Goal: Information Seeking & Learning: Learn about a topic

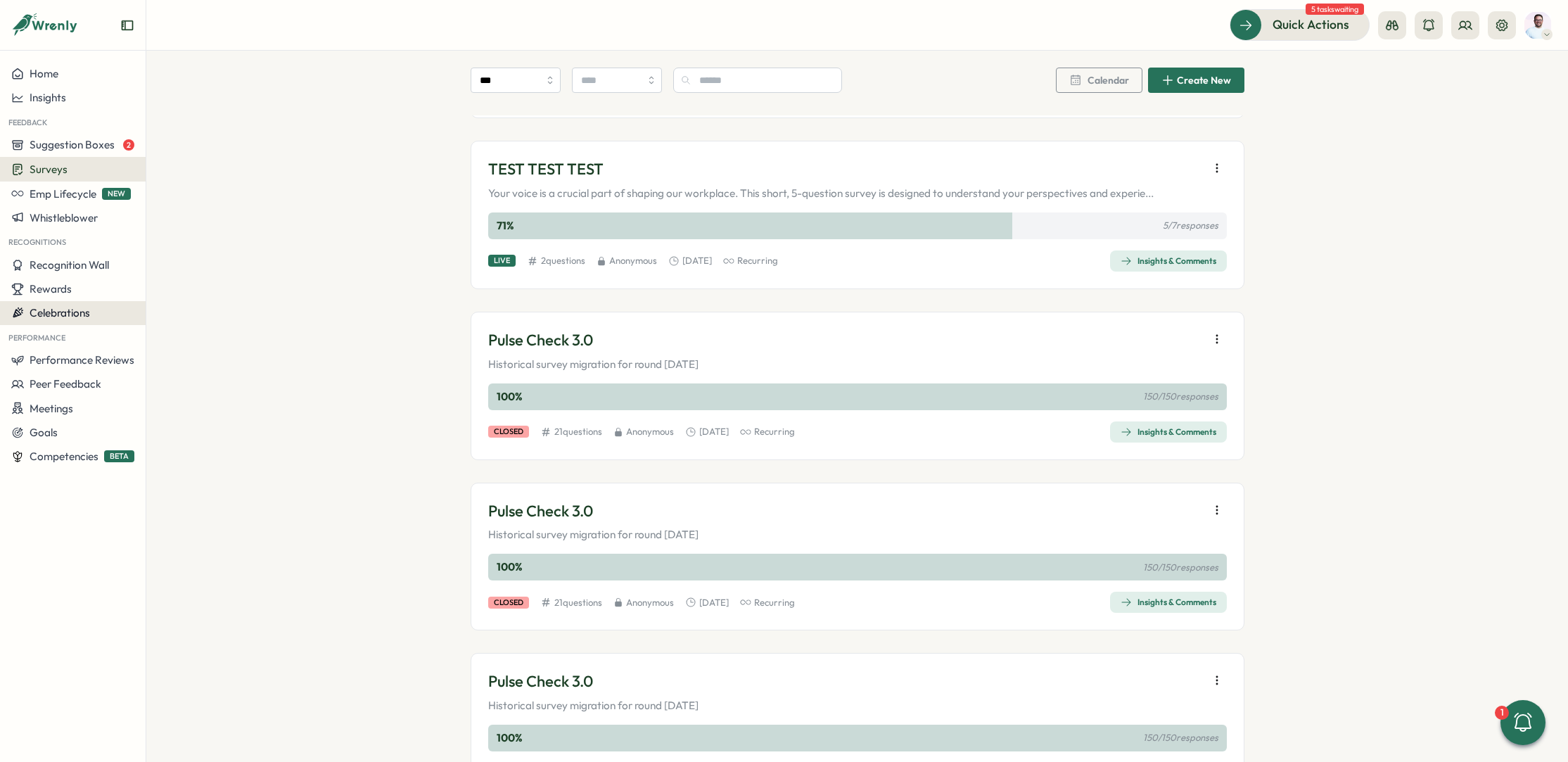
scroll to position [213, 0]
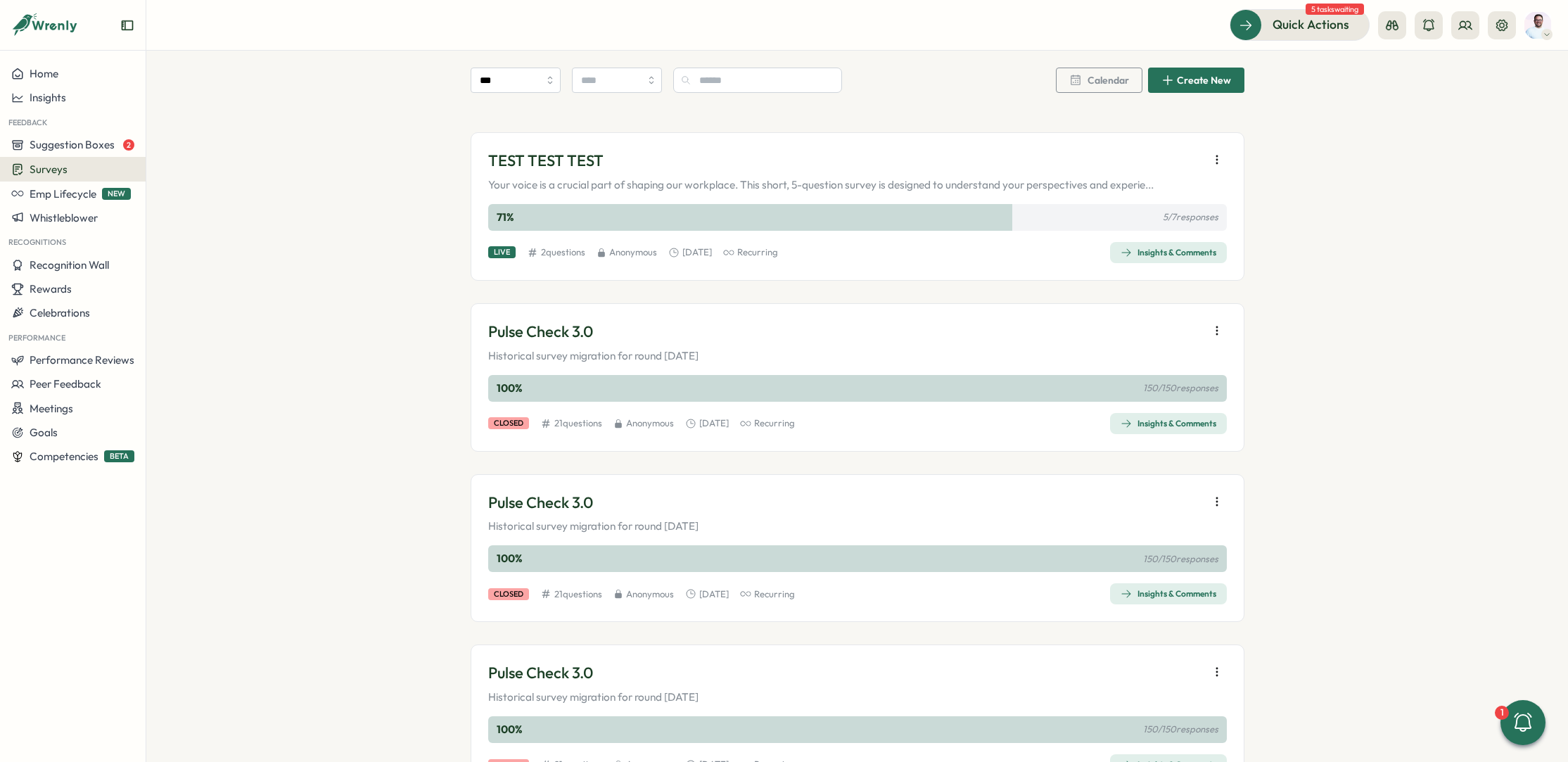
click at [1166, 424] on div "Insights & Comments" at bounding box center [1168, 423] width 96 height 11
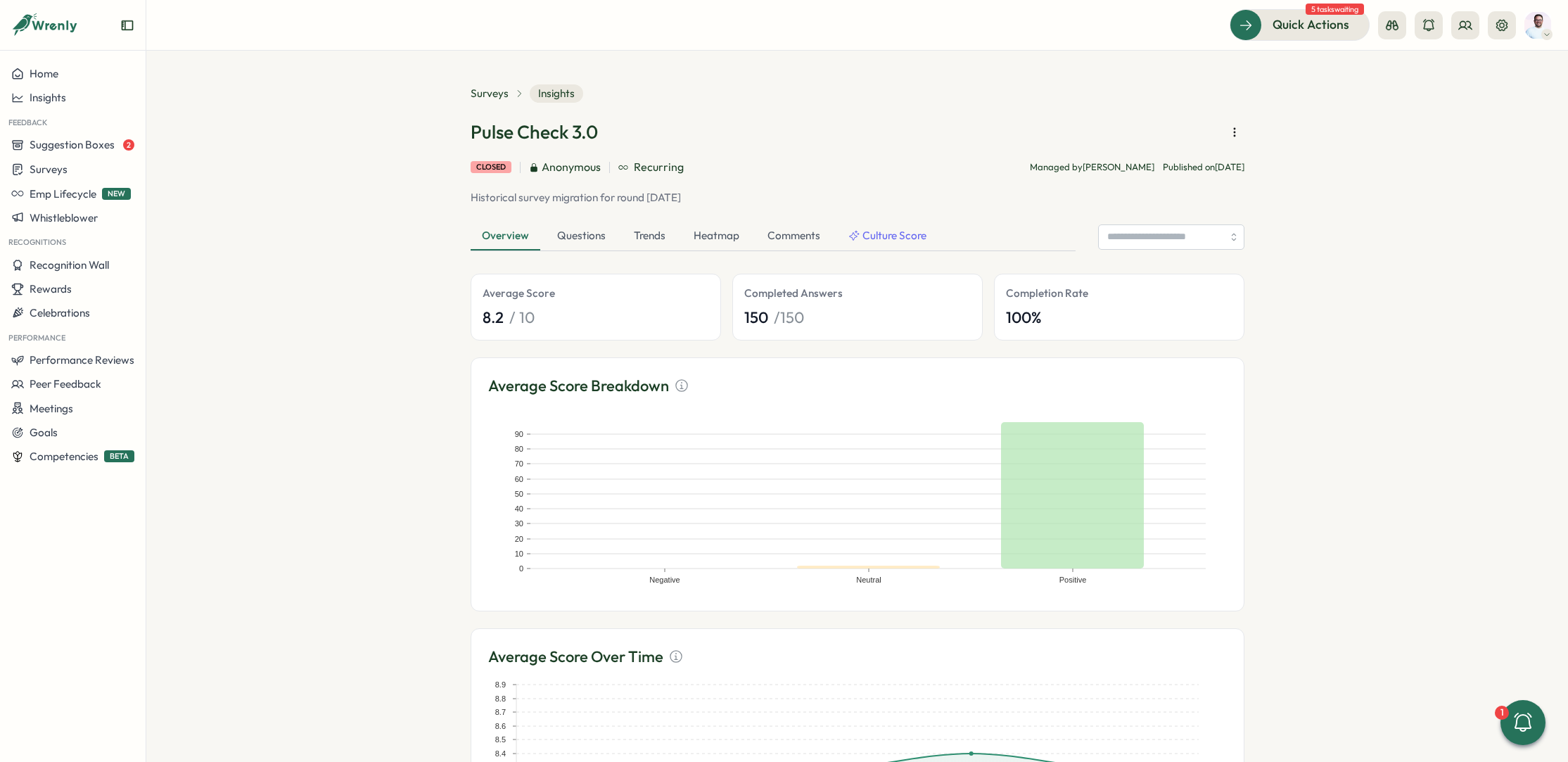
click at [510, 239] on div "Overview" at bounding box center [505, 237] width 70 height 28
click at [727, 235] on div "Heatmap" at bounding box center [716, 237] width 68 height 28
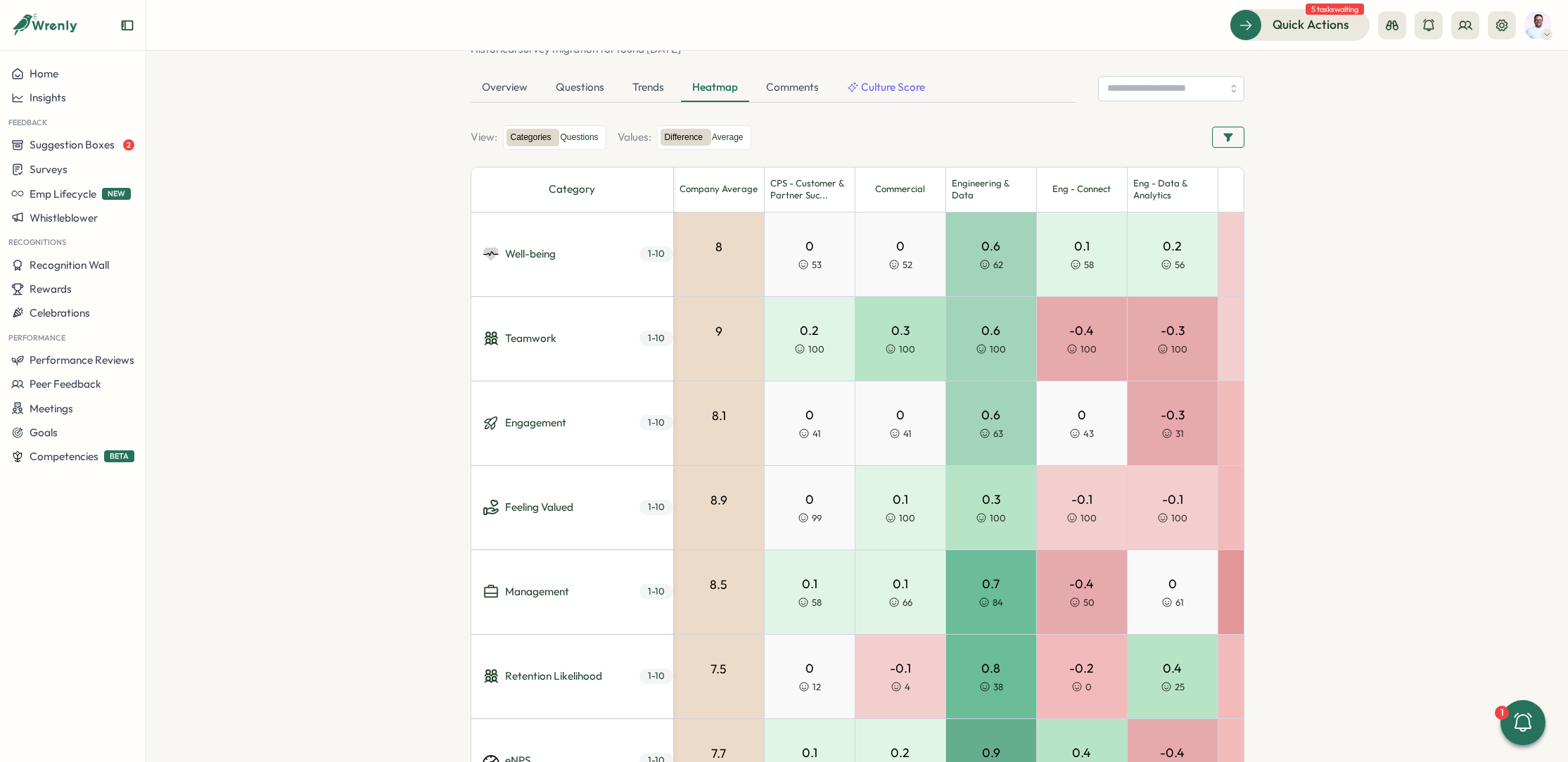
scroll to position [144, 0]
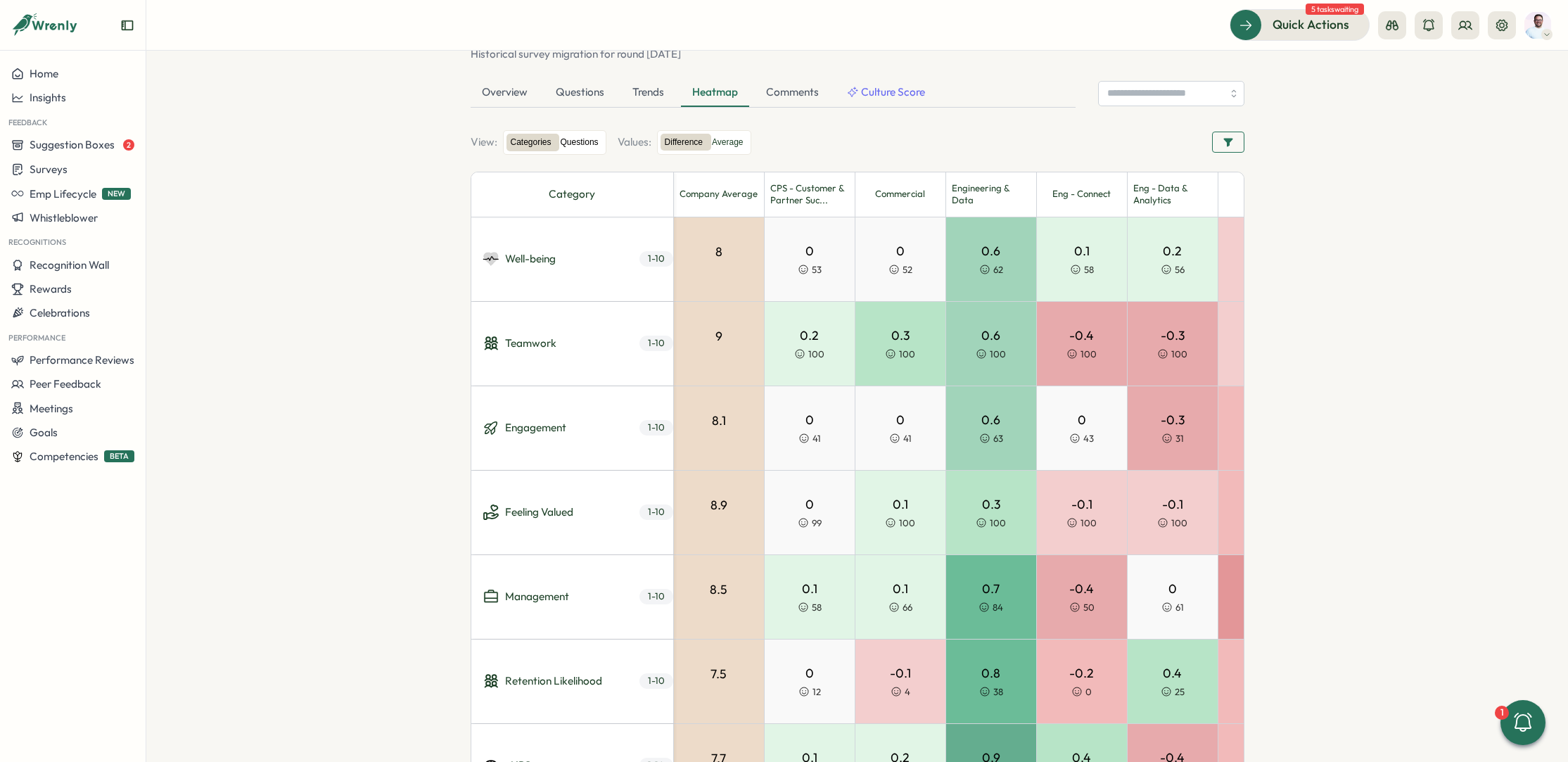
click at [583, 143] on label "Questions" at bounding box center [580, 142] width 47 height 18
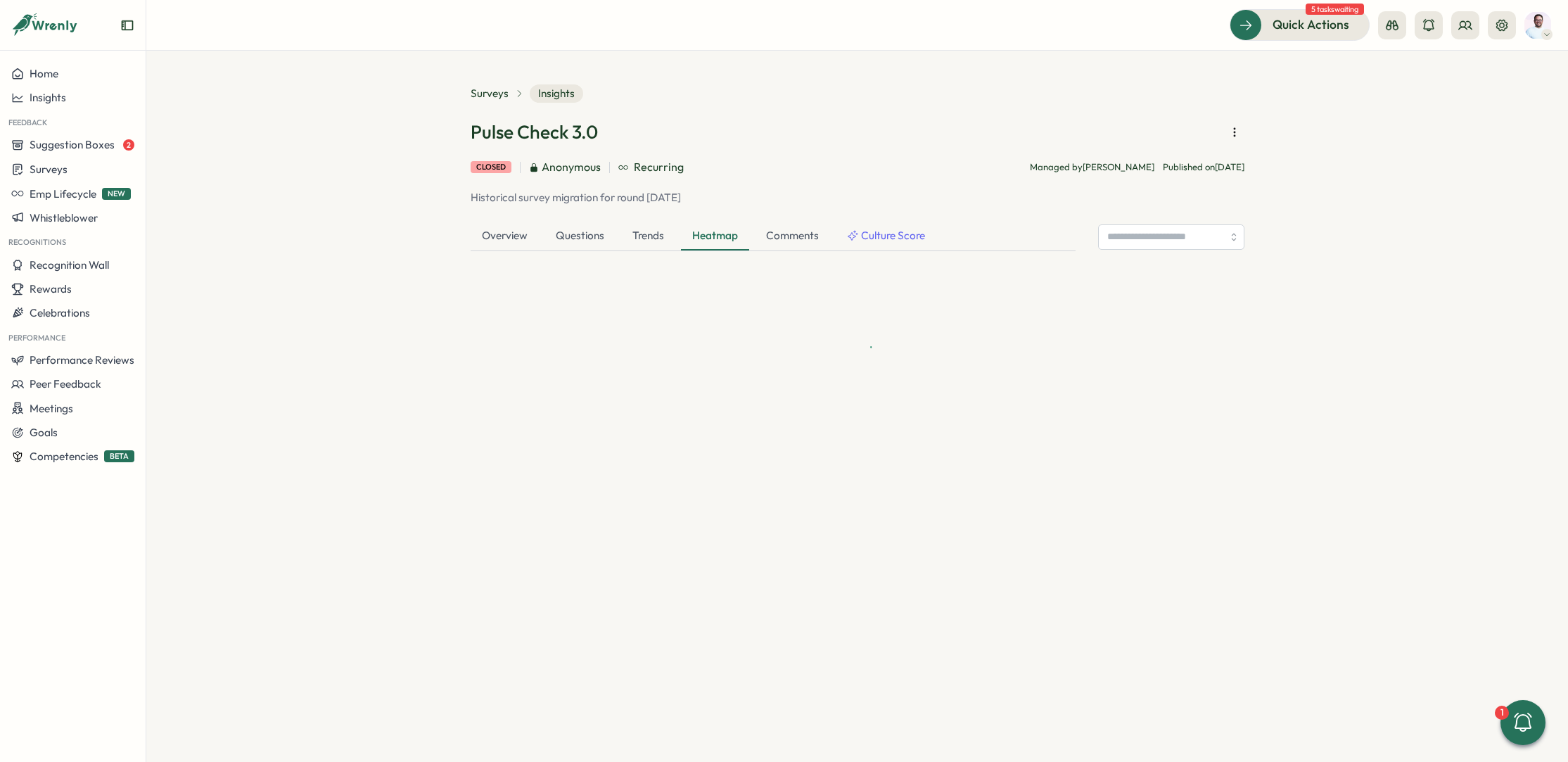
scroll to position [0, 0]
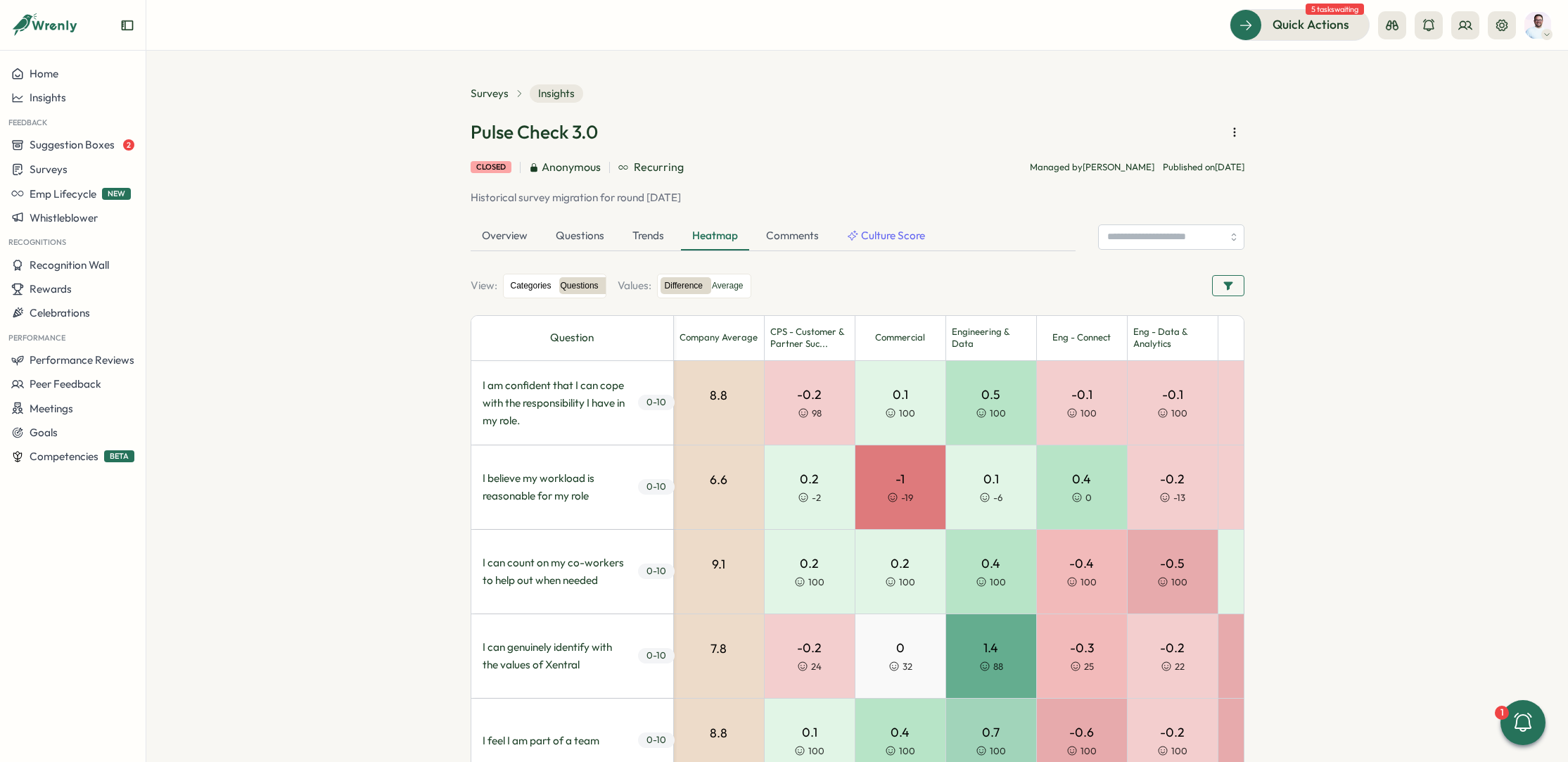
click at [518, 285] on label "Categories" at bounding box center [530, 285] width 49 height 18
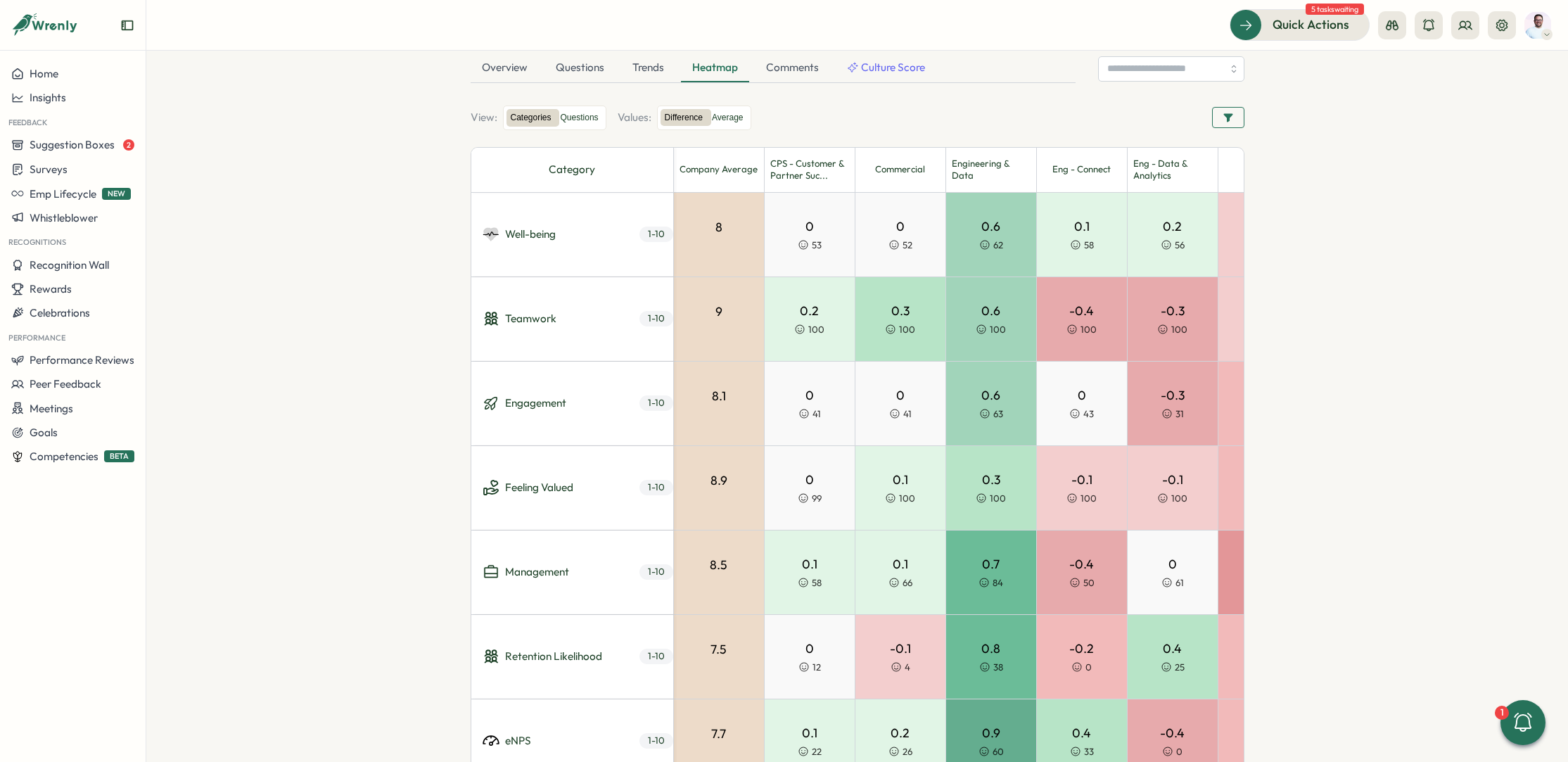
click at [708, 102] on div "View: Categories Questions Values: Difference Average Category Company Average …" at bounding box center [858, 484] width 774 height 769
click at [743, 116] on label "Average" at bounding box center [727, 118] width 39 height 18
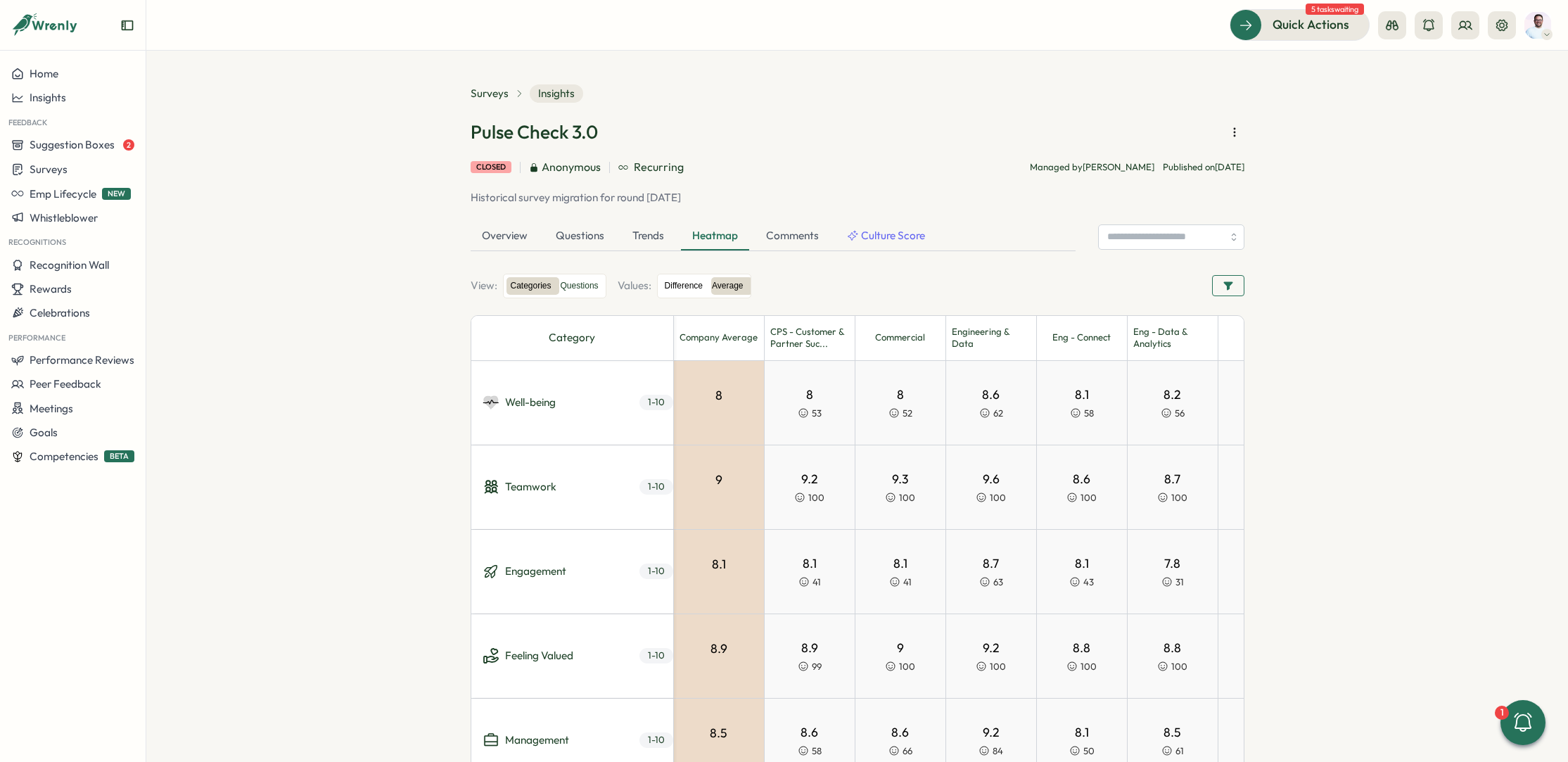
click at [696, 287] on label "Difference" at bounding box center [684, 285] width 47 height 18
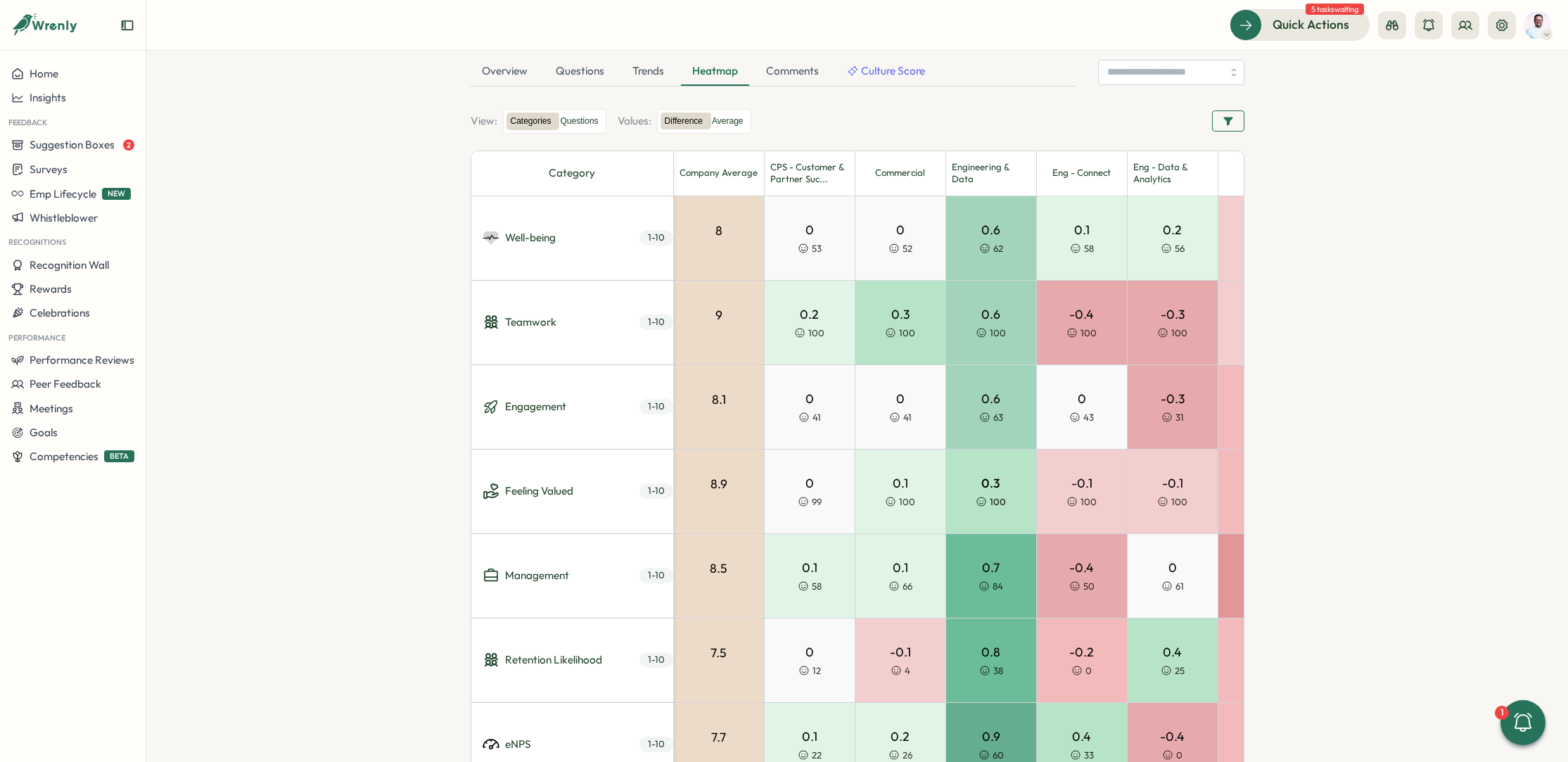
scroll to position [163, 0]
click at [1217, 121] on button "button" at bounding box center [1228, 122] width 33 height 21
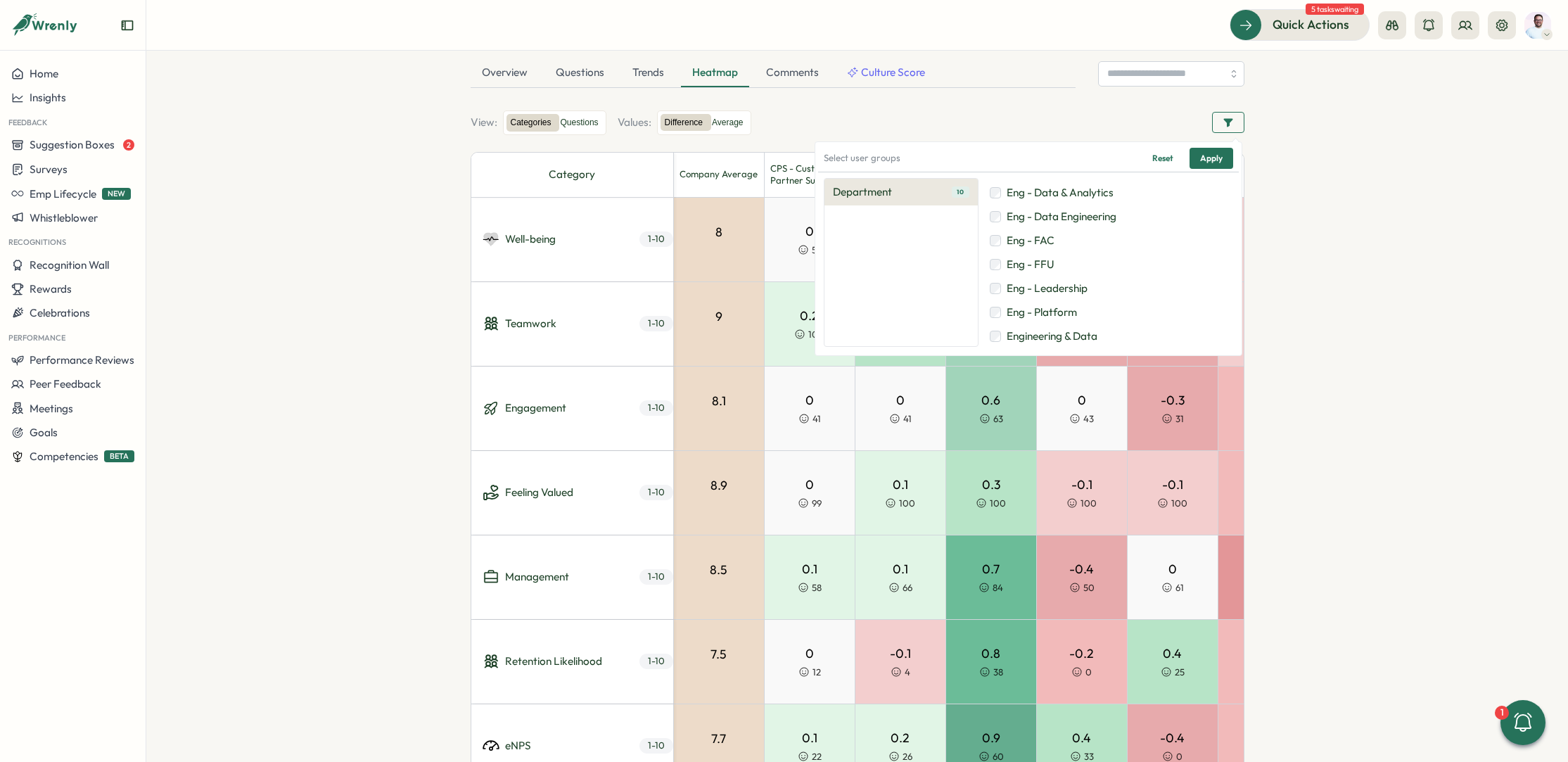
scroll to position [0, 0]
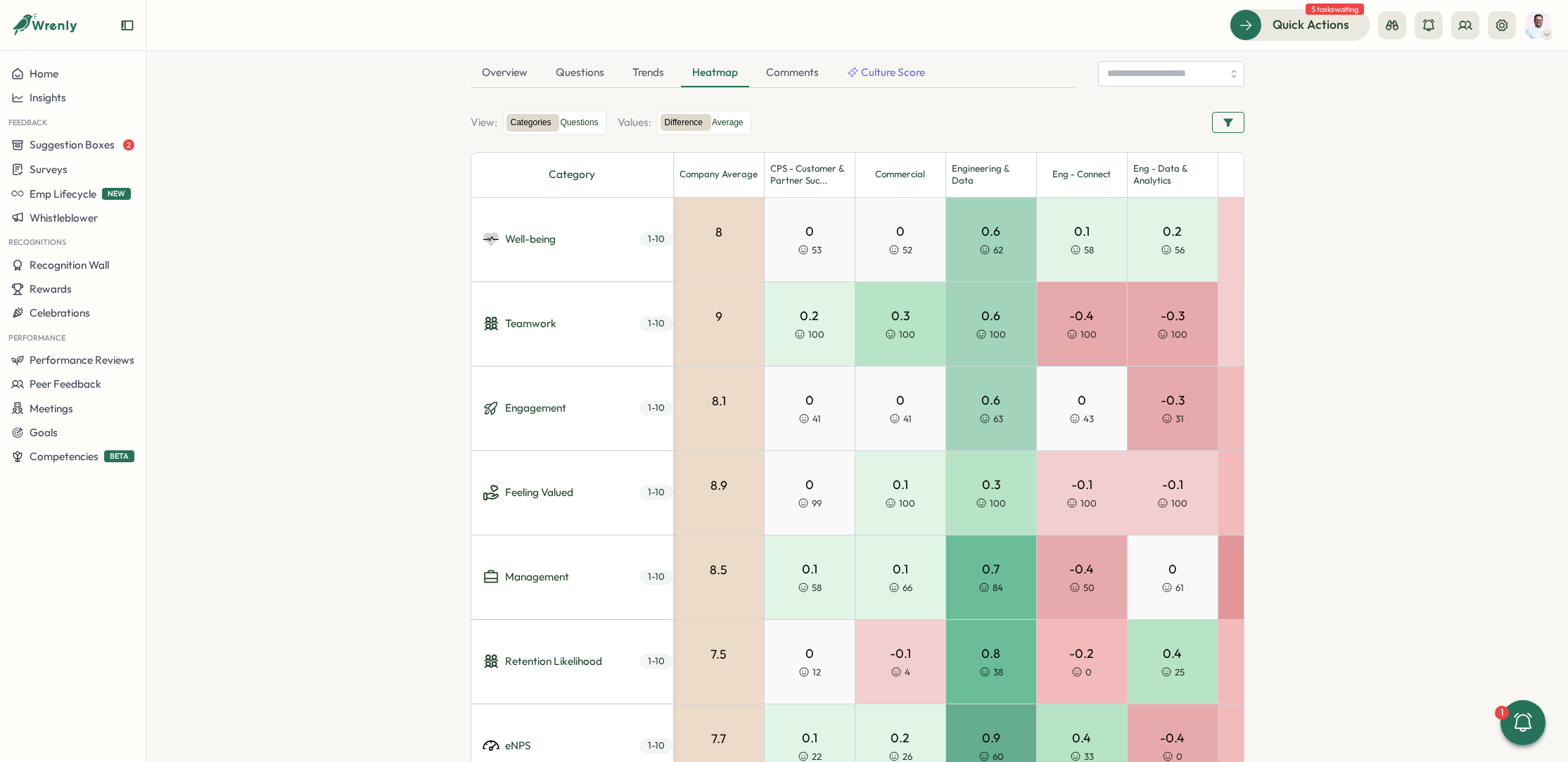
click at [1330, 236] on section "Surveys Insights Pulse Check 3.0 closed Anonymous Recurring Managed by Sarah So…" at bounding box center [857, 406] width 1422 height 712
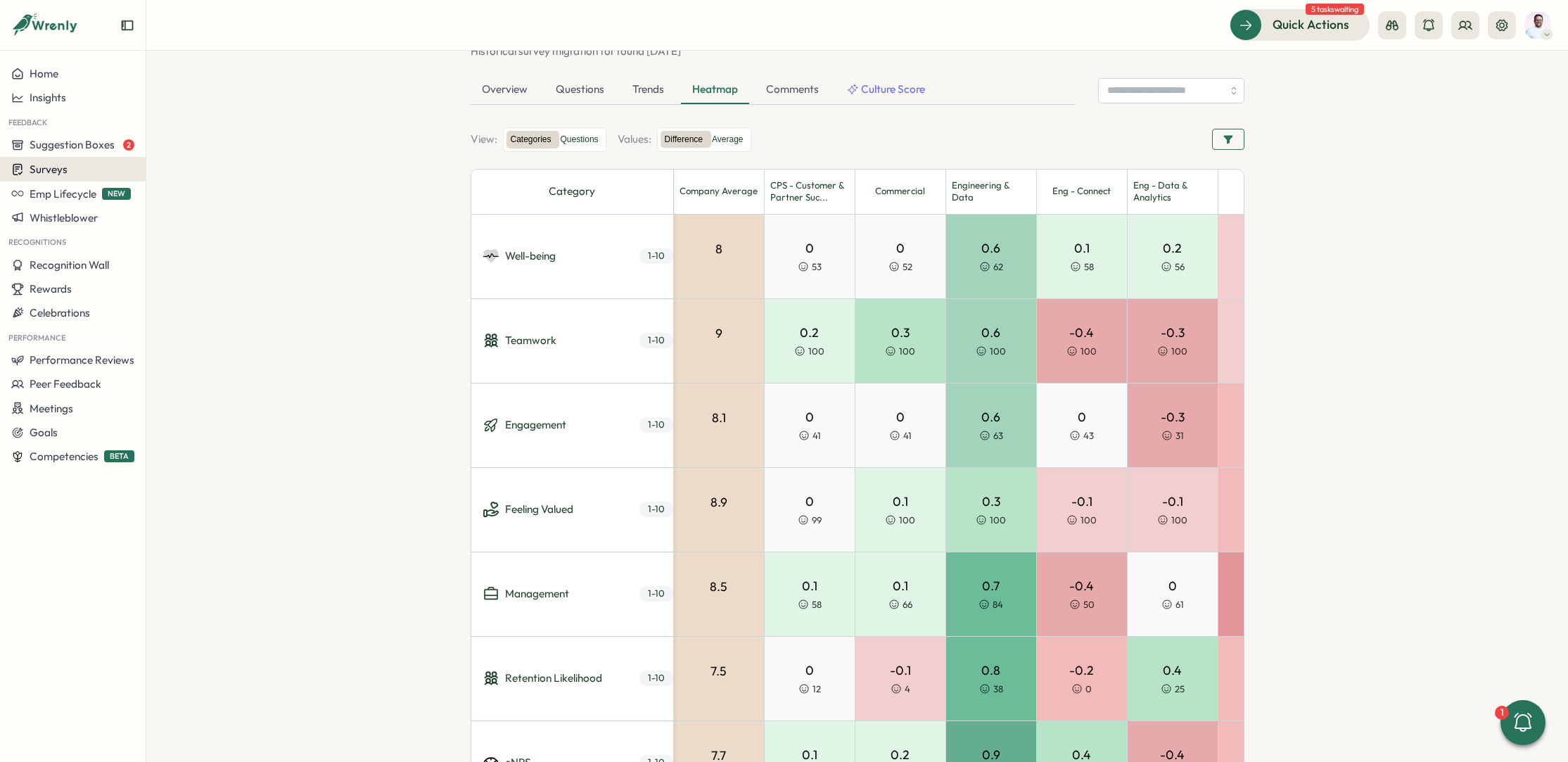
click at [76, 173] on div "Surveys" at bounding box center [73, 169] width 123 height 13
click at [227, 148] on div "Insights" at bounding box center [201, 143] width 104 height 16
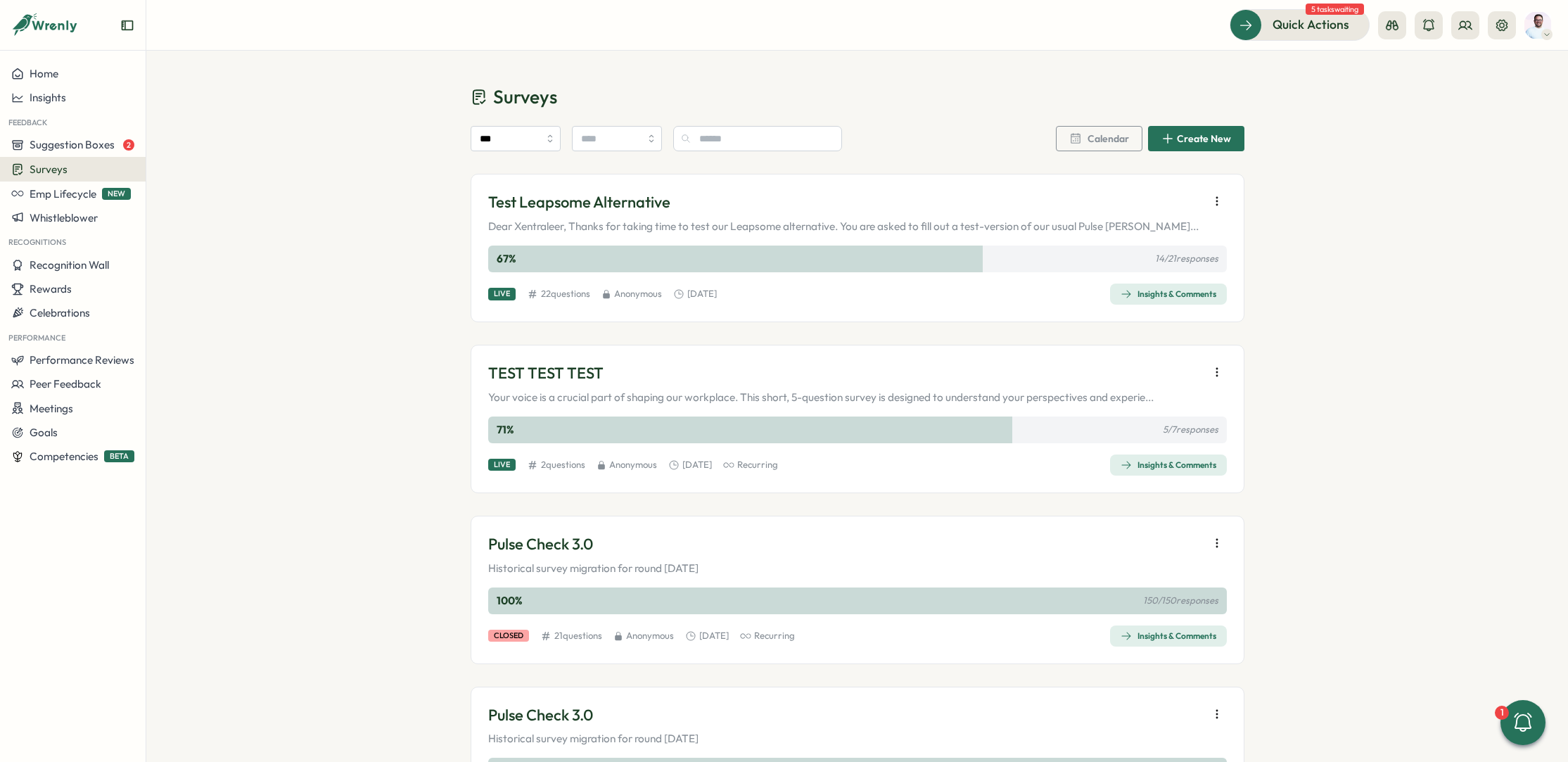
click at [1204, 300] on span "Insights & Comments" at bounding box center [1168, 294] width 96 height 20
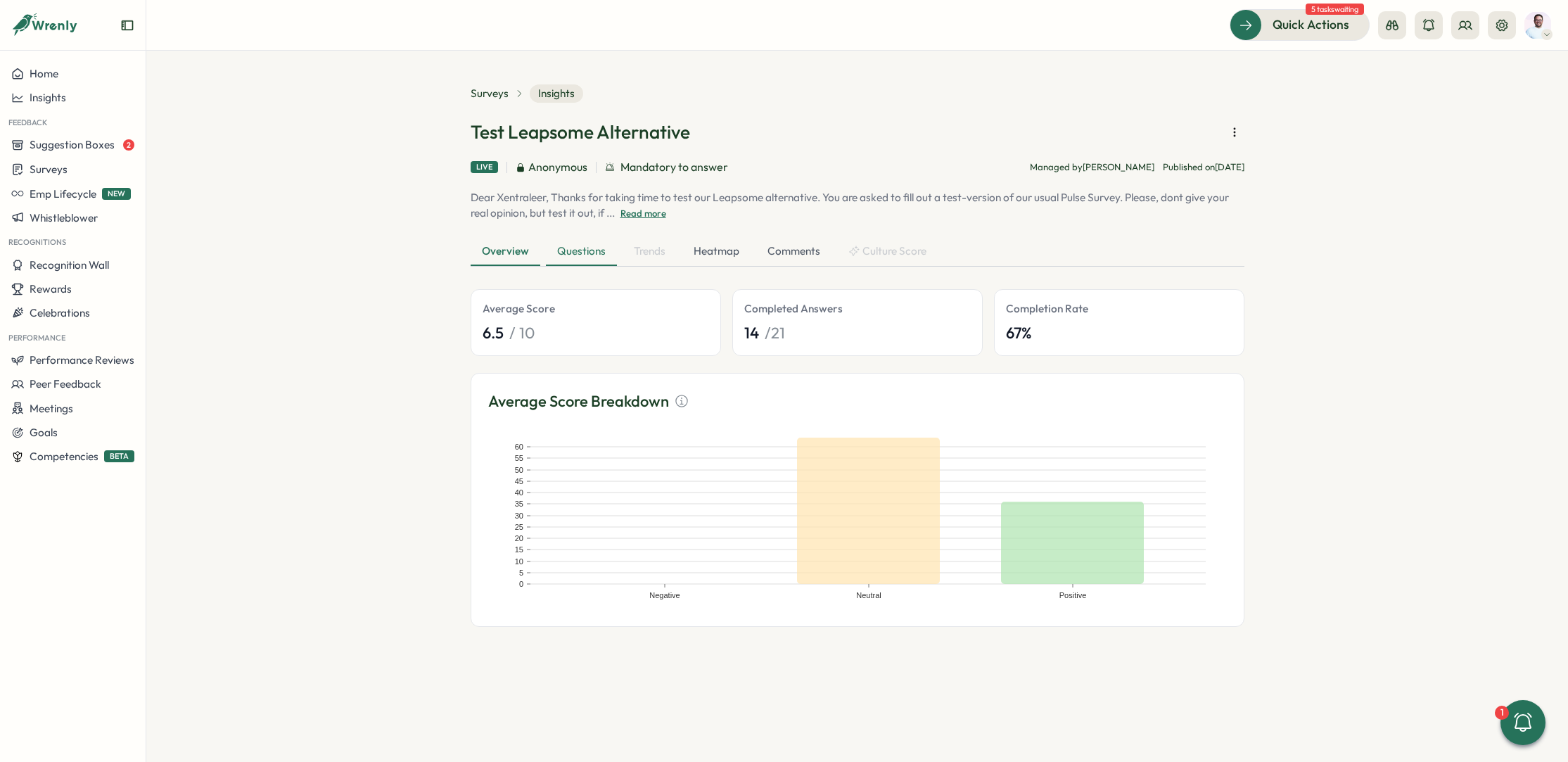
click at [579, 251] on div "Questions" at bounding box center [582, 252] width 71 height 28
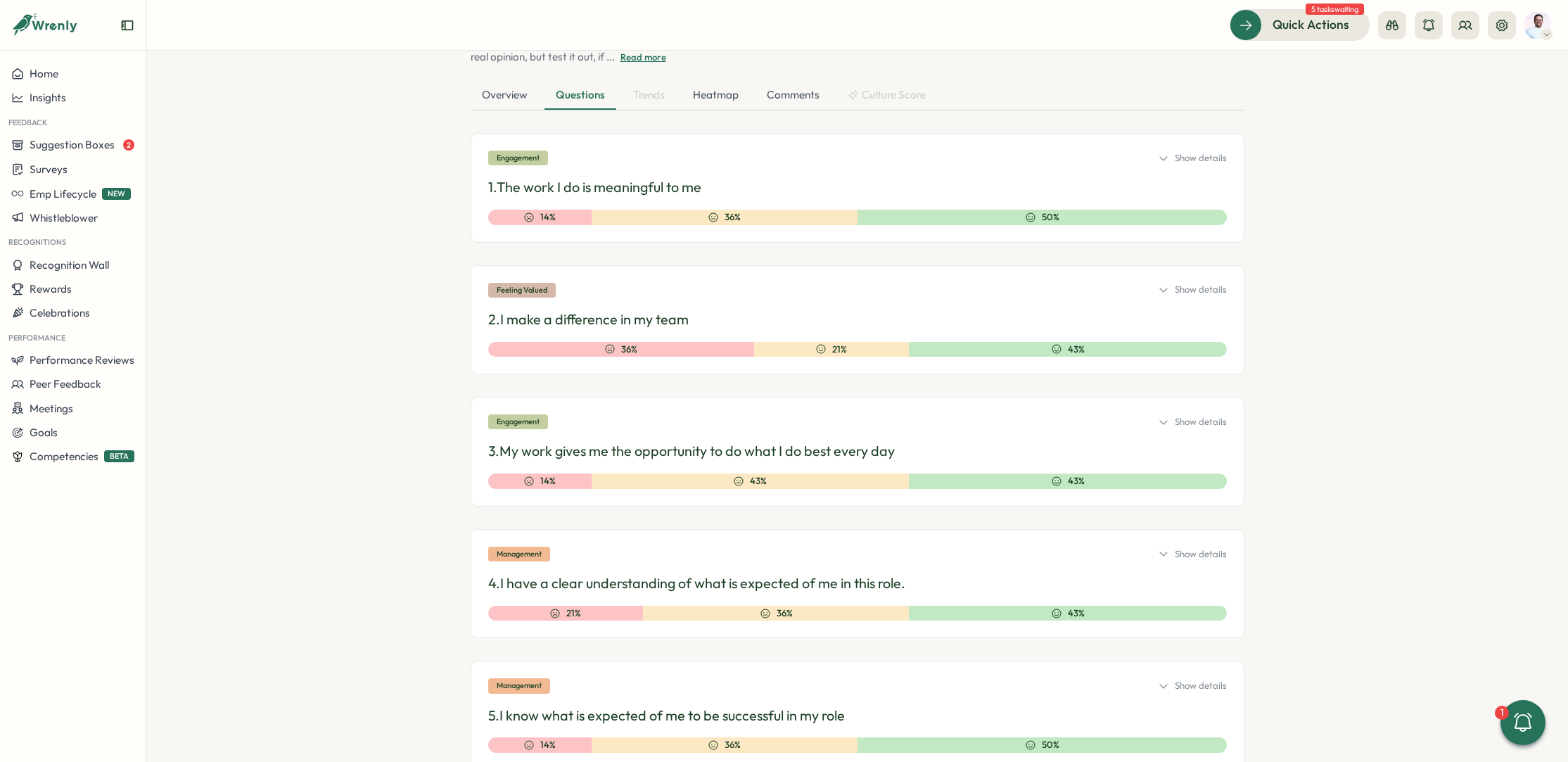
scroll to position [158, 0]
click at [729, 100] on div "Heatmap" at bounding box center [715, 94] width 68 height 28
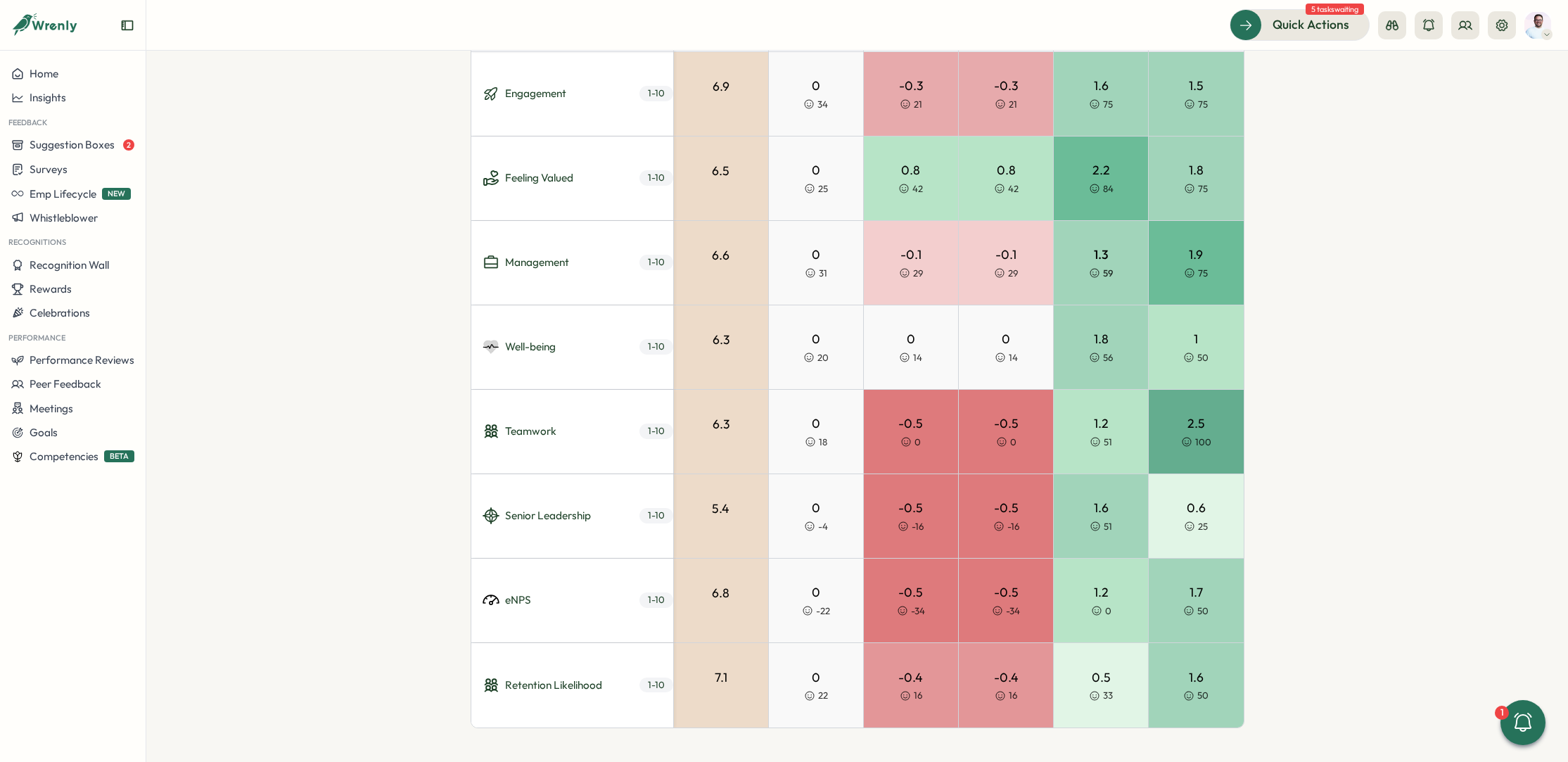
scroll to position [0, 0]
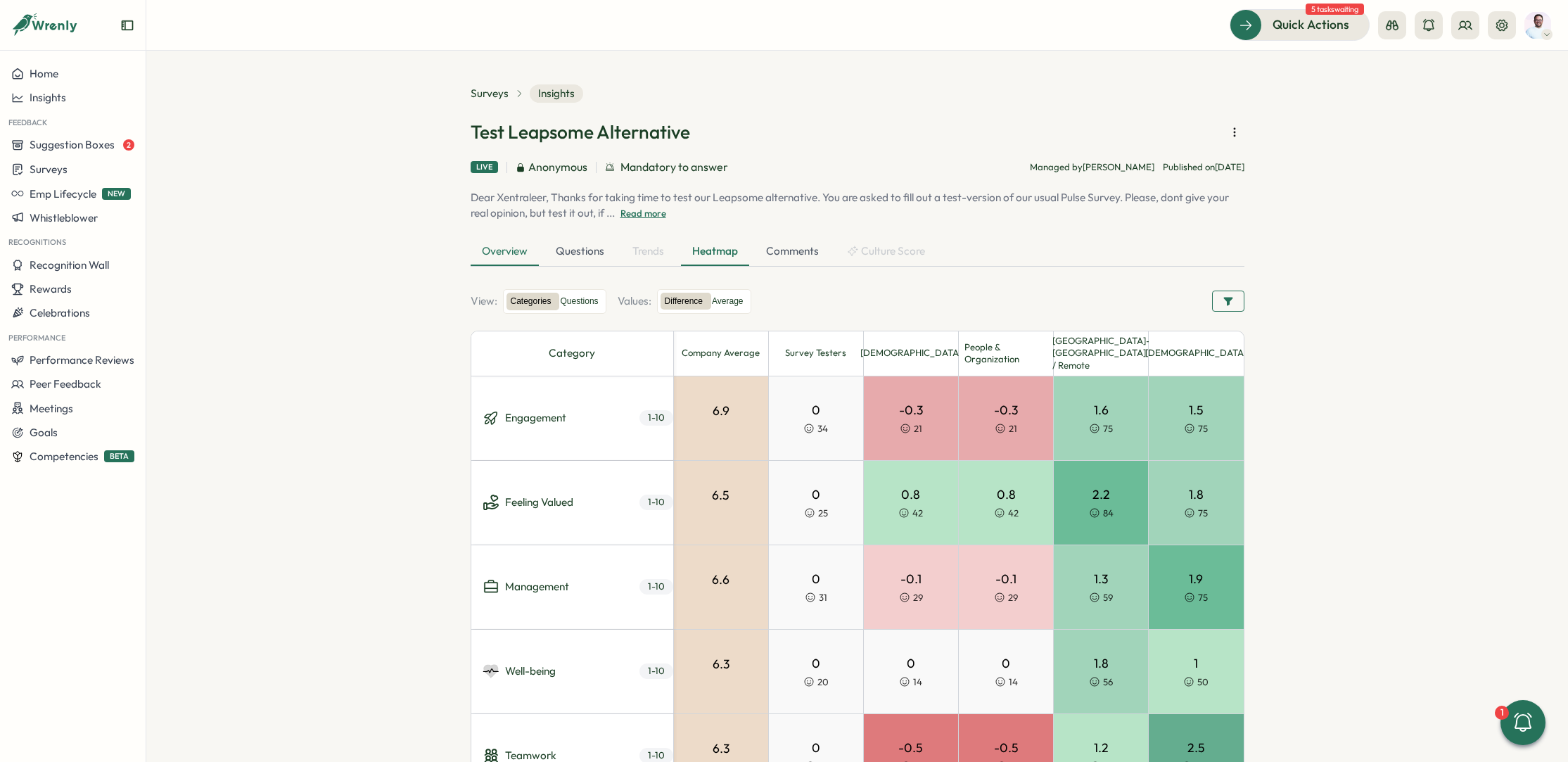
click at [498, 242] on div "Overview" at bounding box center [504, 252] width 68 height 28
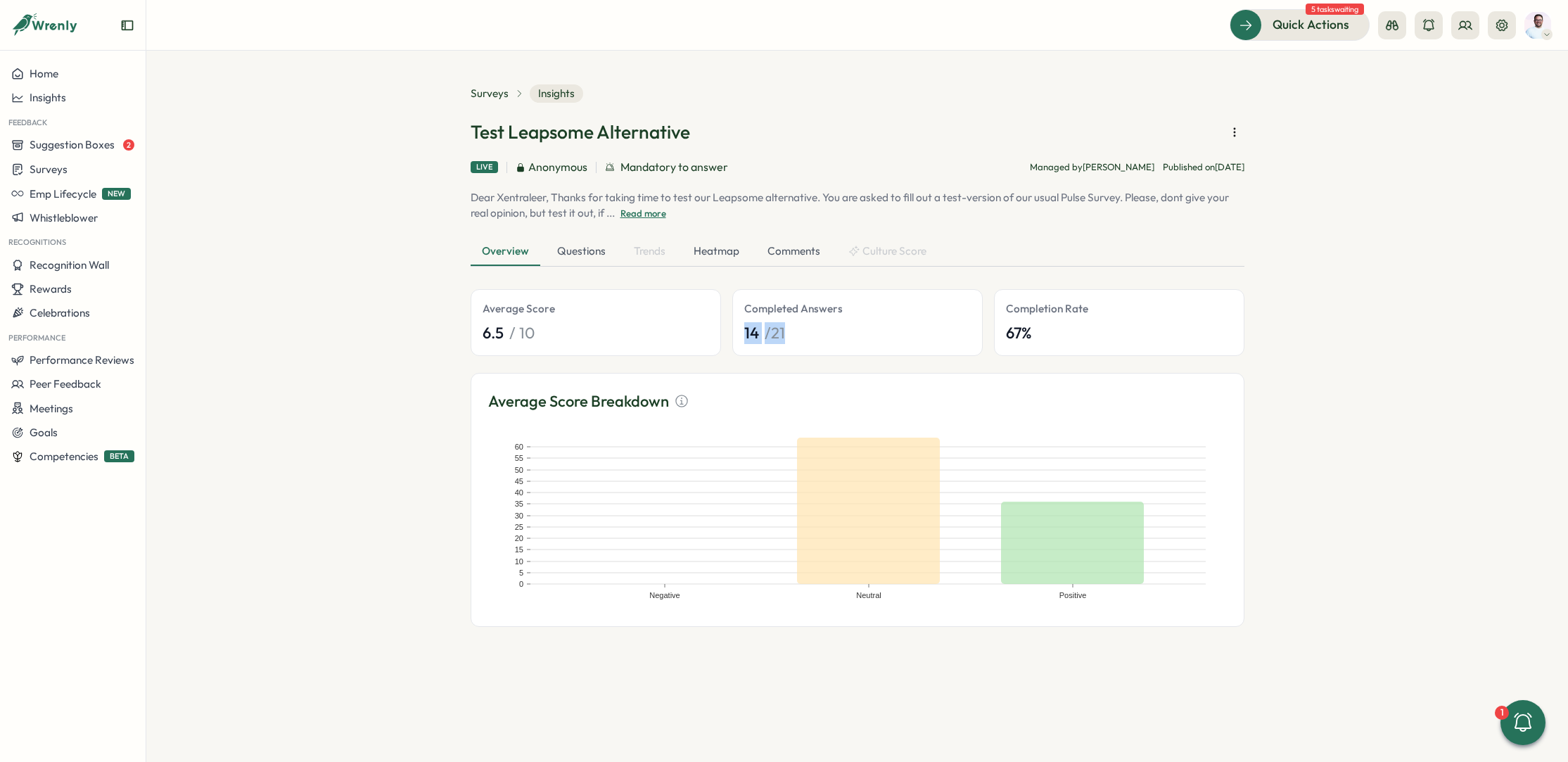
drag, startPoint x: 746, startPoint y: 334, endPoint x: 806, endPoint y: 335, distance: 60.0
click at [806, 335] on div "14 / 21" at bounding box center [858, 333] width 227 height 21
click at [100, 172] on div "Surveys" at bounding box center [73, 169] width 123 height 13
click at [197, 148] on div "Insights" at bounding box center [201, 143] width 104 height 16
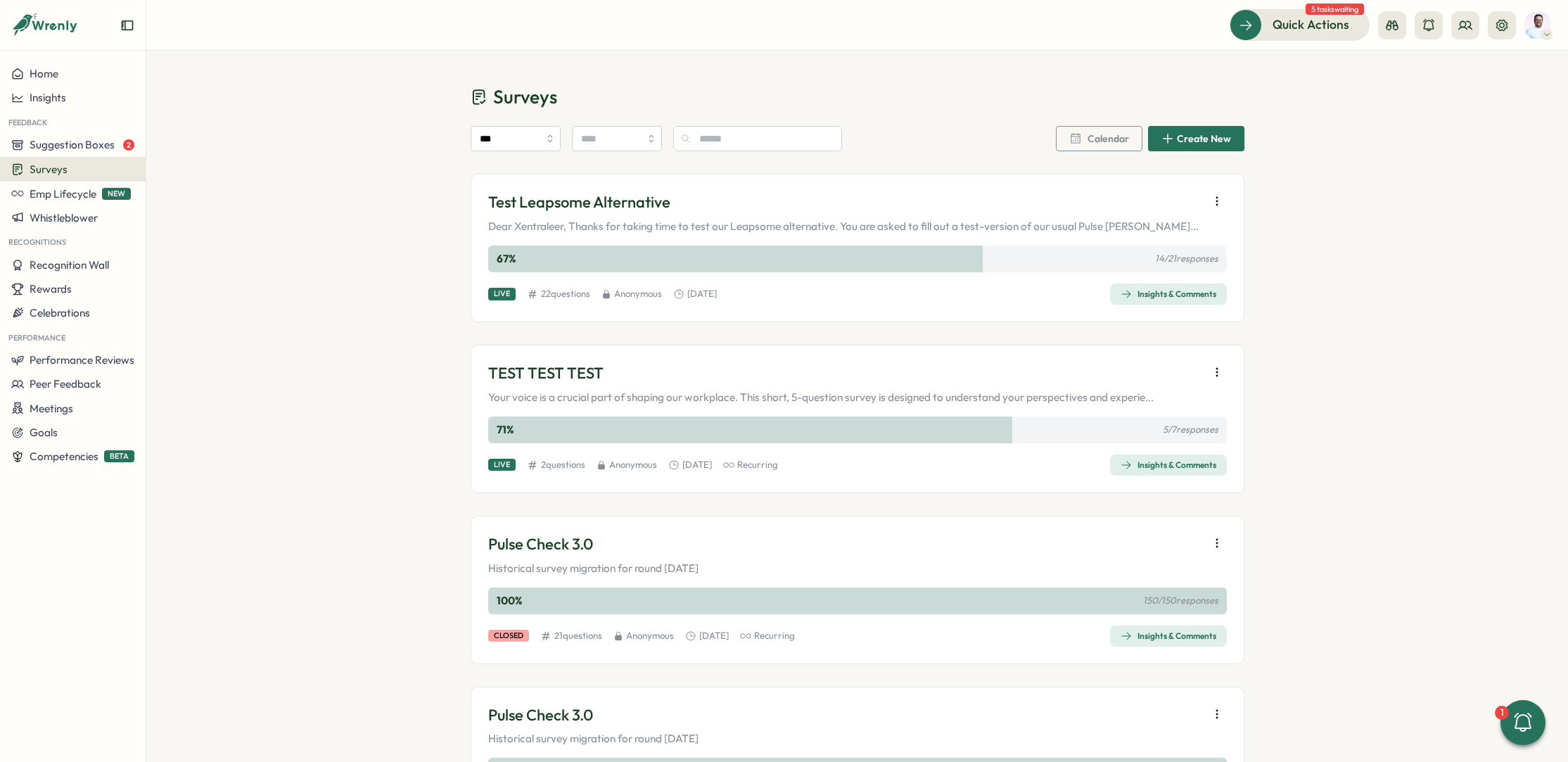
click at [1161, 465] on div "Insights & Comments" at bounding box center [1168, 465] width 96 height 11
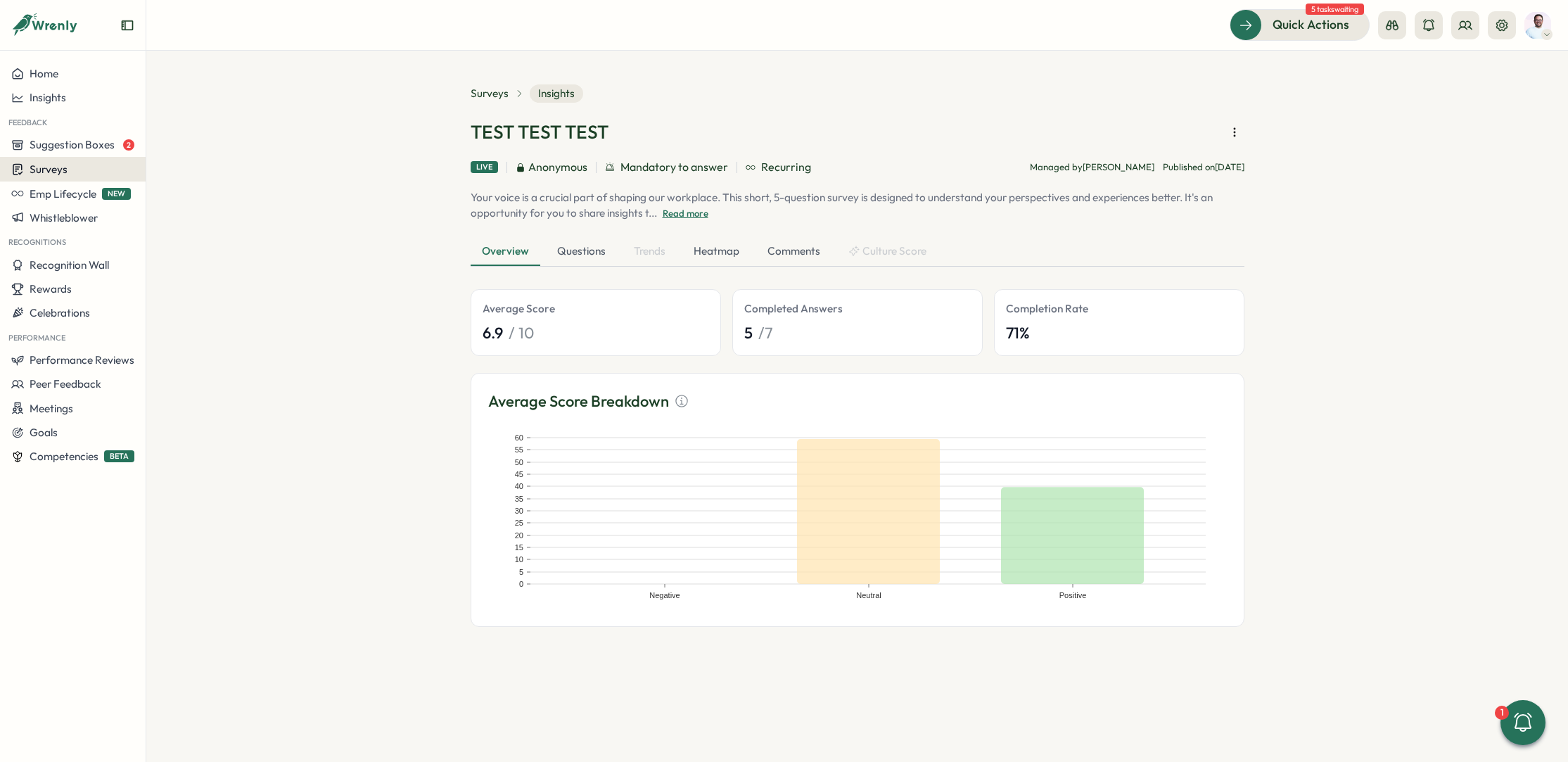
click at [96, 170] on div "Surveys" at bounding box center [73, 169] width 123 height 13
click at [228, 147] on div "Insights" at bounding box center [201, 143] width 104 height 16
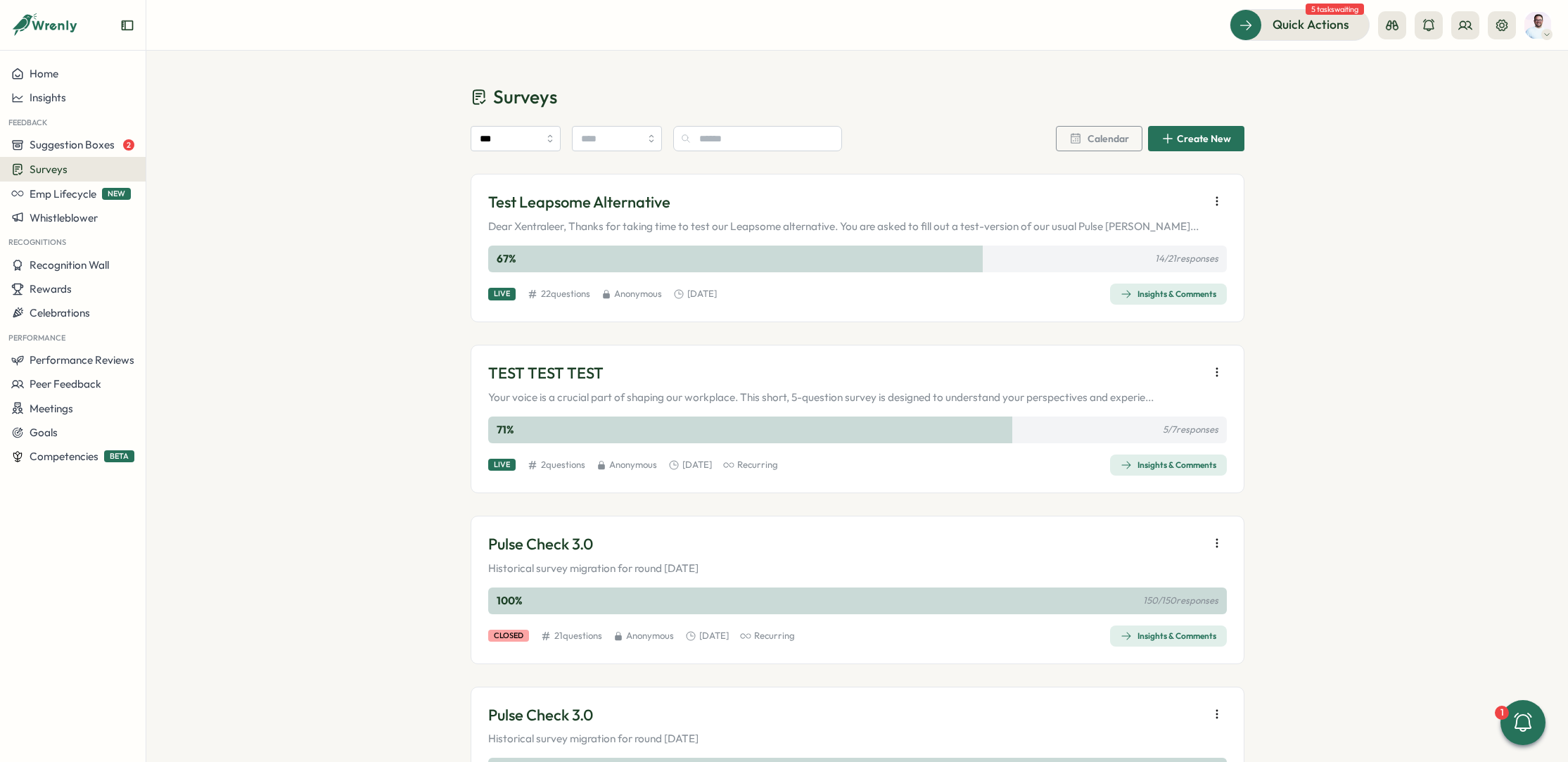
click at [1215, 549] on icon "button" at bounding box center [1217, 543] width 14 height 14
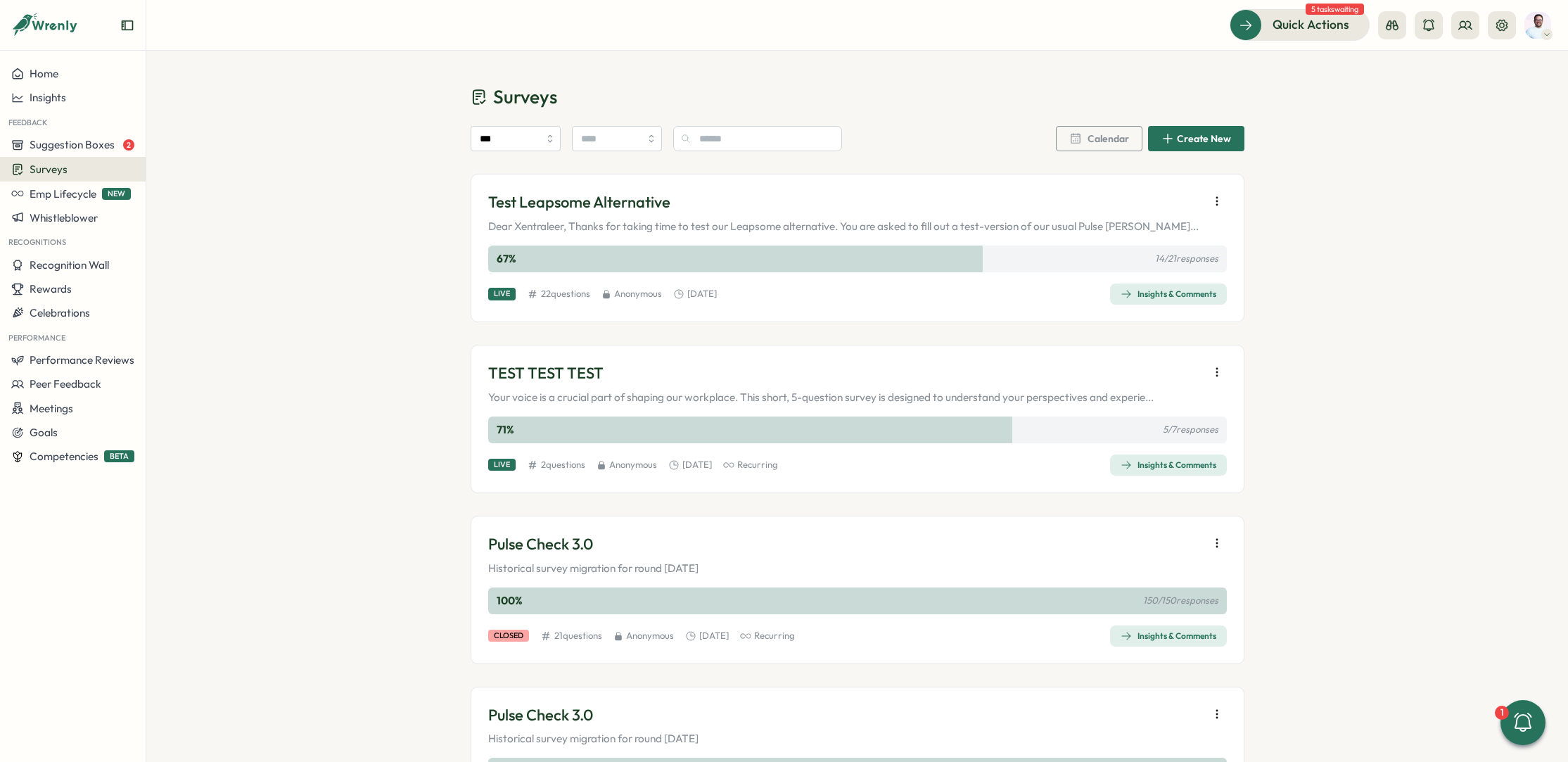
click at [1186, 637] on div "Insights & Comments" at bounding box center [1168, 636] width 96 height 11
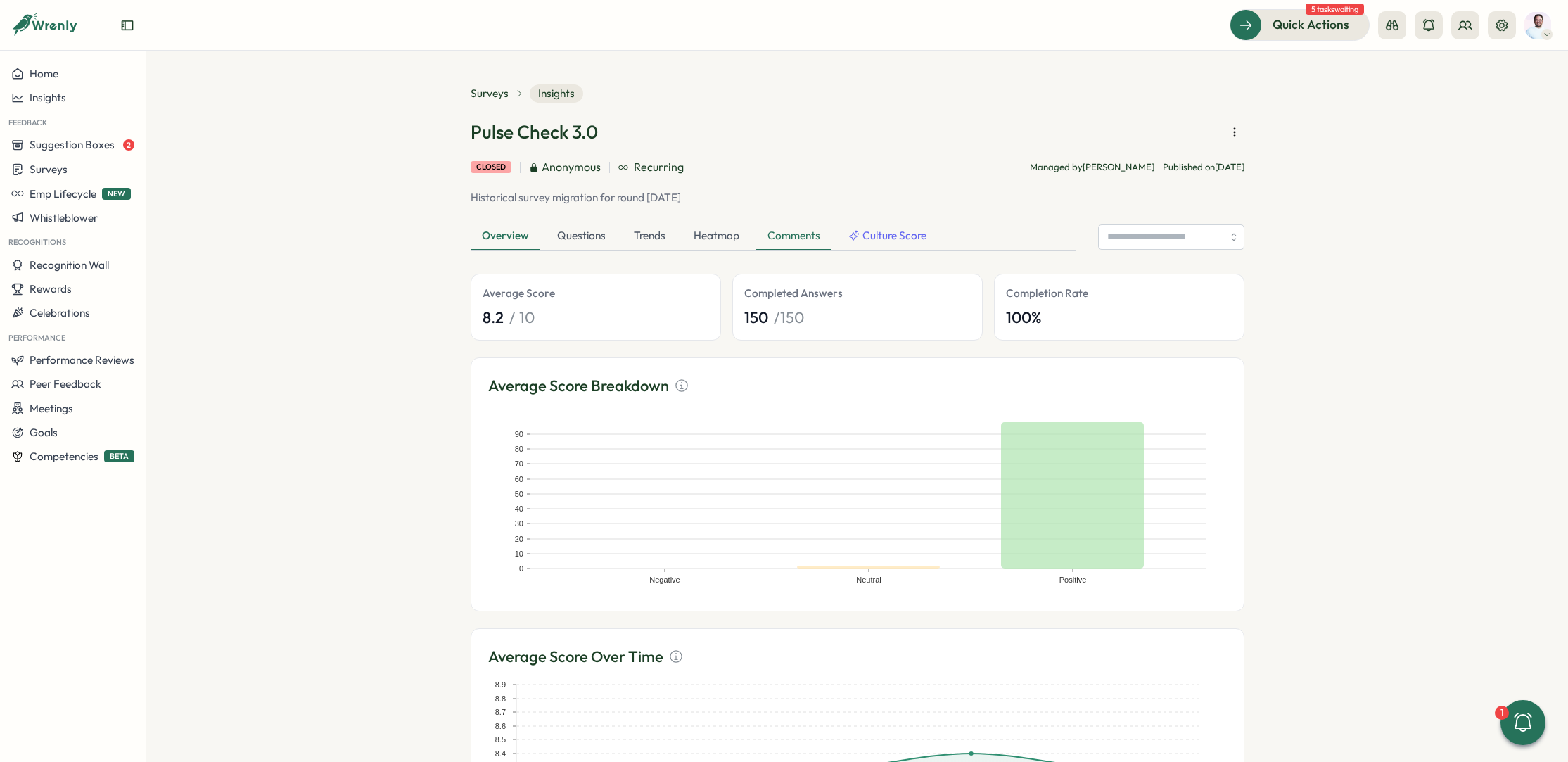
click at [794, 250] on div "Comments" at bounding box center [793, 237] width 76 height 28
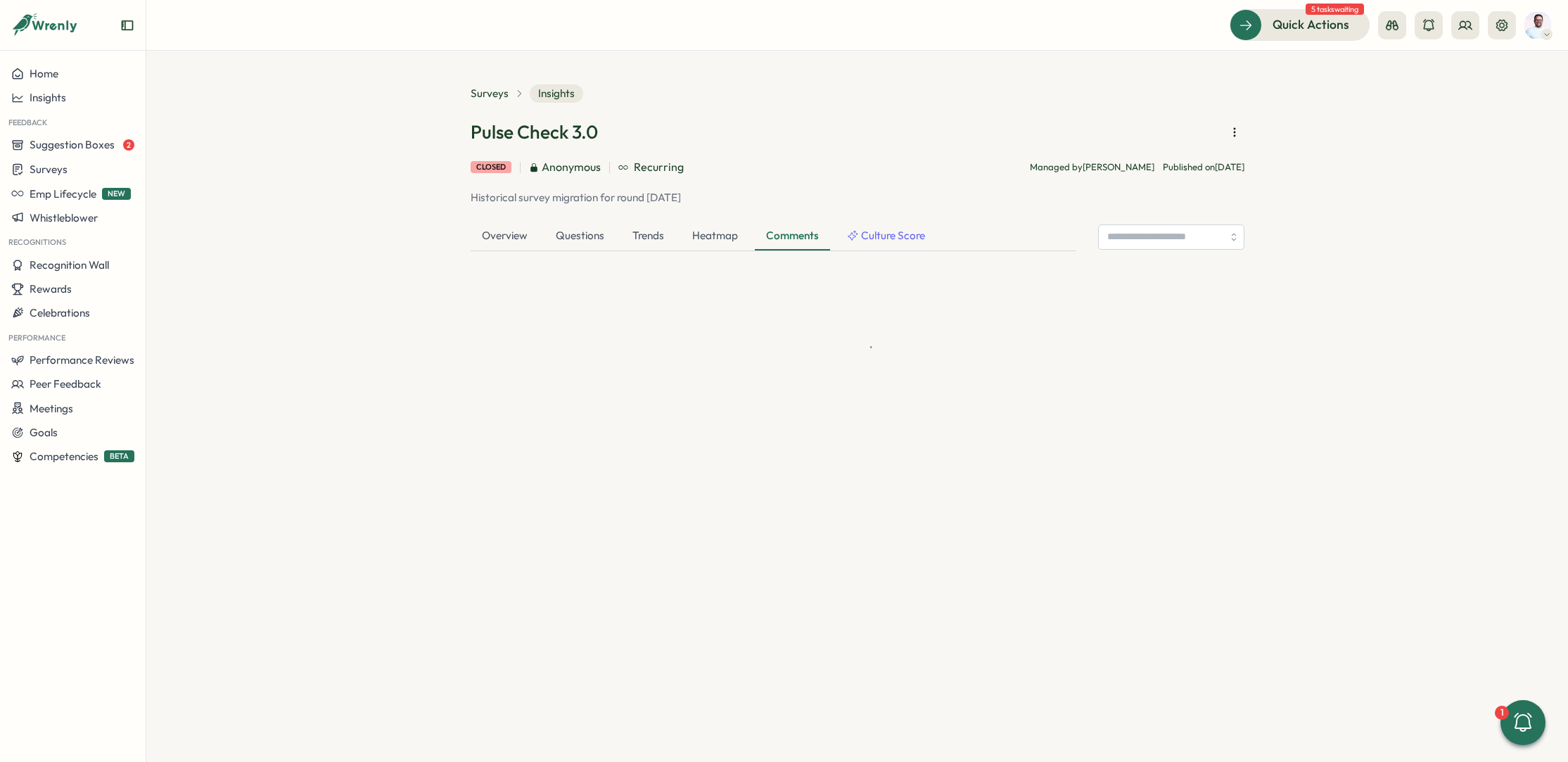
click at [795, 248] on div "Comments" at bounding box center [792, 237] width 76 height 28
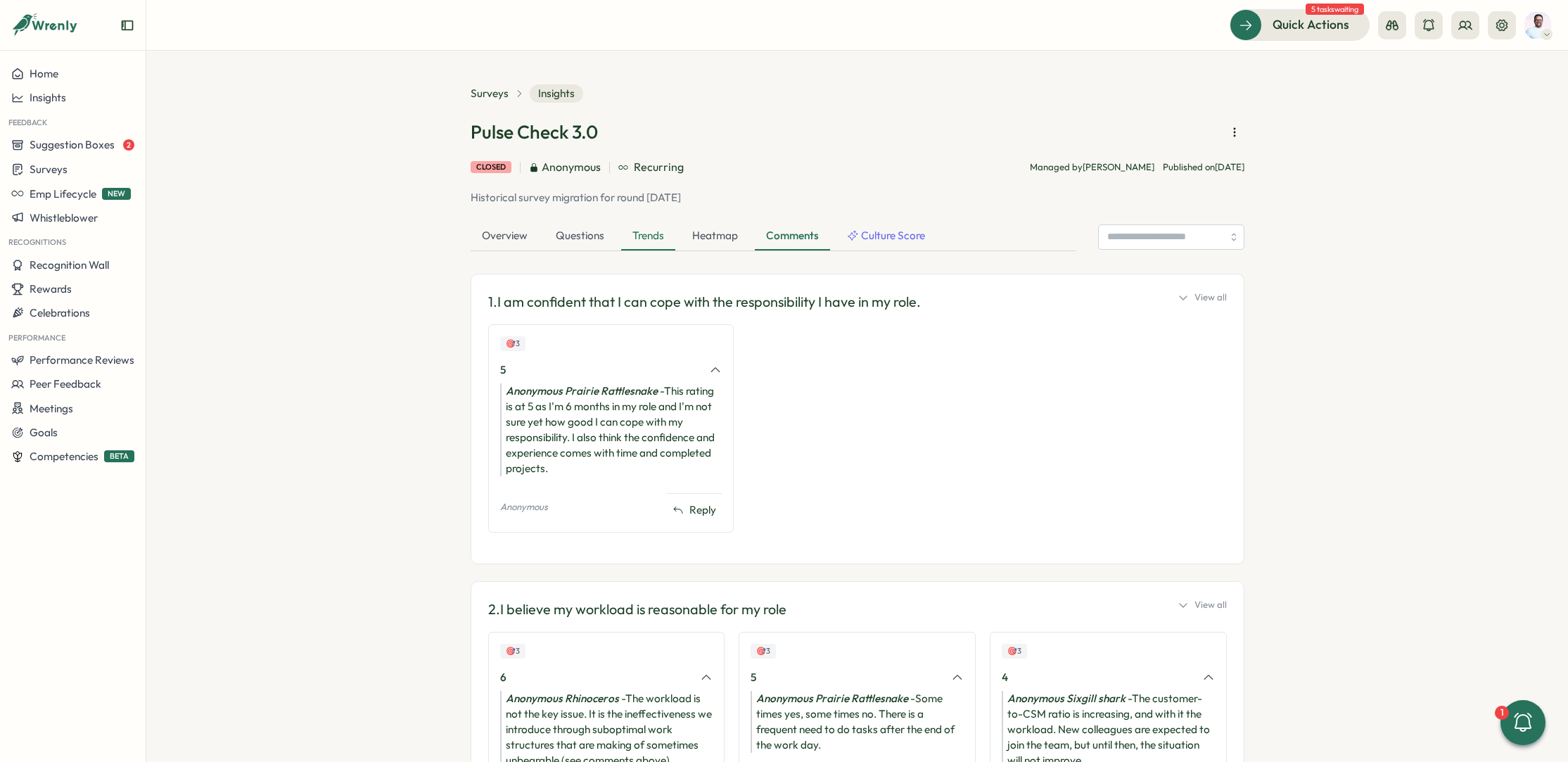
click at [633, 237] on div "Trends" at bounding box center [648, 237] width 54 height 28
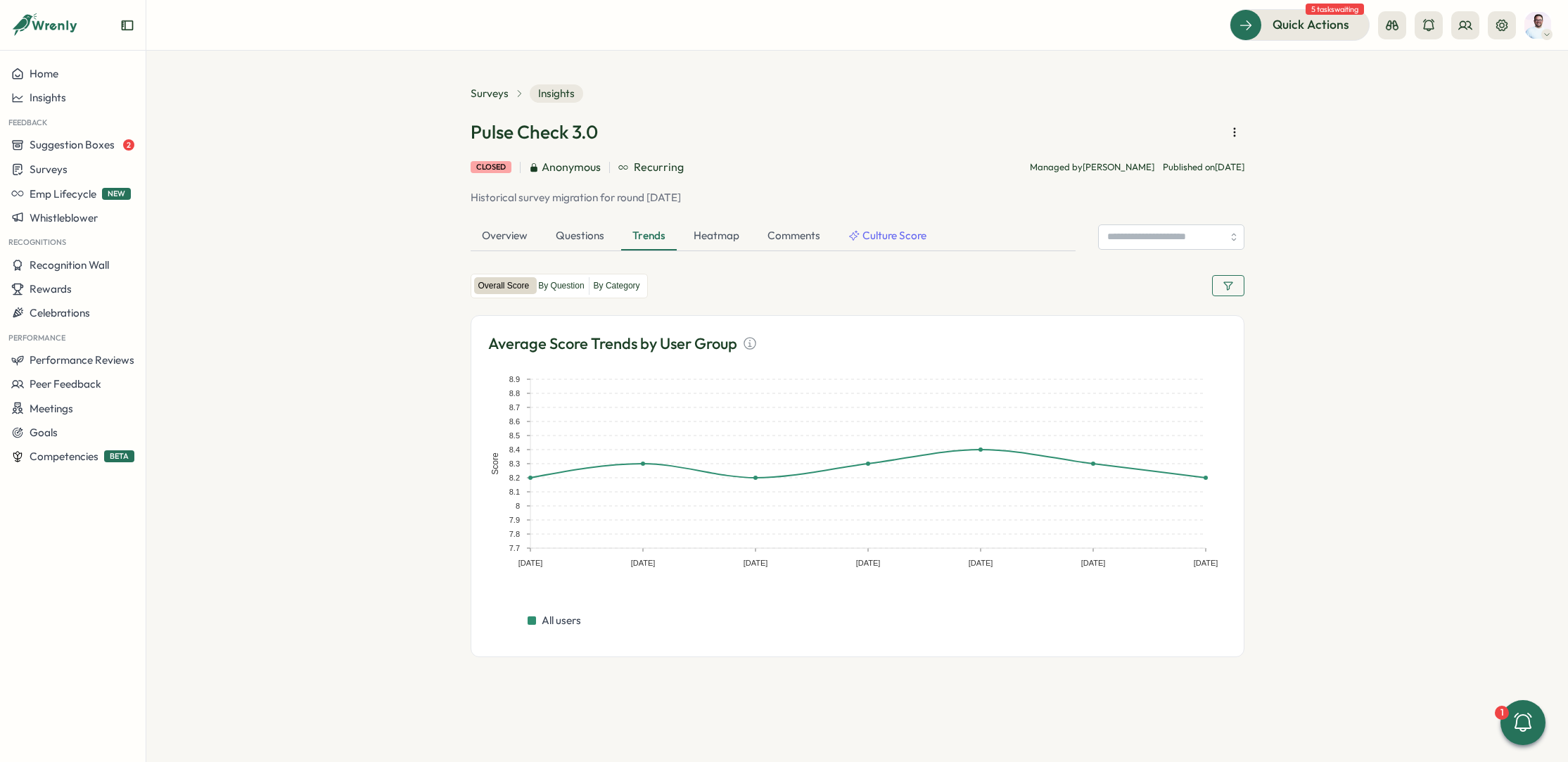
click at [1232, 287] on icon "button" at bounding box center [1229, 285] width 11 height 11
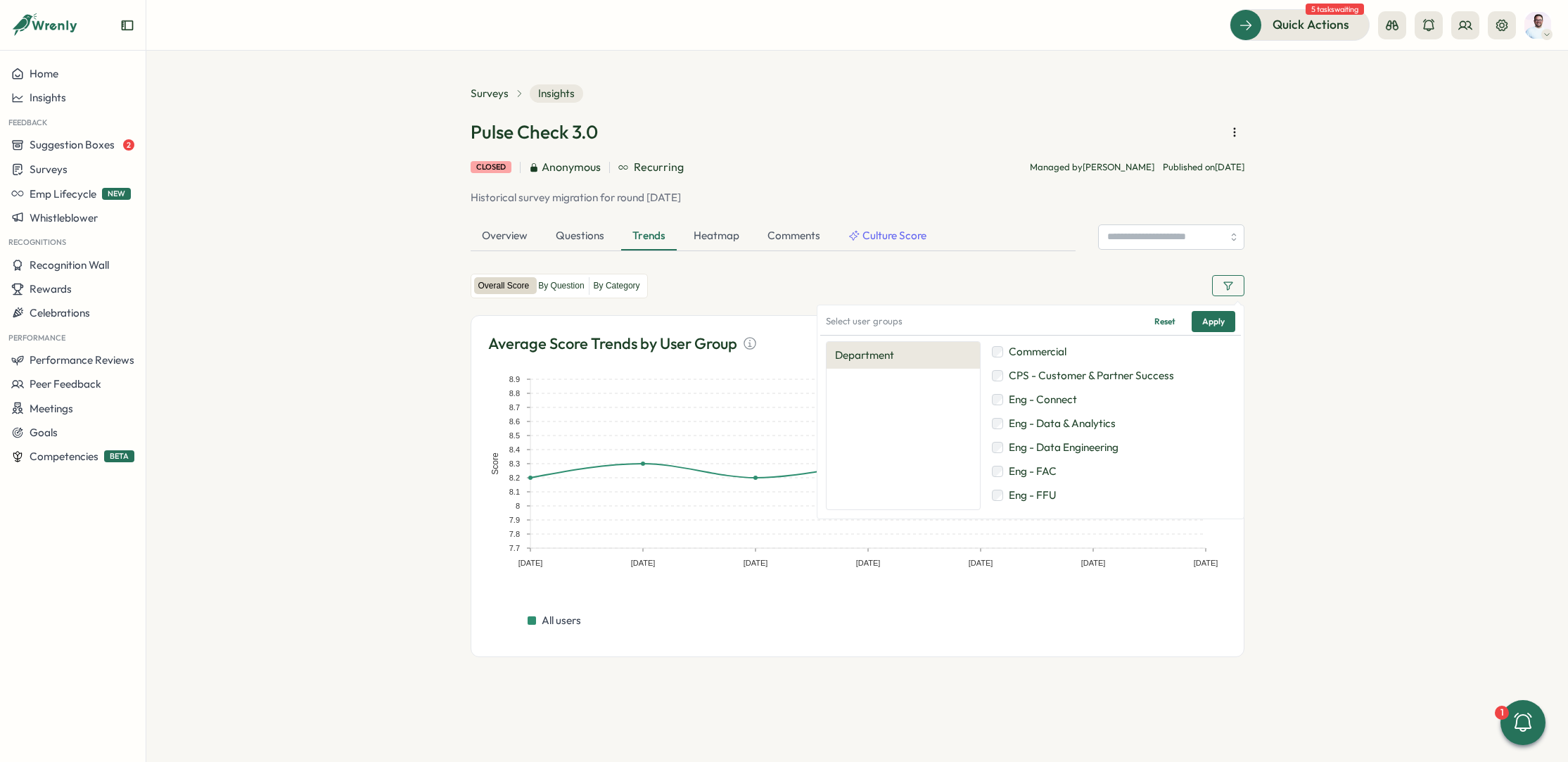
click at [1051, 354] on span "Commercial" at bounding box center [1038, 352] width 58 height 16
click at [1046, 474] on span "Eng - FAC" at bounding box center [1032, 471] width 48 height 16
click at [1222, 318] on span "Apply" at bounding box center [1214, 321] width 22 height 20
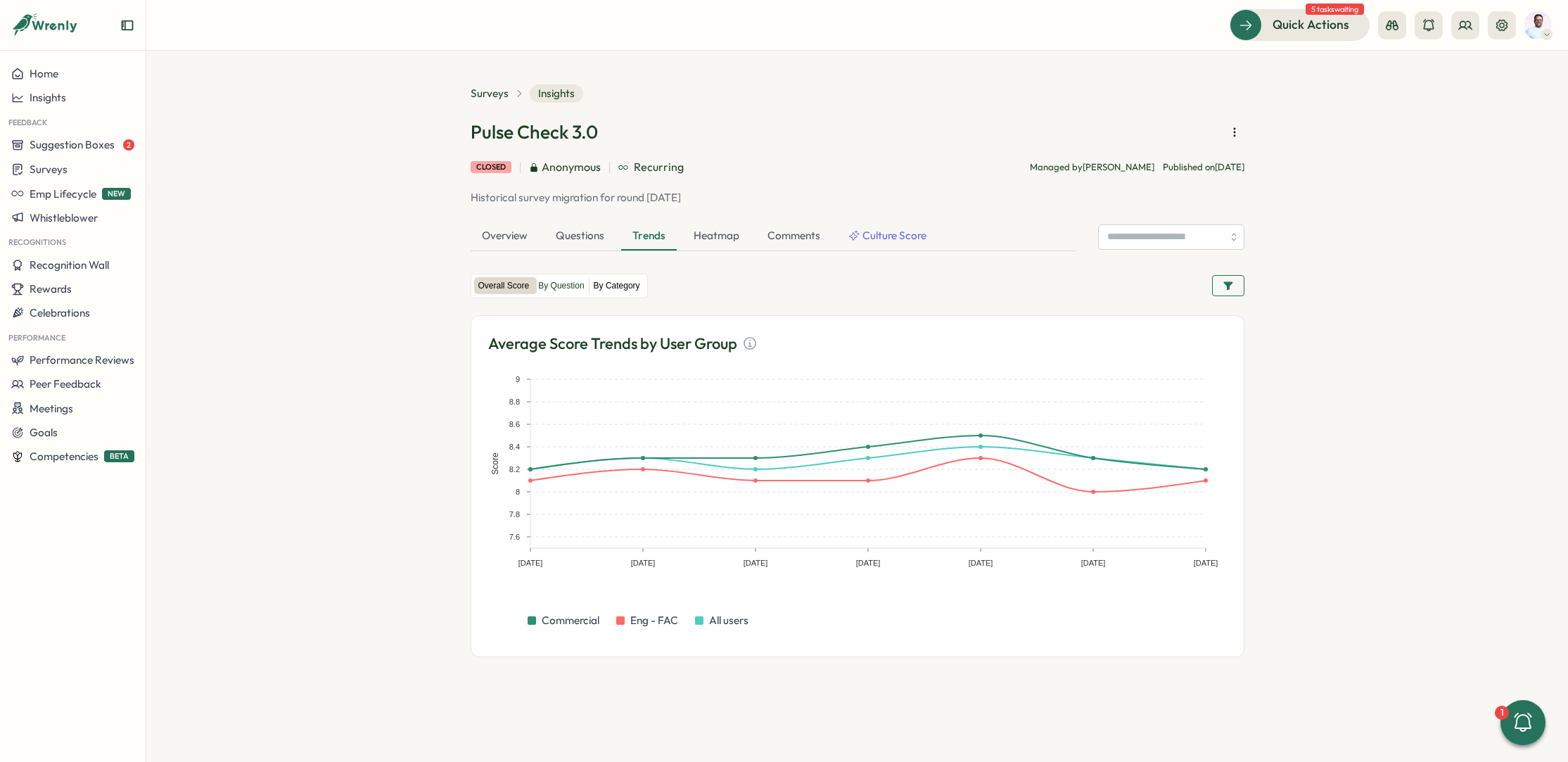
click at [620, 282] on label "By Category" at bounding box center [616, 285] width 55 height 18
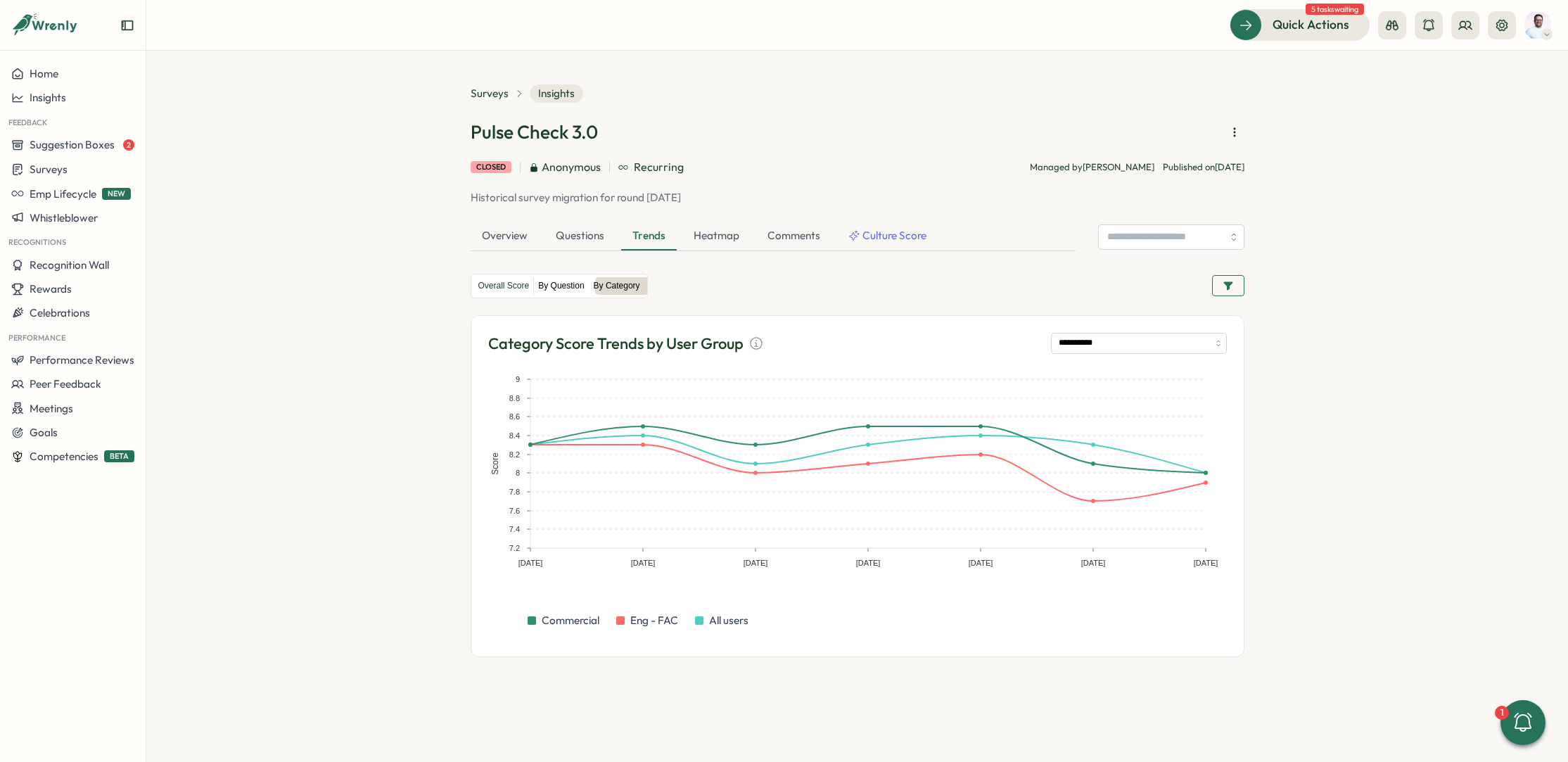
click at [567, 288] on label "By Question" at bounding box center [561, 285] width 54 height 18
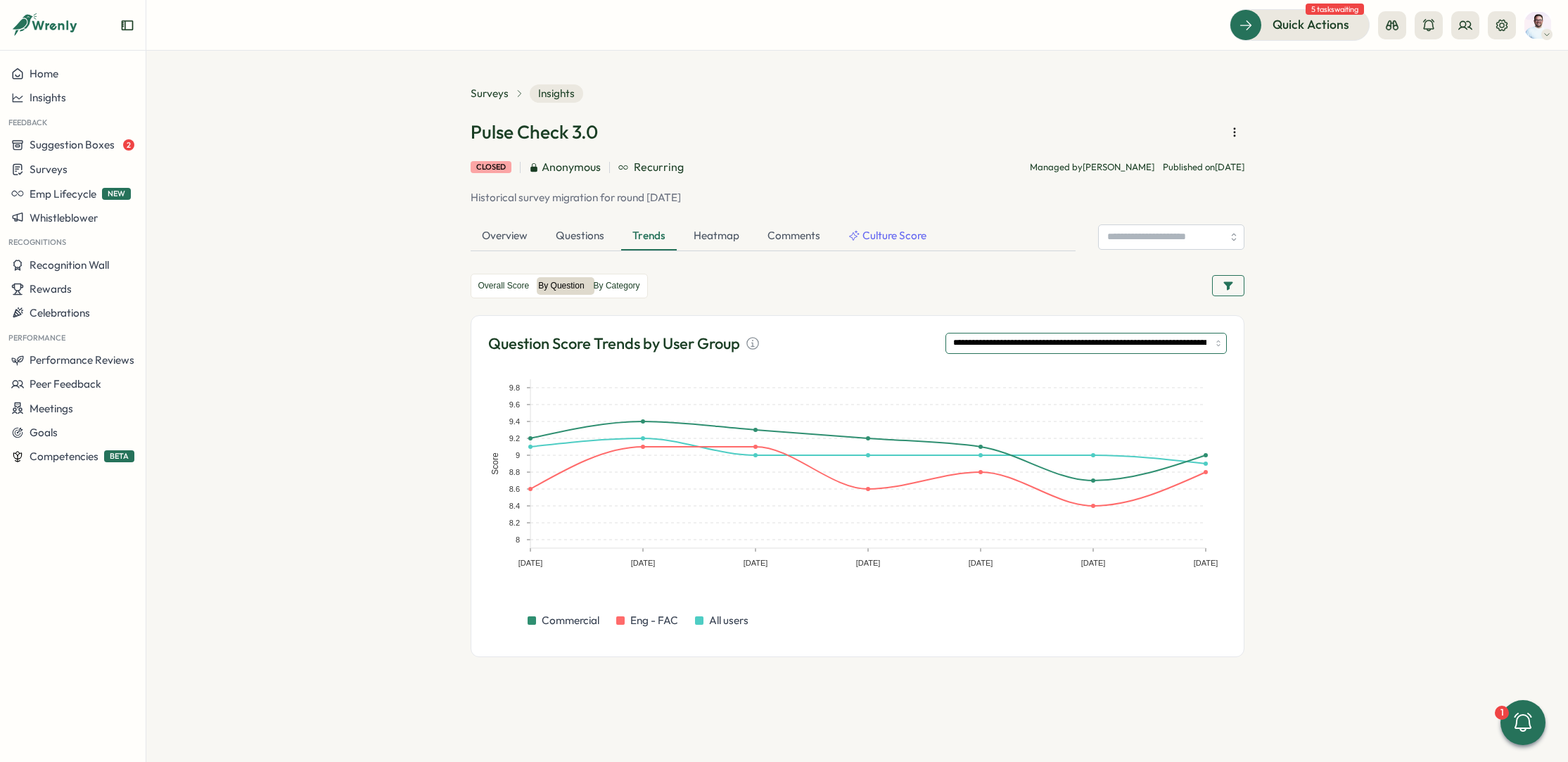
click at [1073, 344] on input "**********" at bounding box center [1086, 343] width 282 height 21
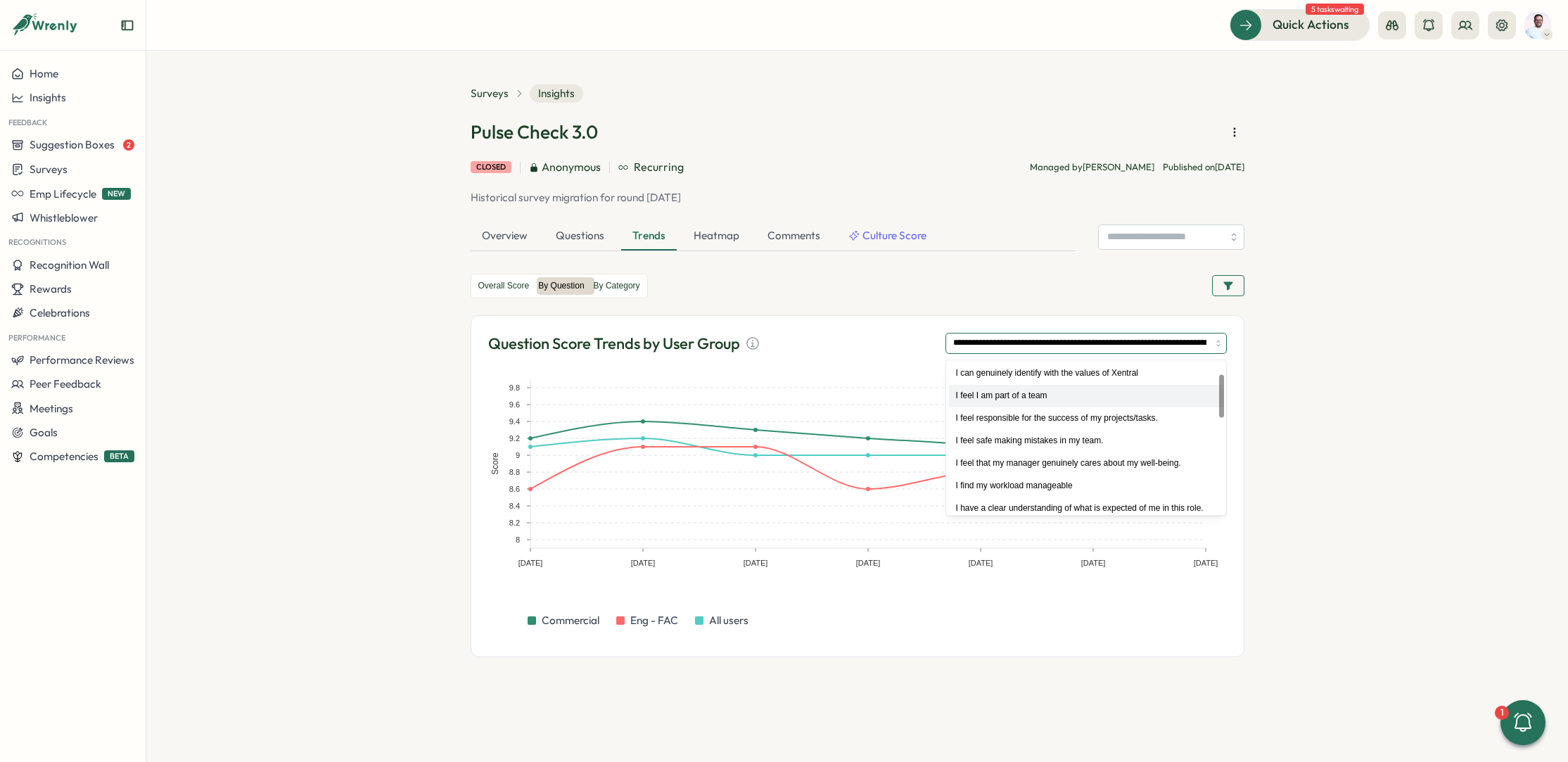
scroll to position [75, 0]
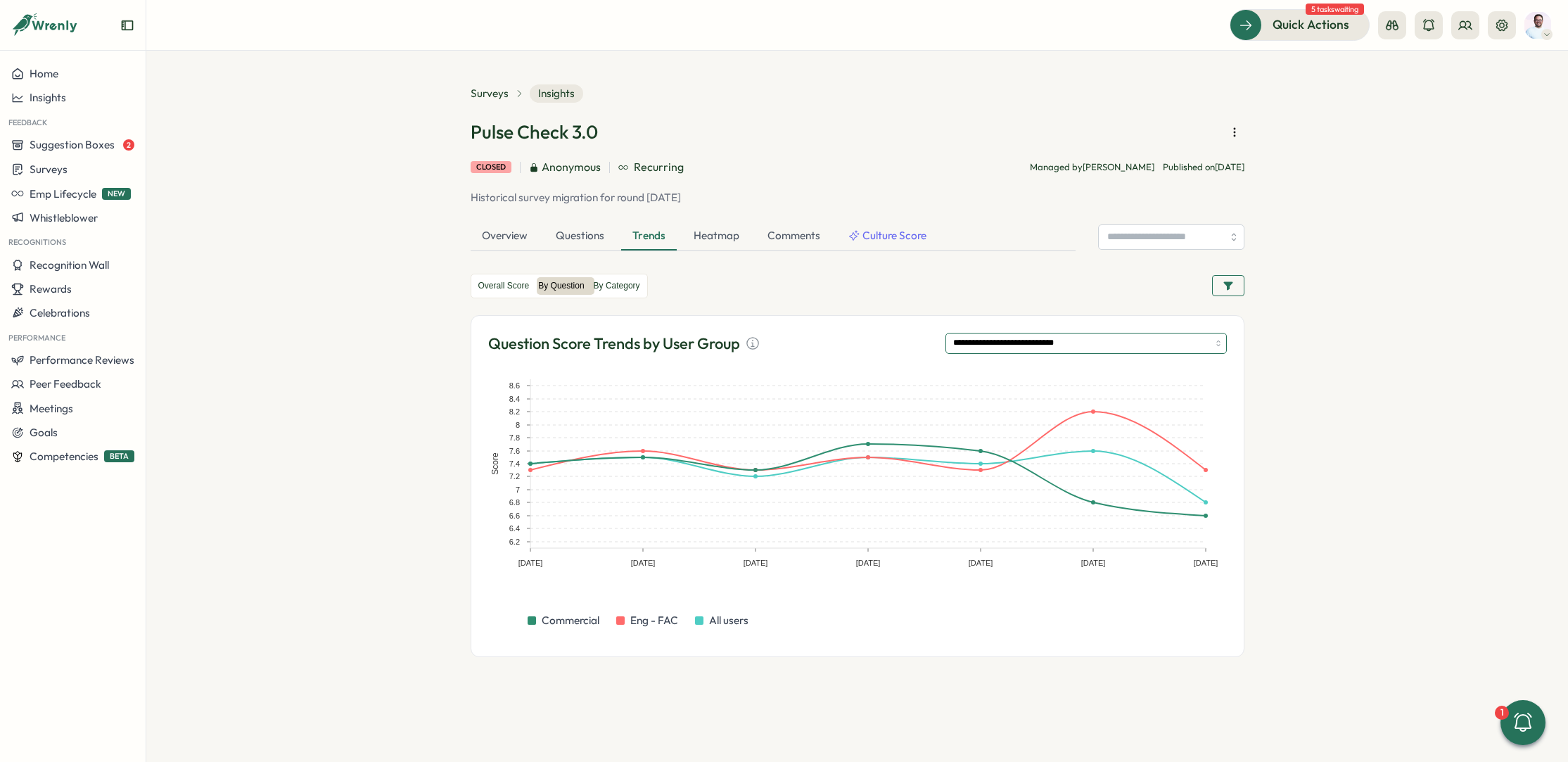
click at [1179, 344] on input "**********" at bounding box center [1086, 343] width 282 height 21
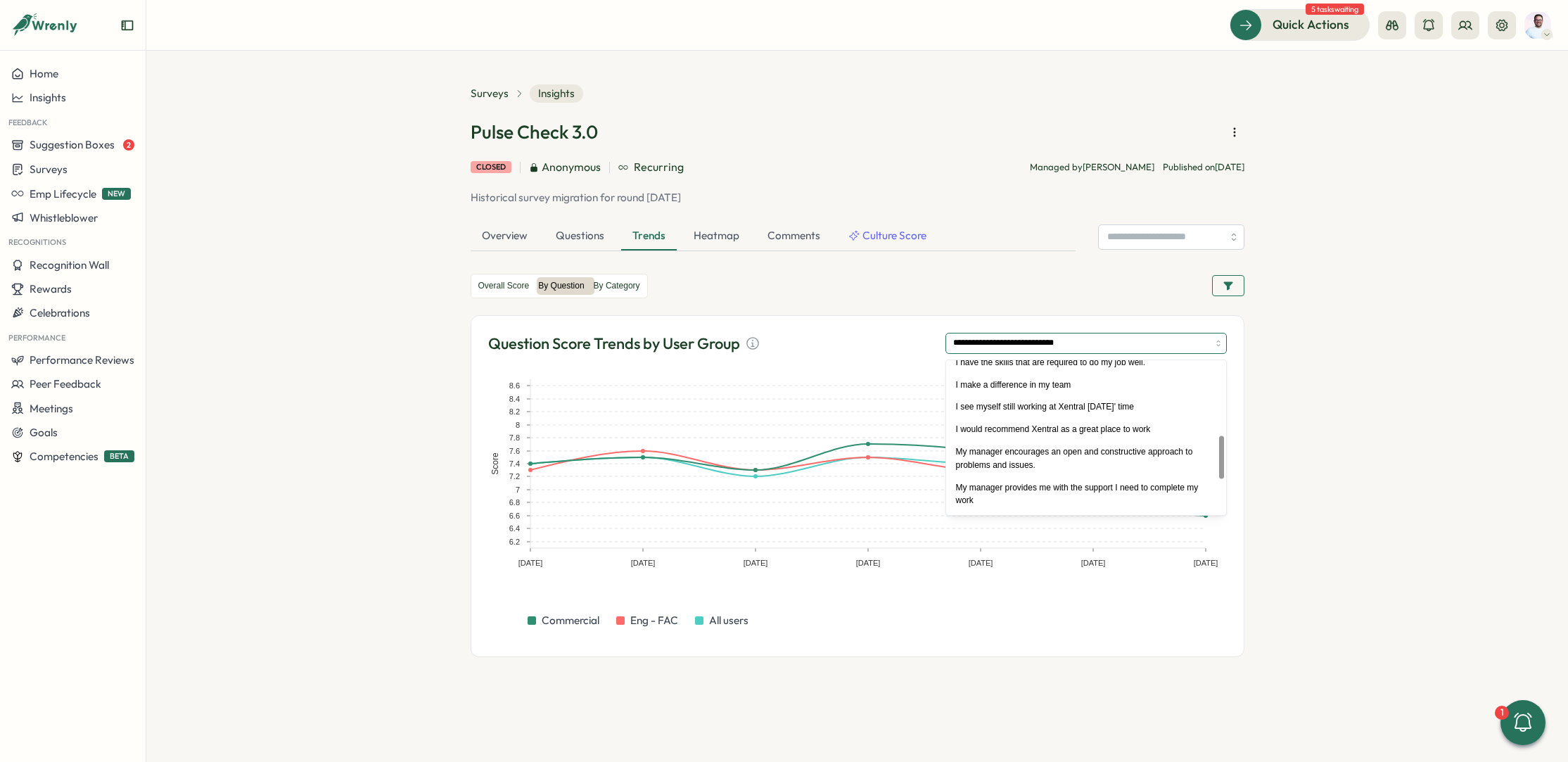
scroll to position [280, 0]
type input "**********"
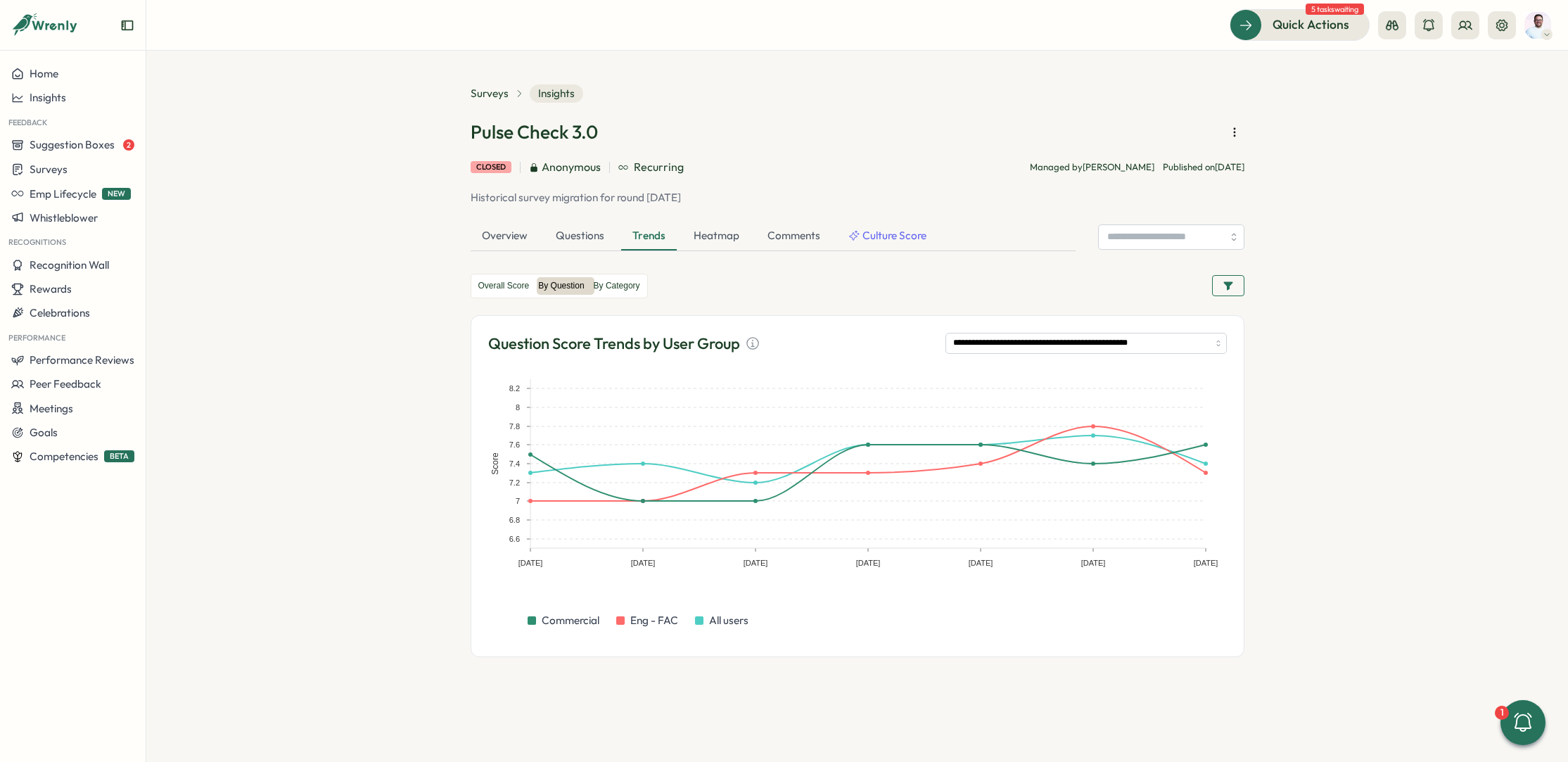
click at [447, 521] on section "**********" at bounding box center [857, 406] width 1422 height 712
click at [1379, 343] on section "**********" at bounding box center [857, 406] width 1422 height 712
click at [1240, 286] on button "button" at bounding box center [1228, 285] width 33 height 21
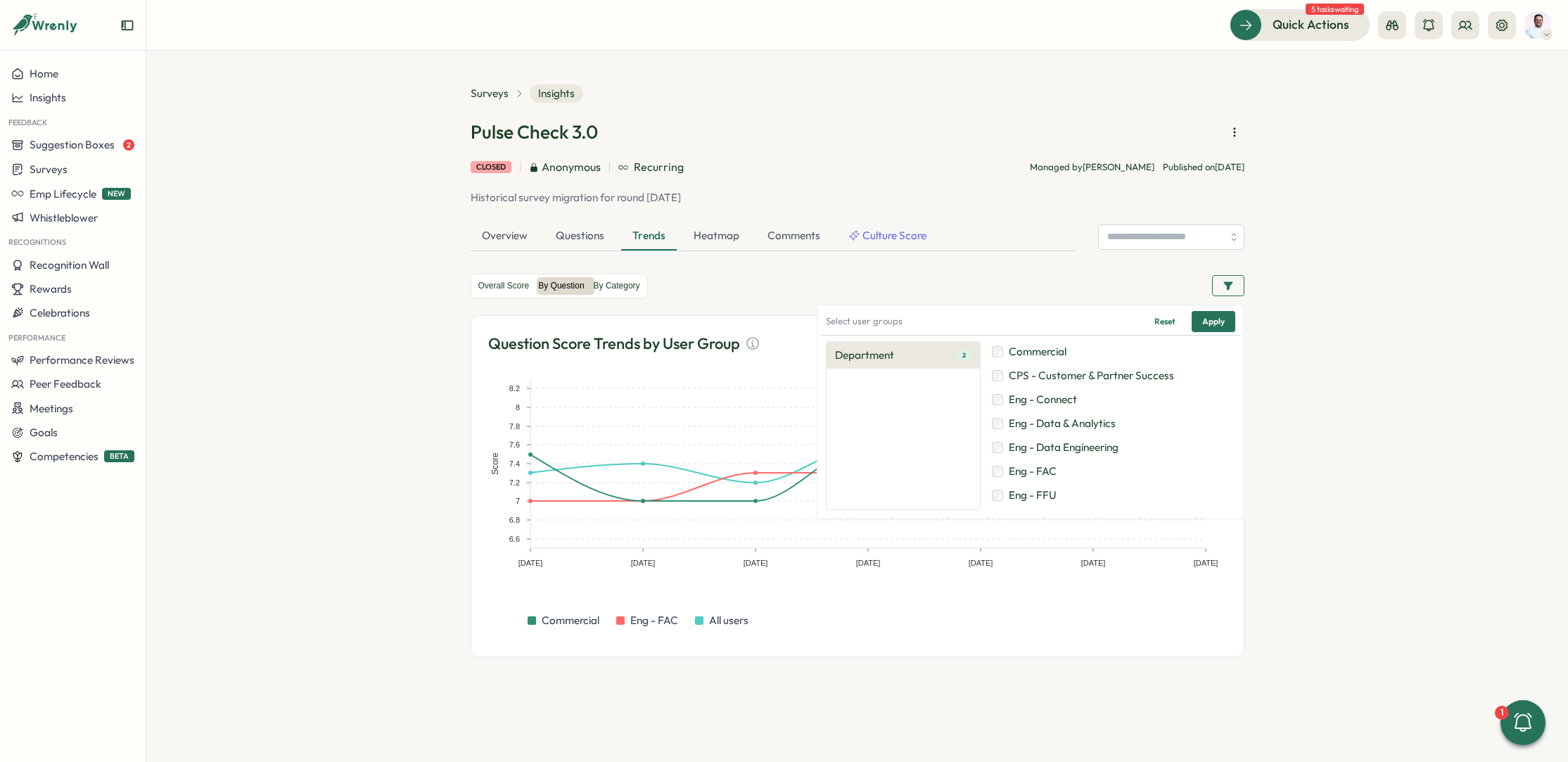
click at [1040, 469] on span "Eng - FAC" at bounding box center [1032, 471] width 48 height 16
click at [1022, 352] on span "Commercial" at bounding box center [1038, 352] width 58 height 16
click at [1024, 408] on label "Eng - Connect" at bounding box center [1110, 399] width 243 height 21
click at [1026, 431] on label "Eng - Data & Analytics" at bounding box center [1110, 423] width 243 height 21
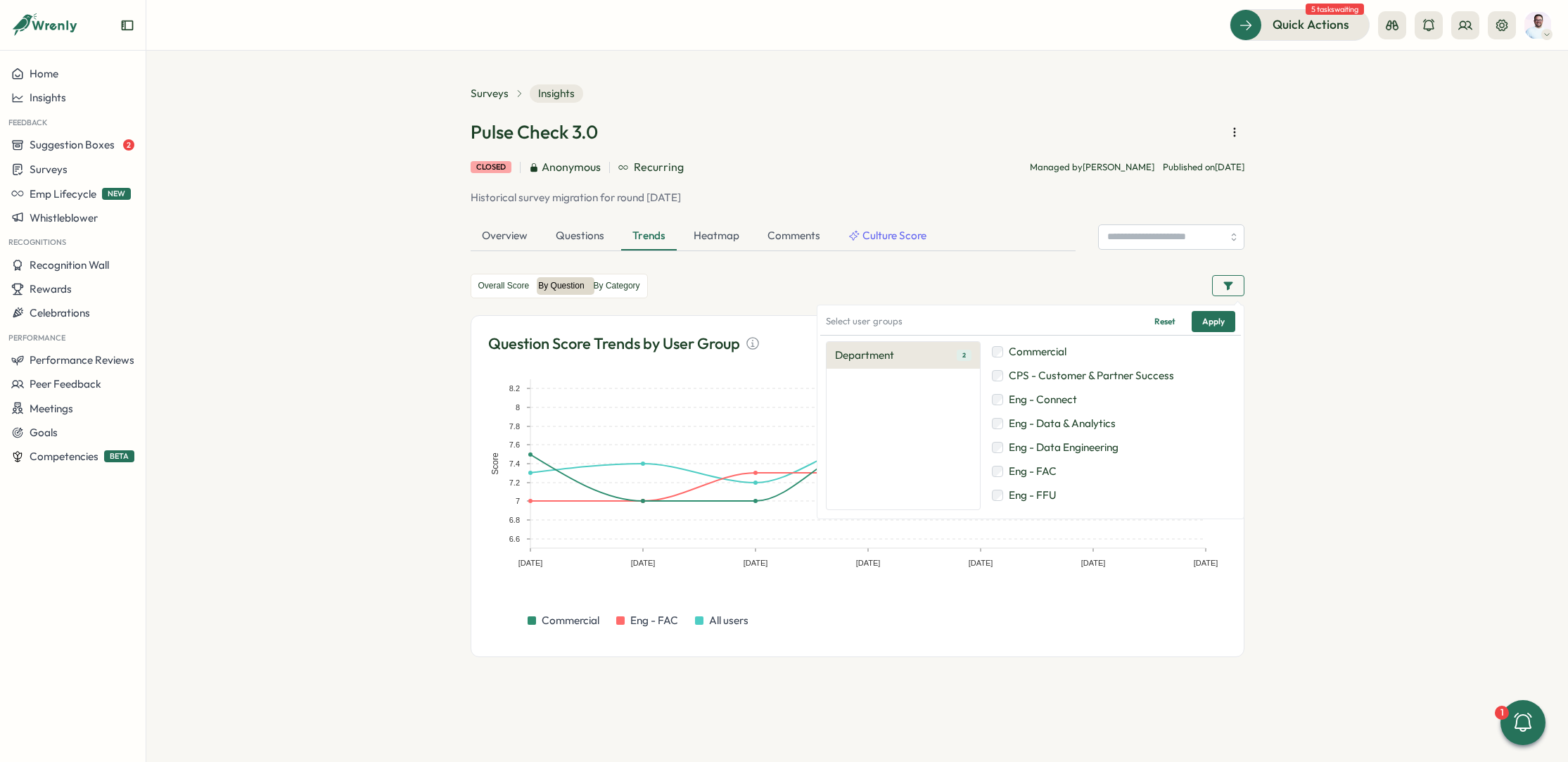
click at [1026, 449] on span "Eng - Data Engineering" at bounding box center [1064, 448] width 110 height 16
click at [1025, 469] on span "Eng - FAC" at bounding box center [1032, 471] width 48 height 16
click at [1025, 489] on span "Eng - FFU" at bounding box center [1032, 495] width 48 height 16
click at [1040, 484] on label "Eng - Platform" at bounding box center [1110, 476] width 243 height 21
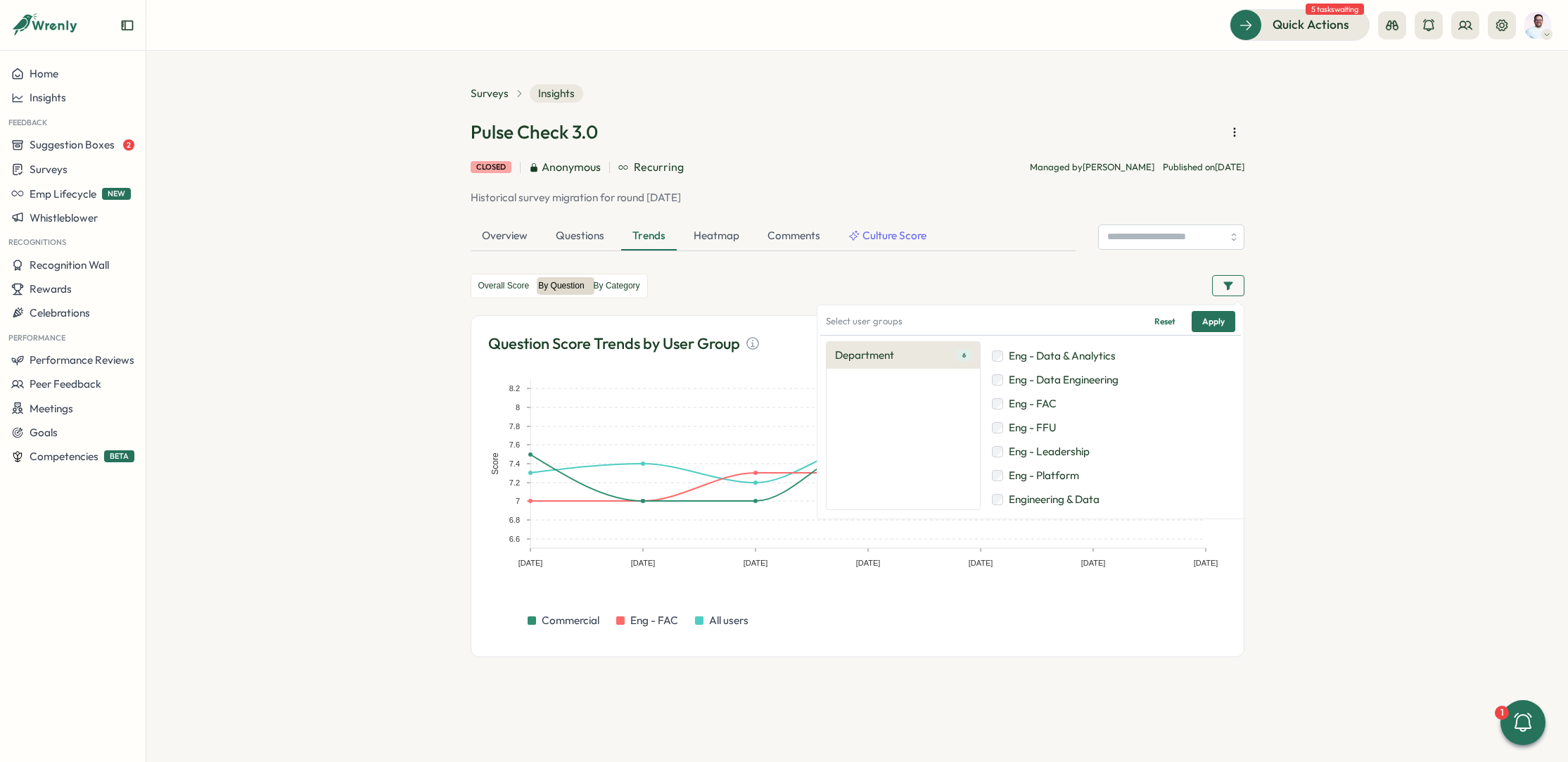
click at [1217, 319] on span "Apply" at bounding box center [1214, 321] width 22 height 20
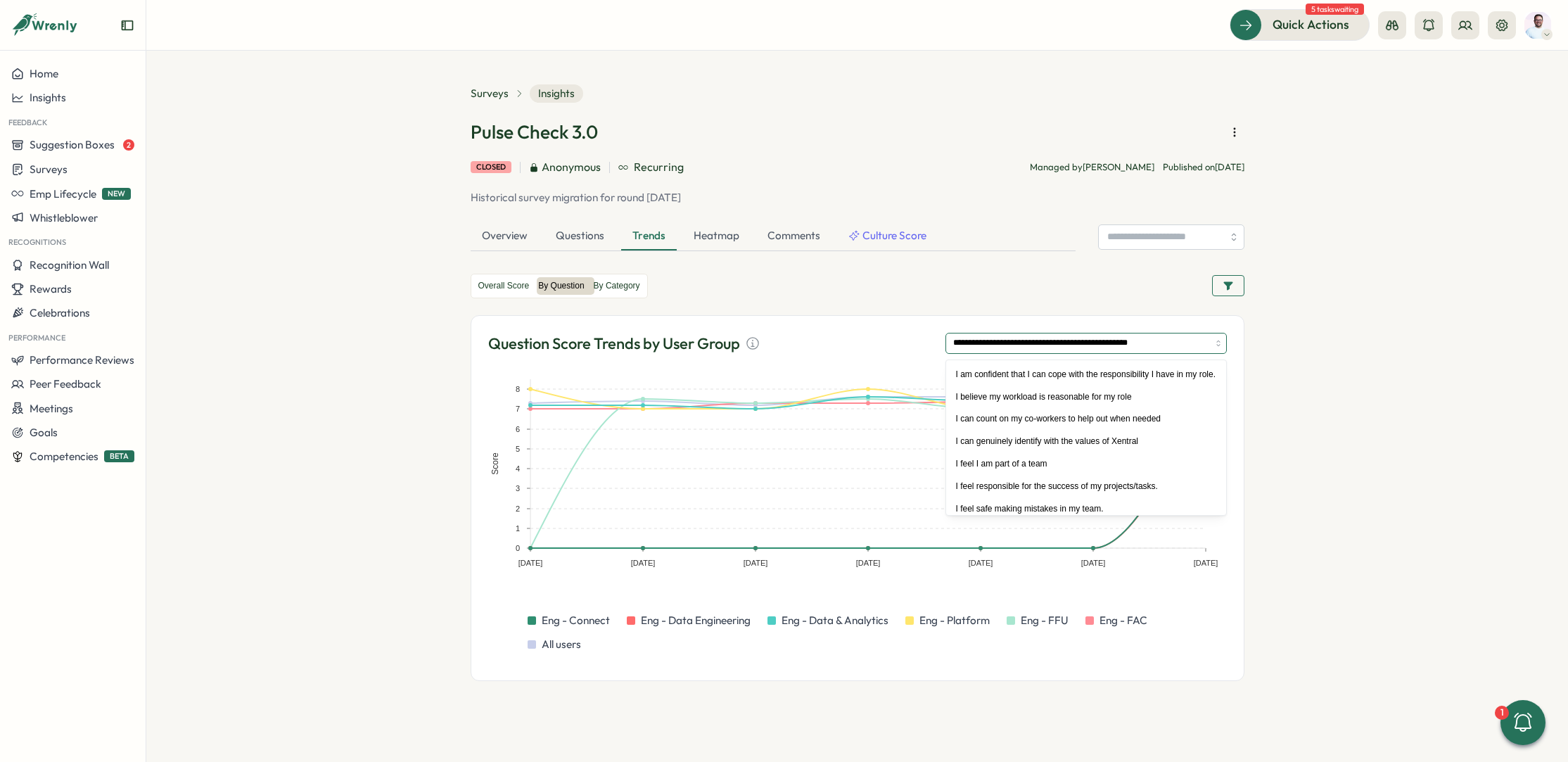
click at [1132, 340] on input "**********" at bounding box center [1086, 343] width 282 height 21
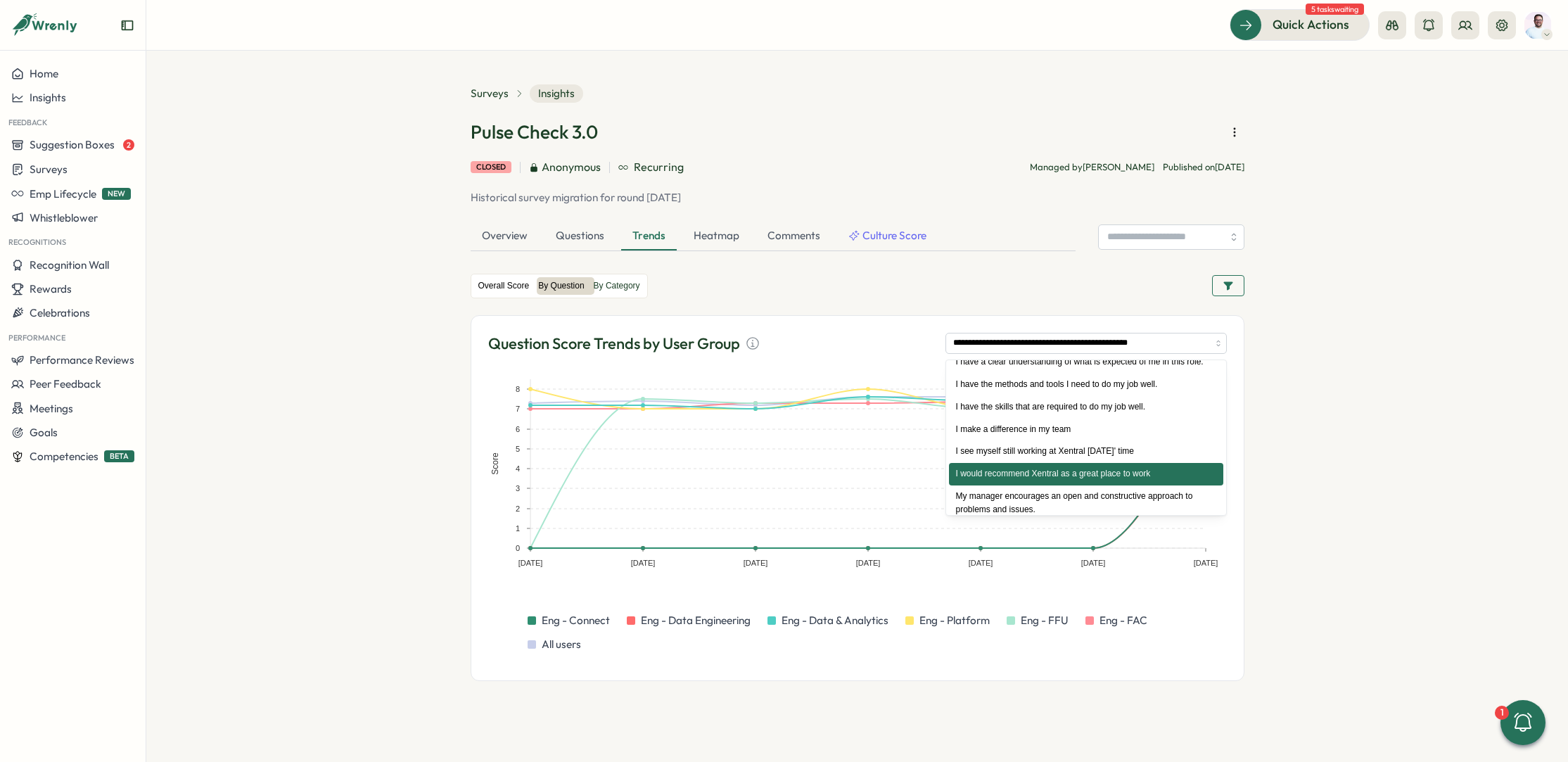
click at [525, 288] on label "Overall Score" at bounding box center [504, 285] width 60 height 18
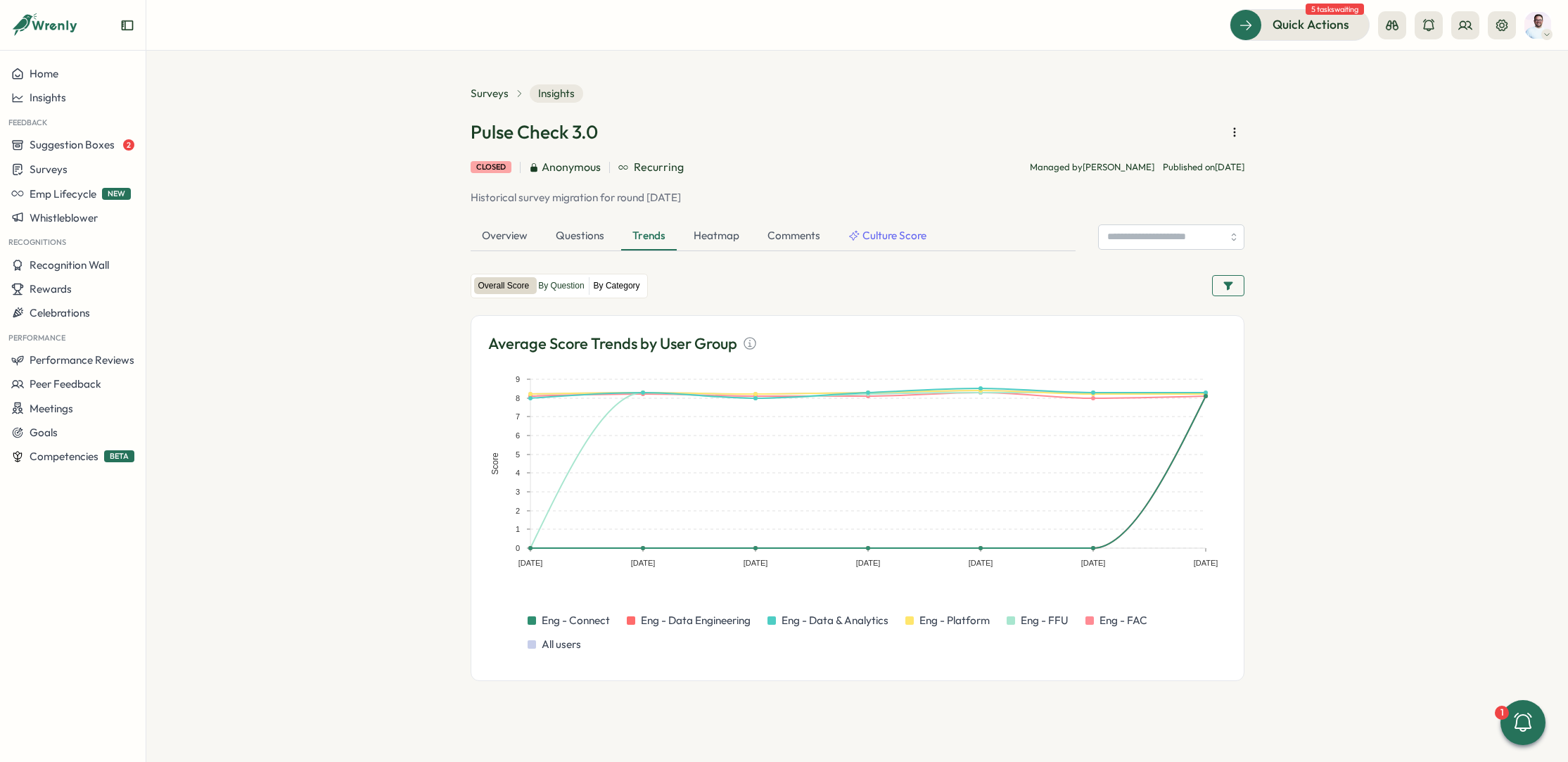
click at [636, 291] on label "By Category" at bounding box center [616, 285] width 55 height 18
click at [1126, 350] on input "**********" at bounding box center [1139, 343] width 176 height 21
click at [1322, 441] on section "**********" at bounding box center [857, 406] width 1422 height 712
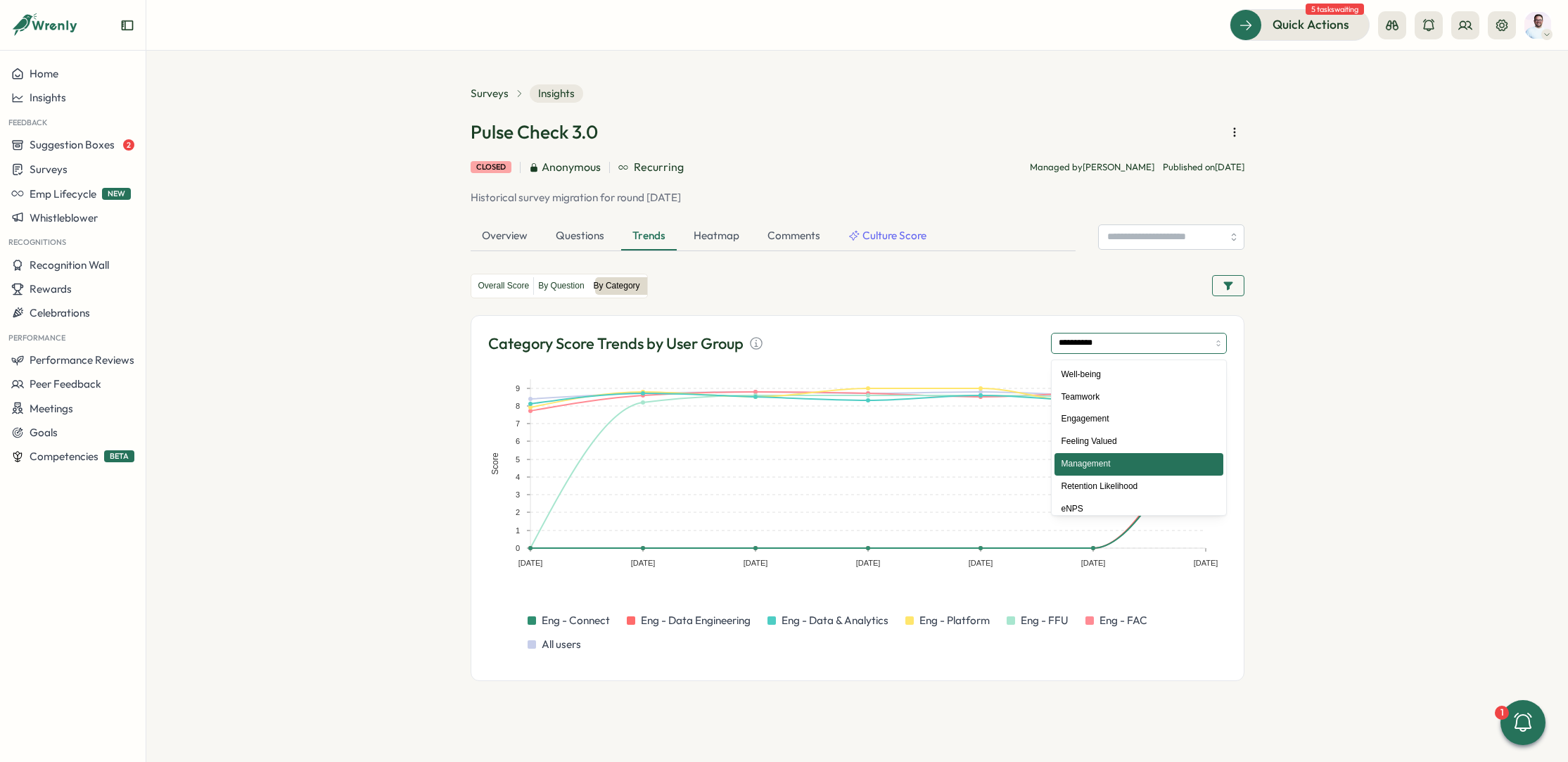
click at [1188, 341] on input "**********" at bounding box center [1139, 343] width 176 height 21
type input "**********"
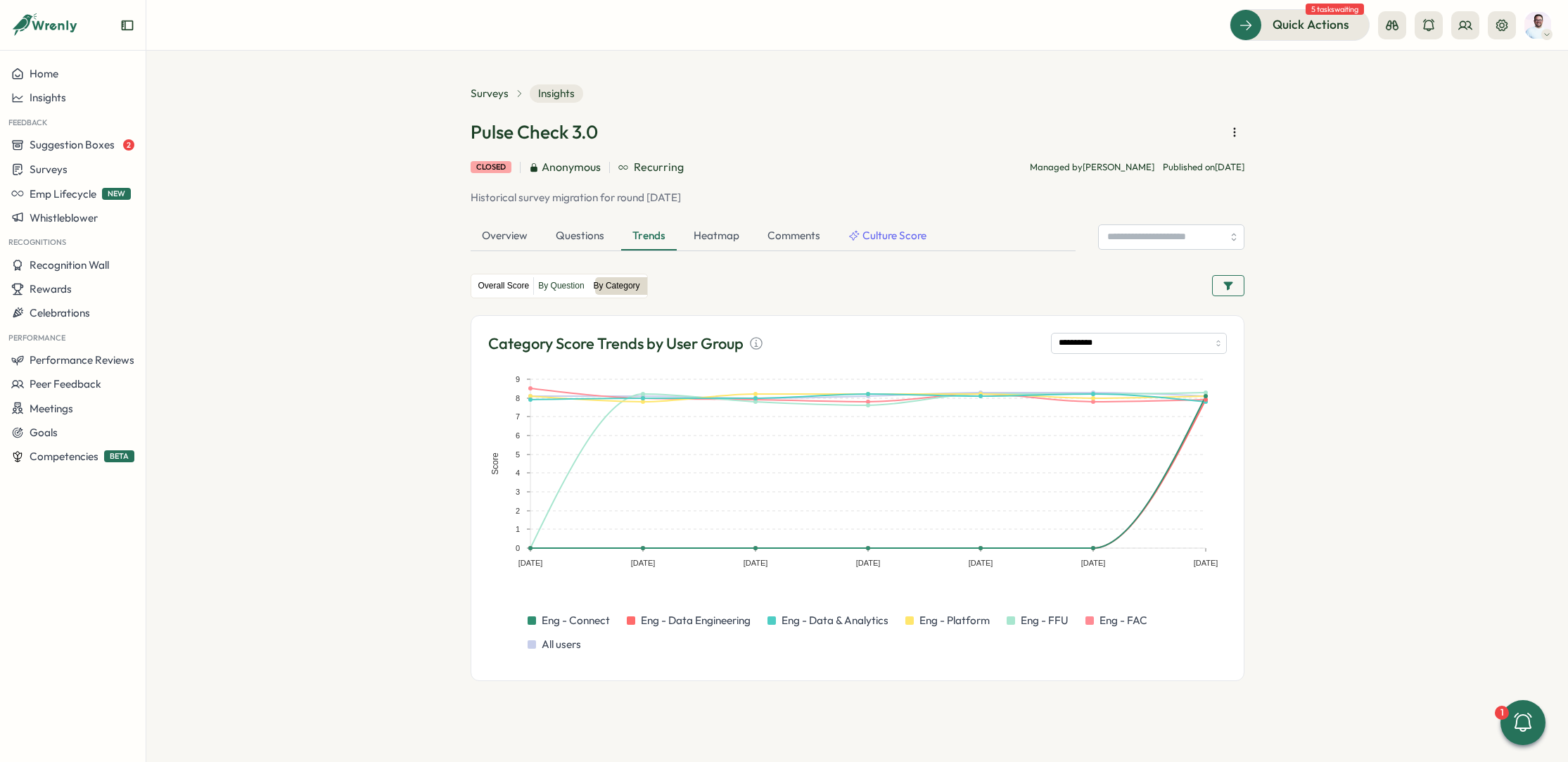
click at [490, 290] on label "Overall Score" at bounding box center [504, 285] width 60 height 18
click at [1230, 290] on icon "button" at bounding box center [1229, 285] width 11 height 11
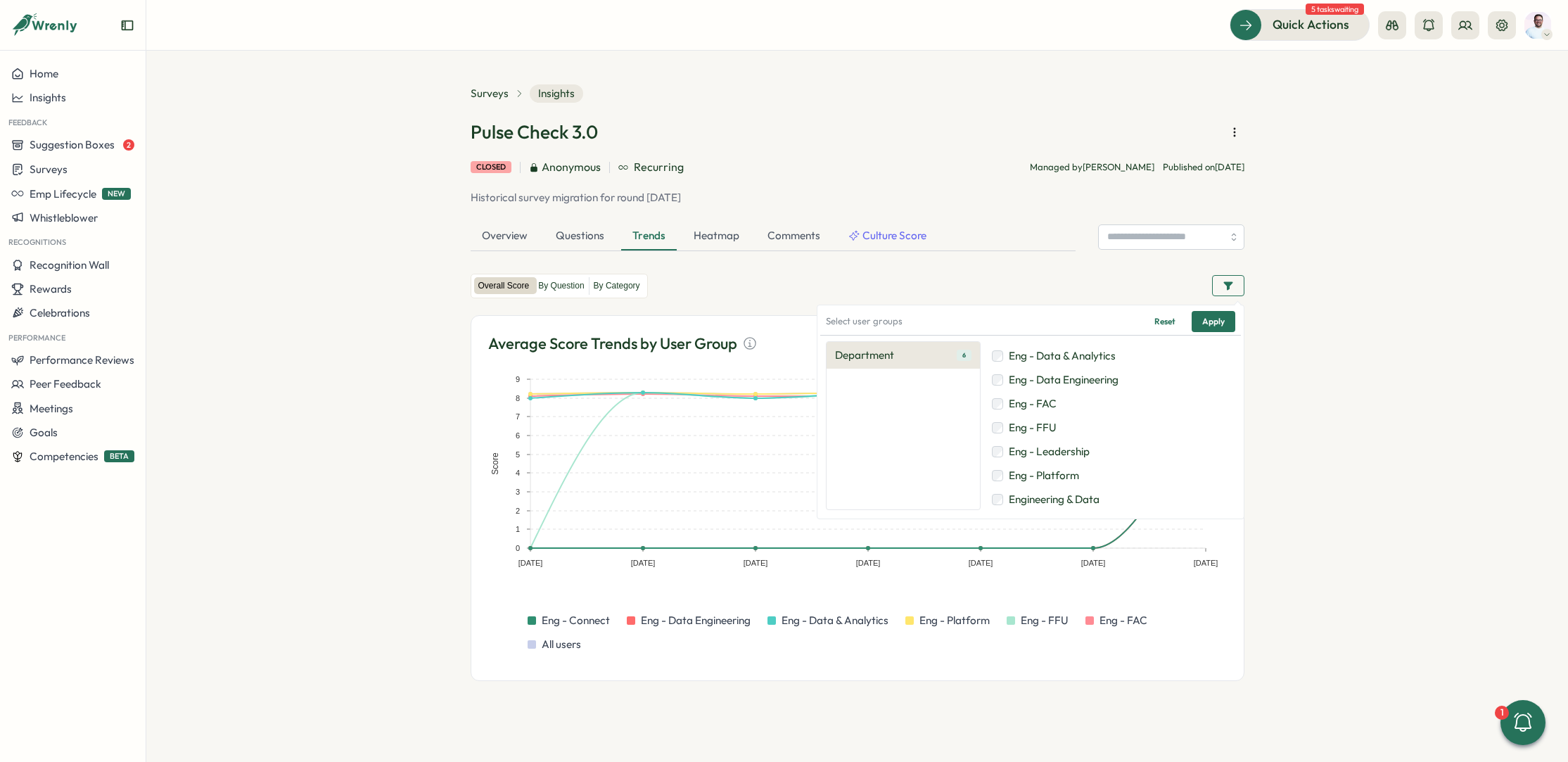
scroll to position [0, 0]
click at [1052, 395] on span "Eng - Connect" at bounding box center [1042, 399] width 68 height 16
click at [1215, 323] on span "Apply" at bounding box center [1214, 321] width 22 height 20
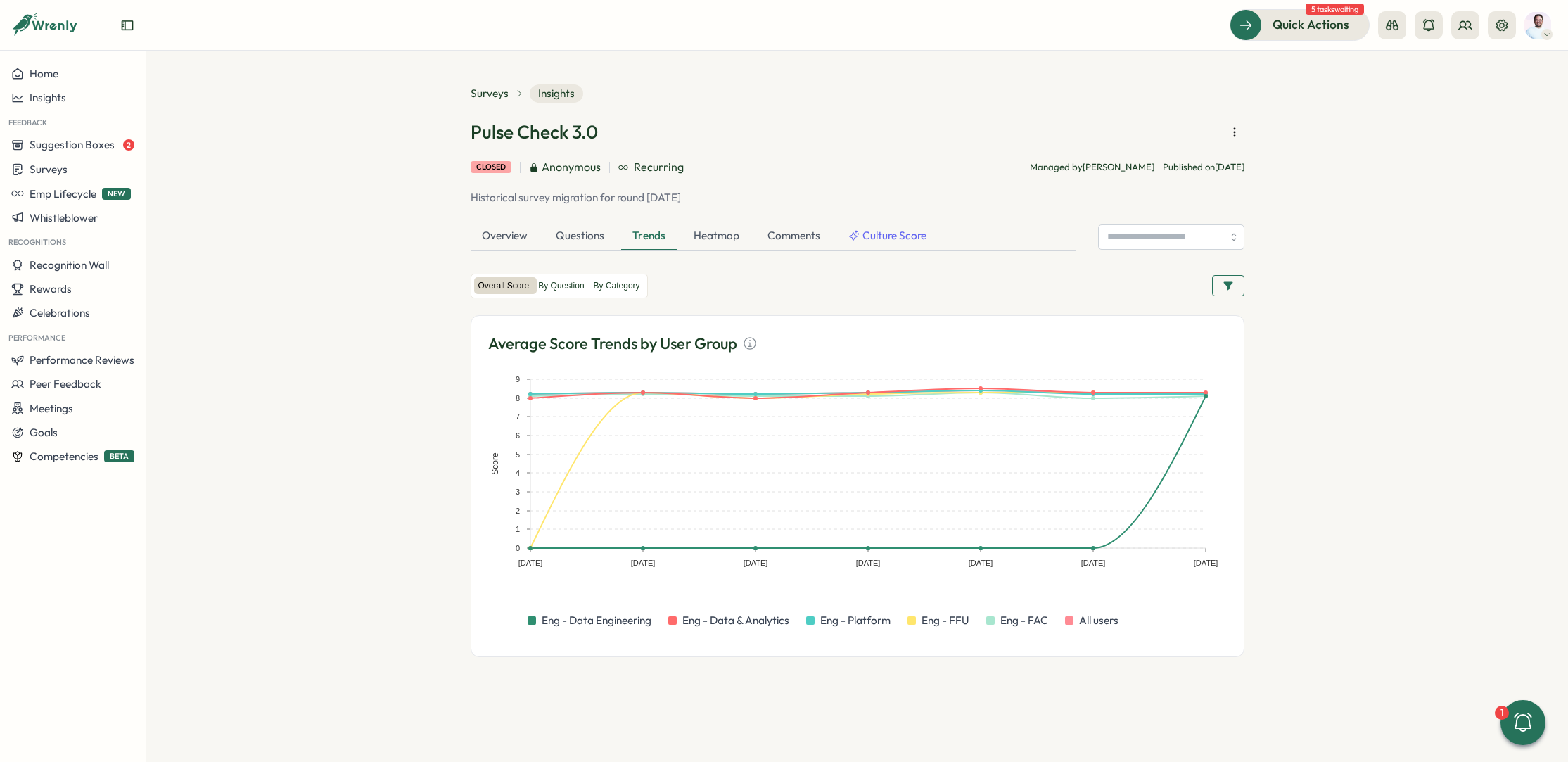
click at [1235, 283] on button "button" at bounding box center [1228, 285] width 33 height 21
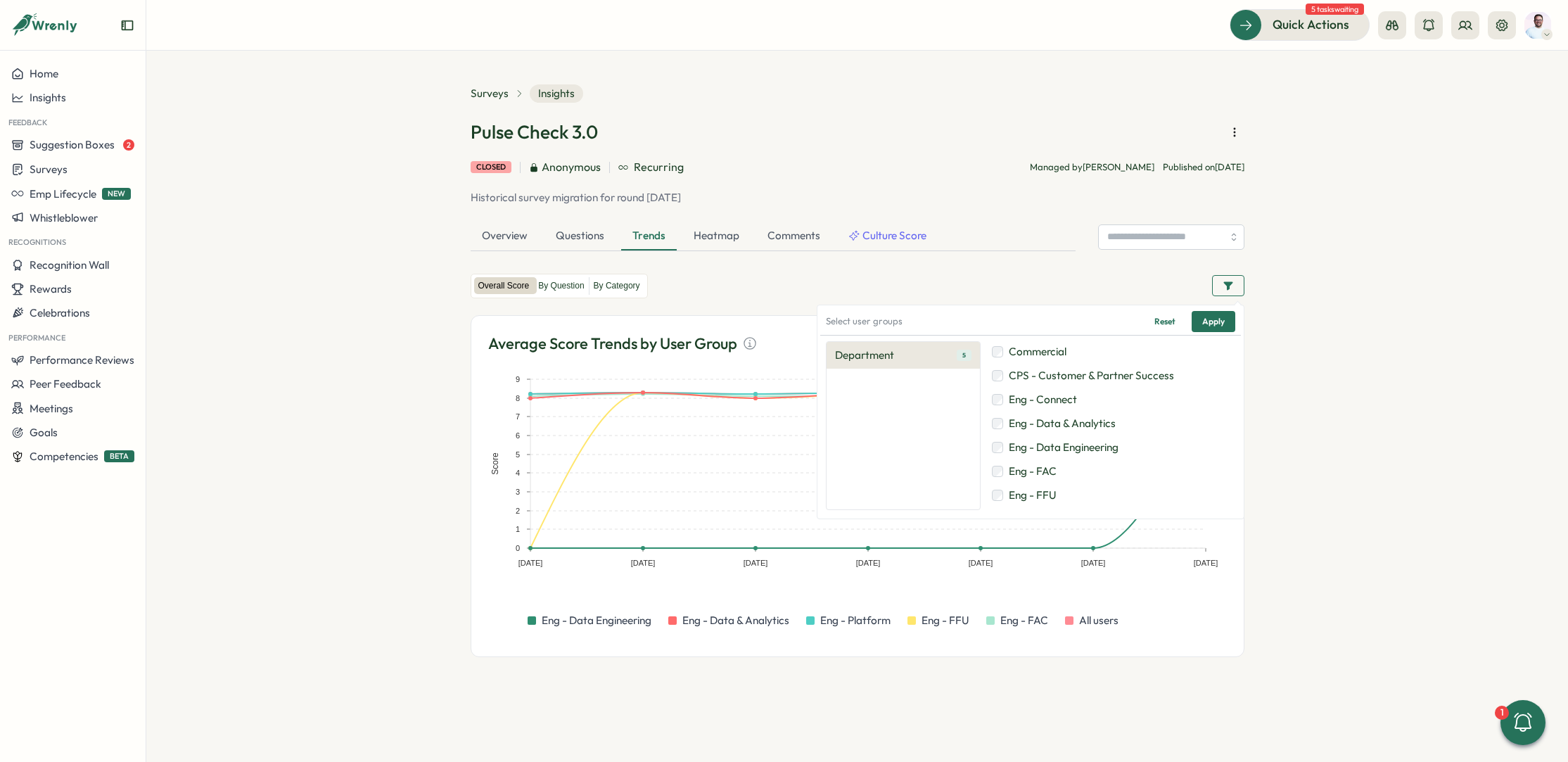
click at [1062, 487] on label "Eng - FFU" at bounding box center [1110, 495] width 243 height 21
click at [1208, 318] on span "Apply" at bounding box center [1214, 321] width 22 height 20
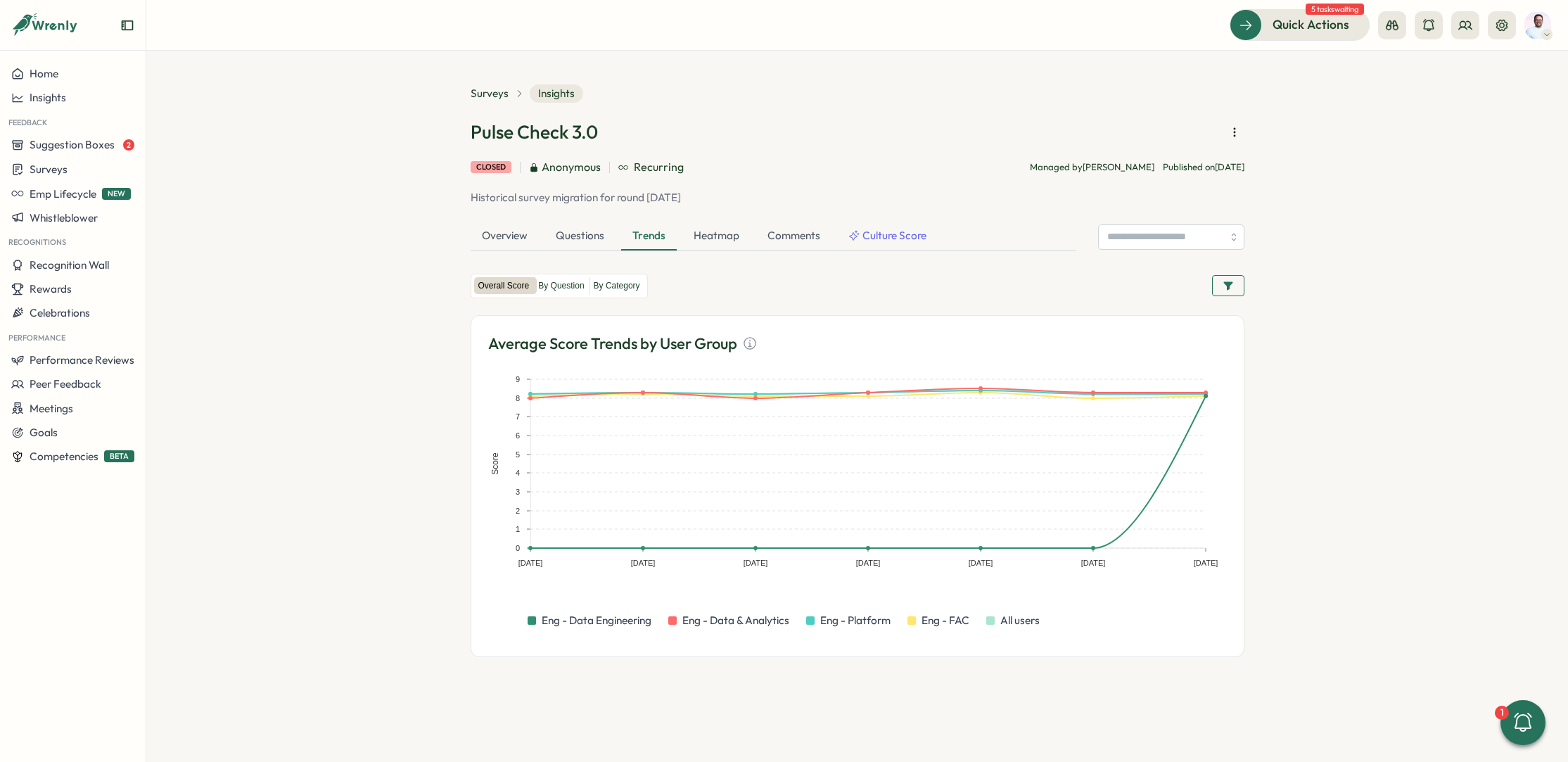
click at [1228, 285] on icon "button" at bounding box center [1229, 286] width 9 height 8
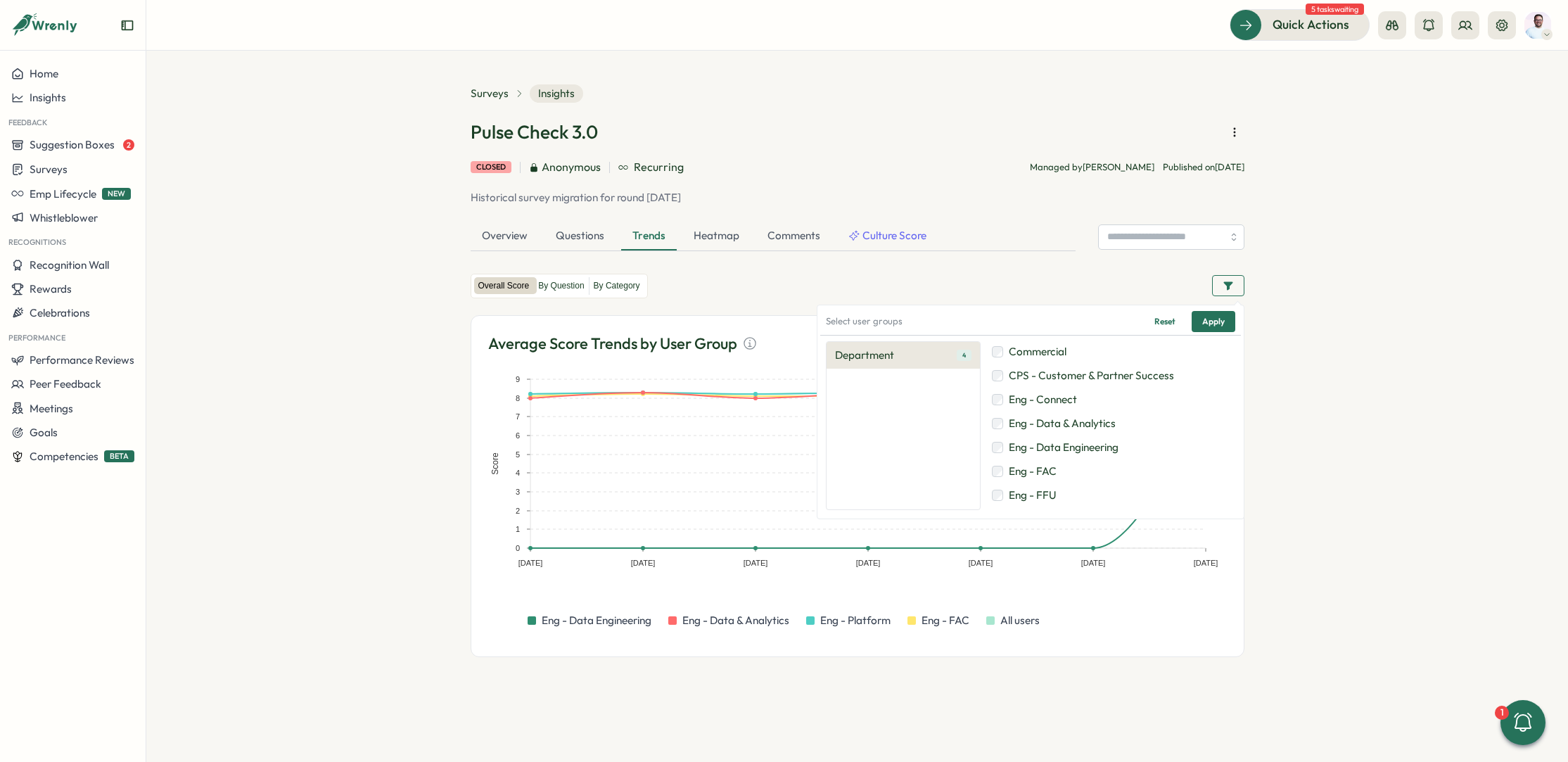
click at [1164, 322] on span "Reset" at bounding box center [1165, 321] width 21 height 20
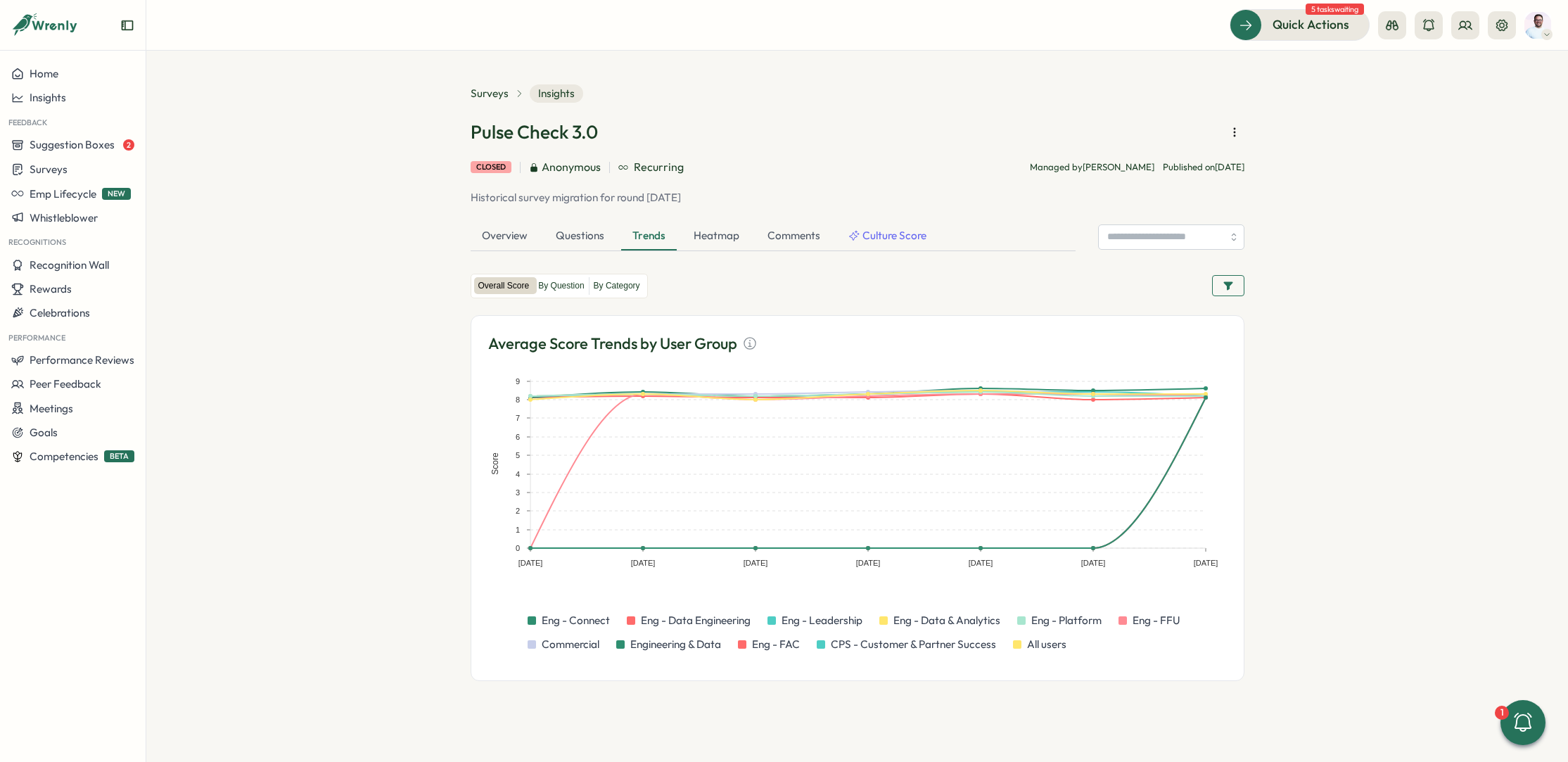
click at [1235, 285] on button "button" at bounding box center [1228, 285] width 33 height 21
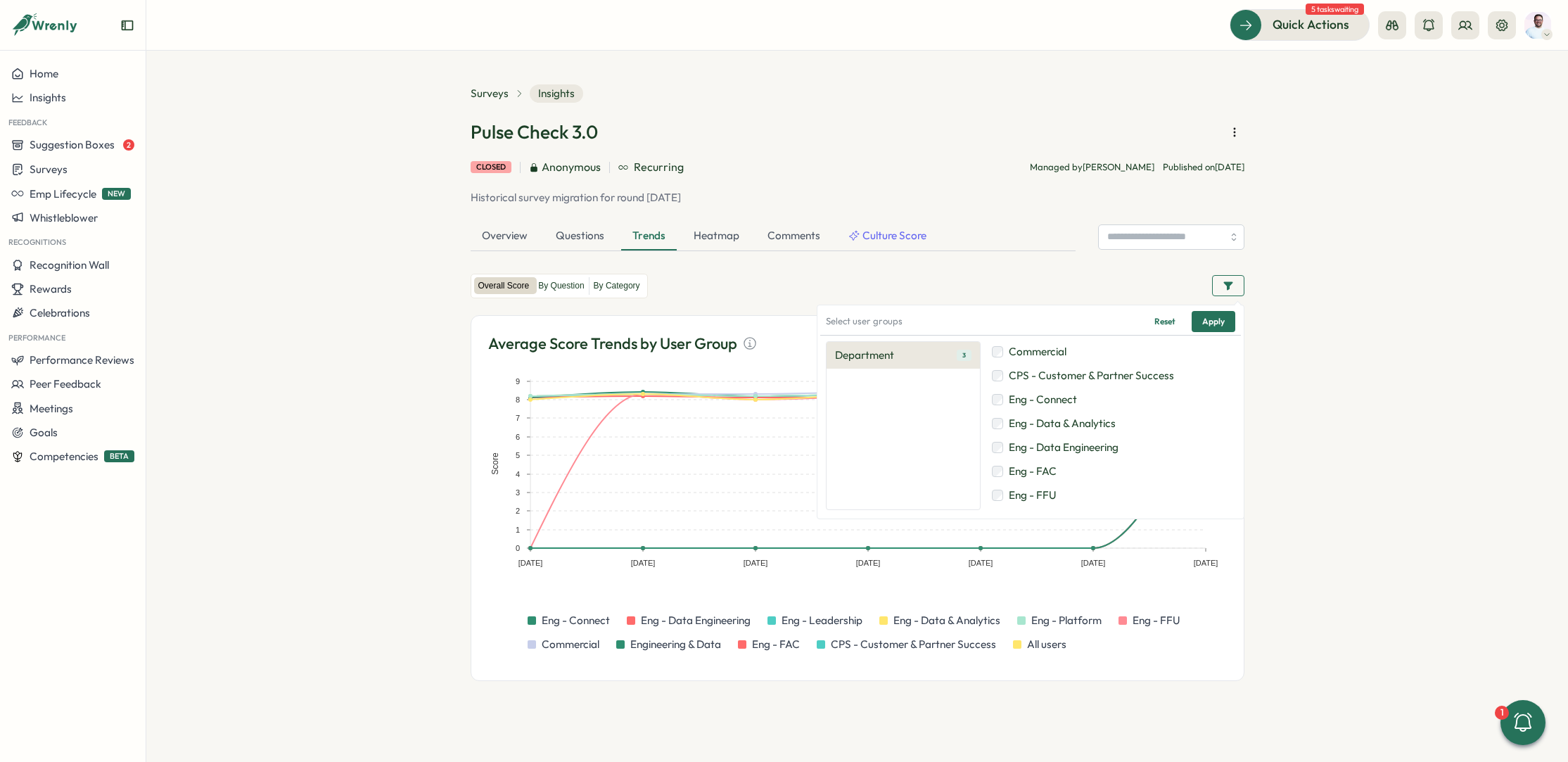
scroll to position [67, 0]
click at [997, 492] on label "Engineering & Data" at bounding box center [1110, 500] width 243 height 21
click at [1240, 325] on div "Select user groups Reset Apply" at bounding box center [1030, 322] width 420 height 27
click at [1227, 325] on button "Apply" at bounding box center [1214, 322] width 44 height 21
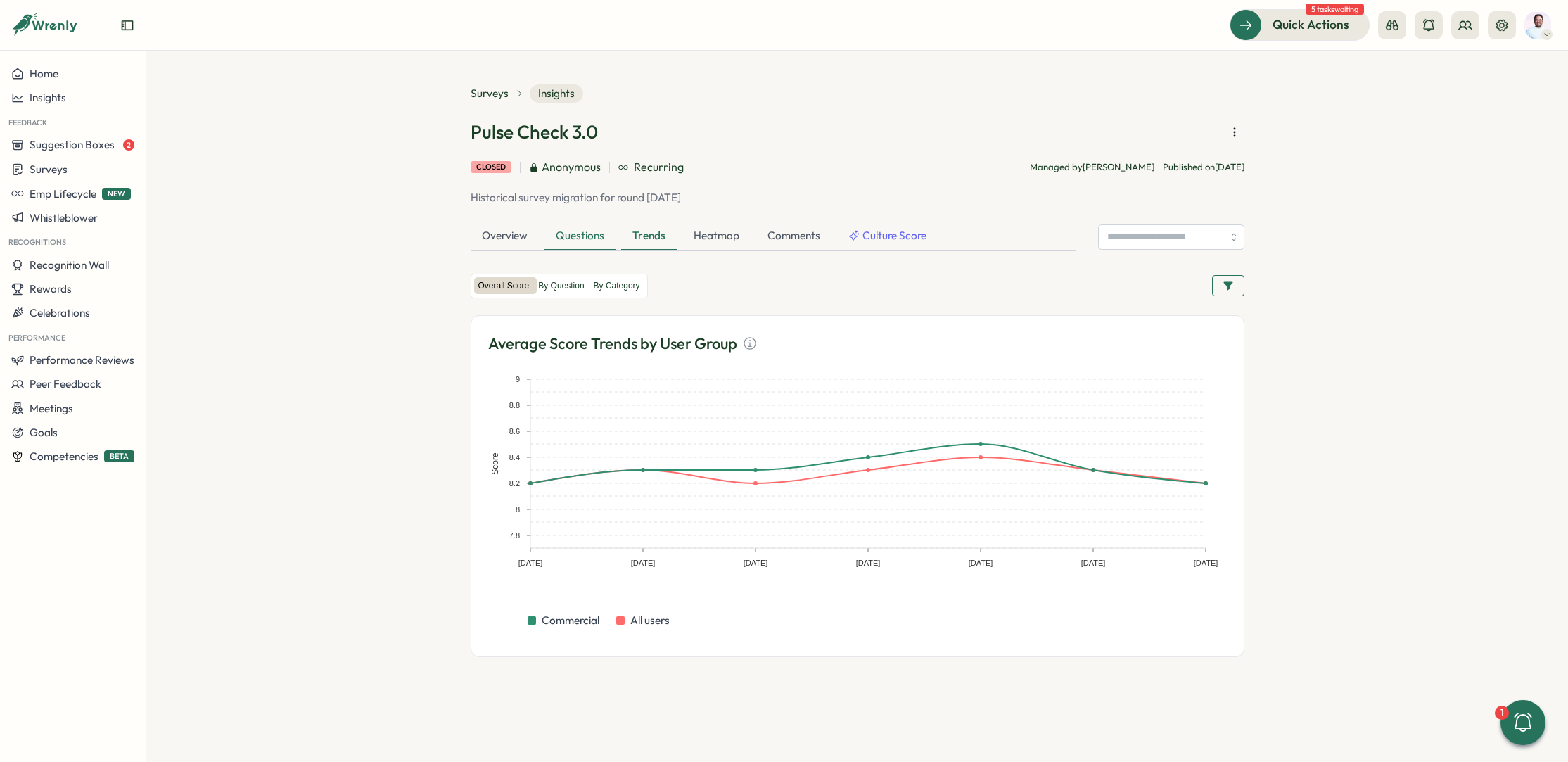
click at [581, 241] on div "Questions" at bounding box center [580, 237] width 71 height 28
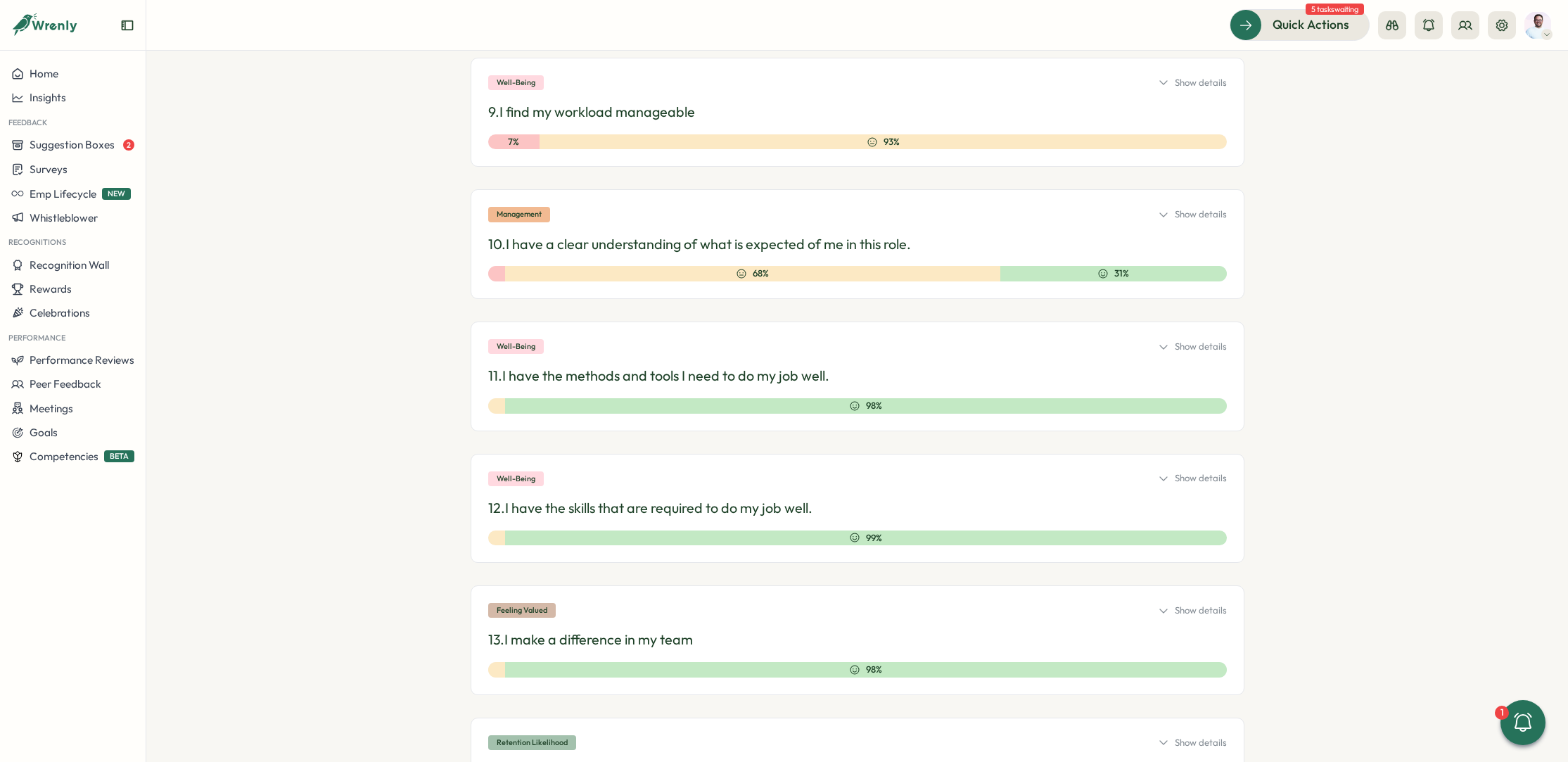
scroll to position [1272, 0]
click at [495, 274] on div at bounding box center [497, 274] width 17 height 16
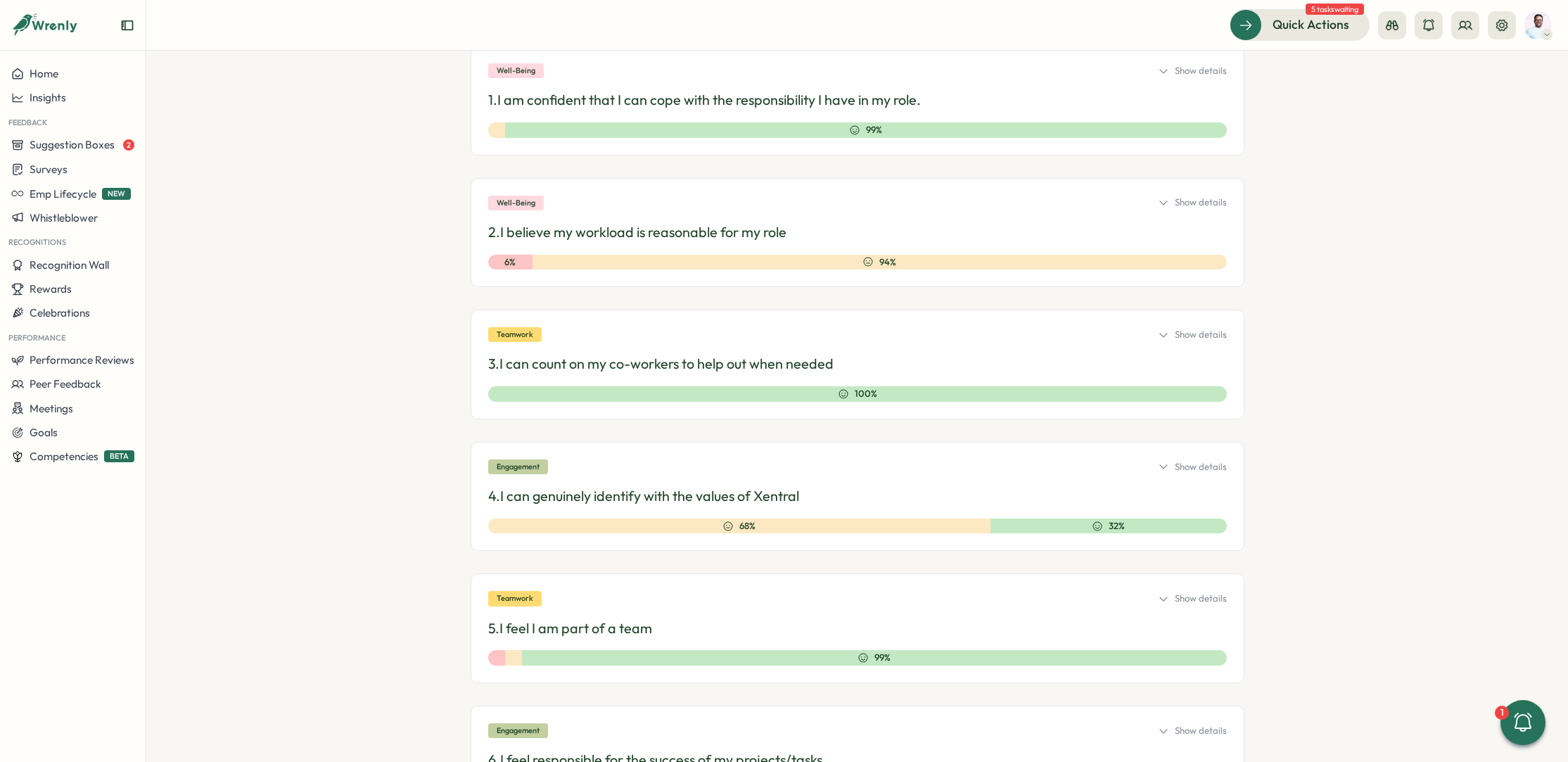
scroll to position [0, 0]
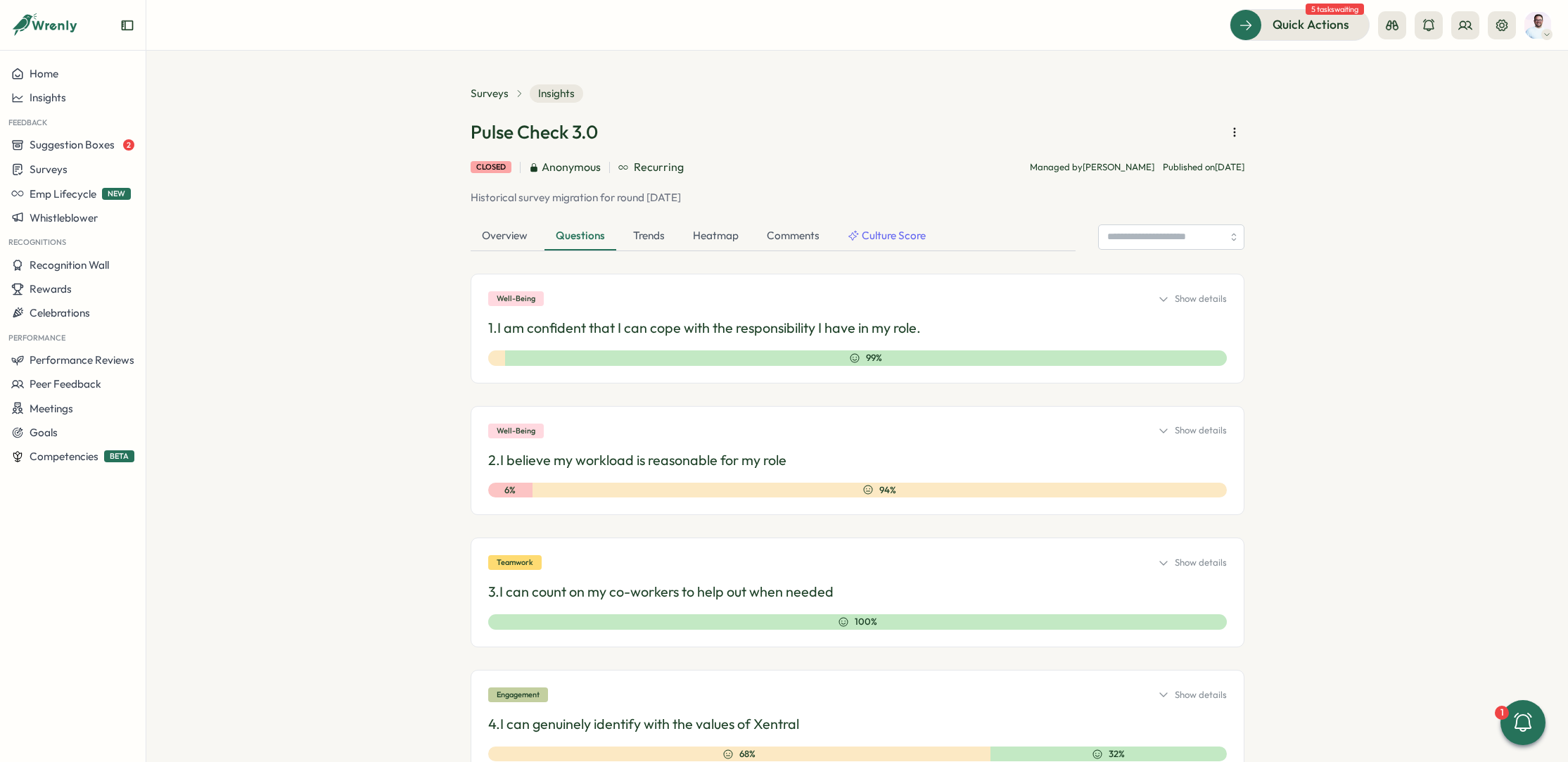
click at [1162, 300] on icon at bounding box center [1163, 299] width 11 height 11
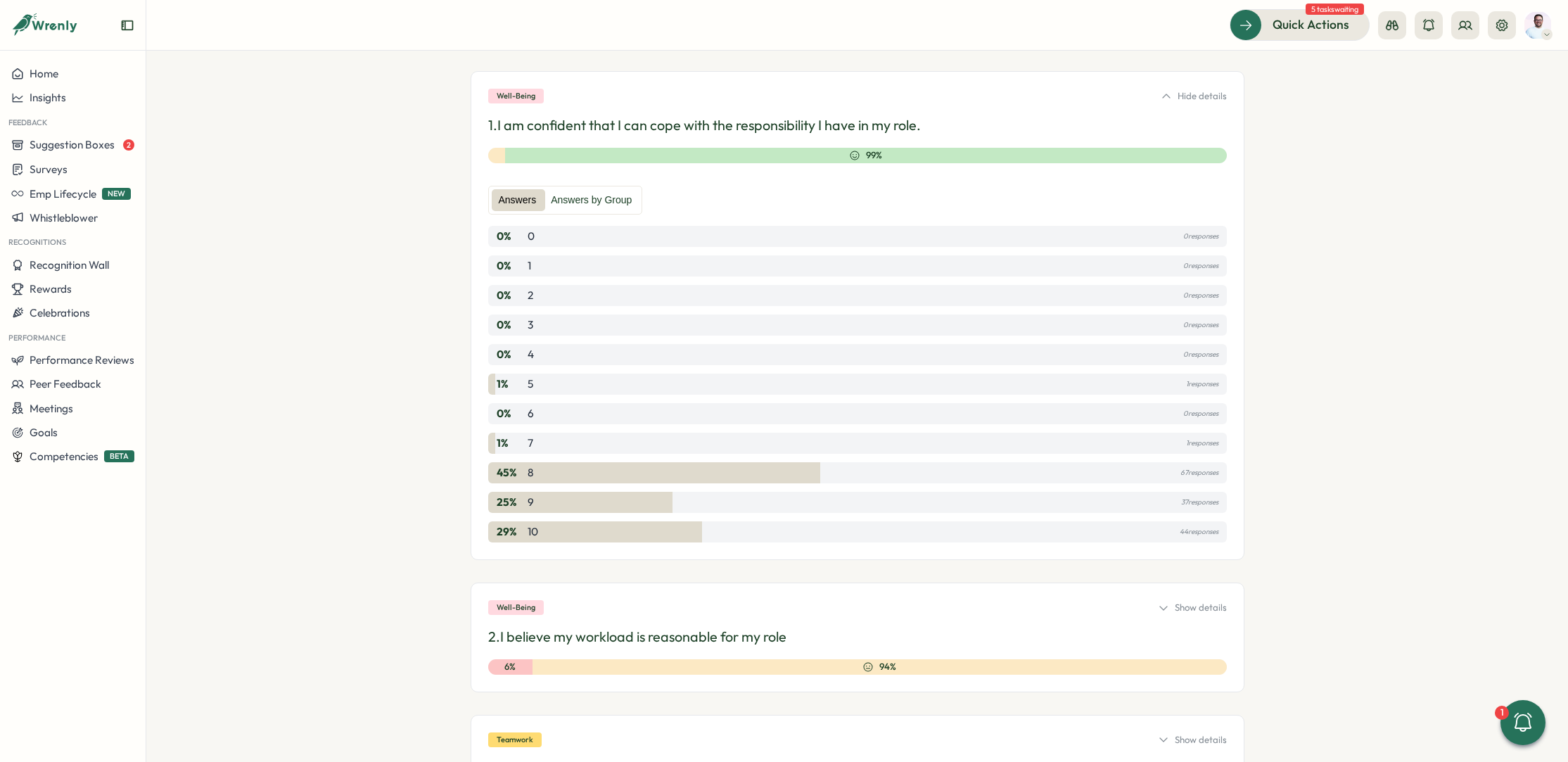
scroll to position [206, 0]
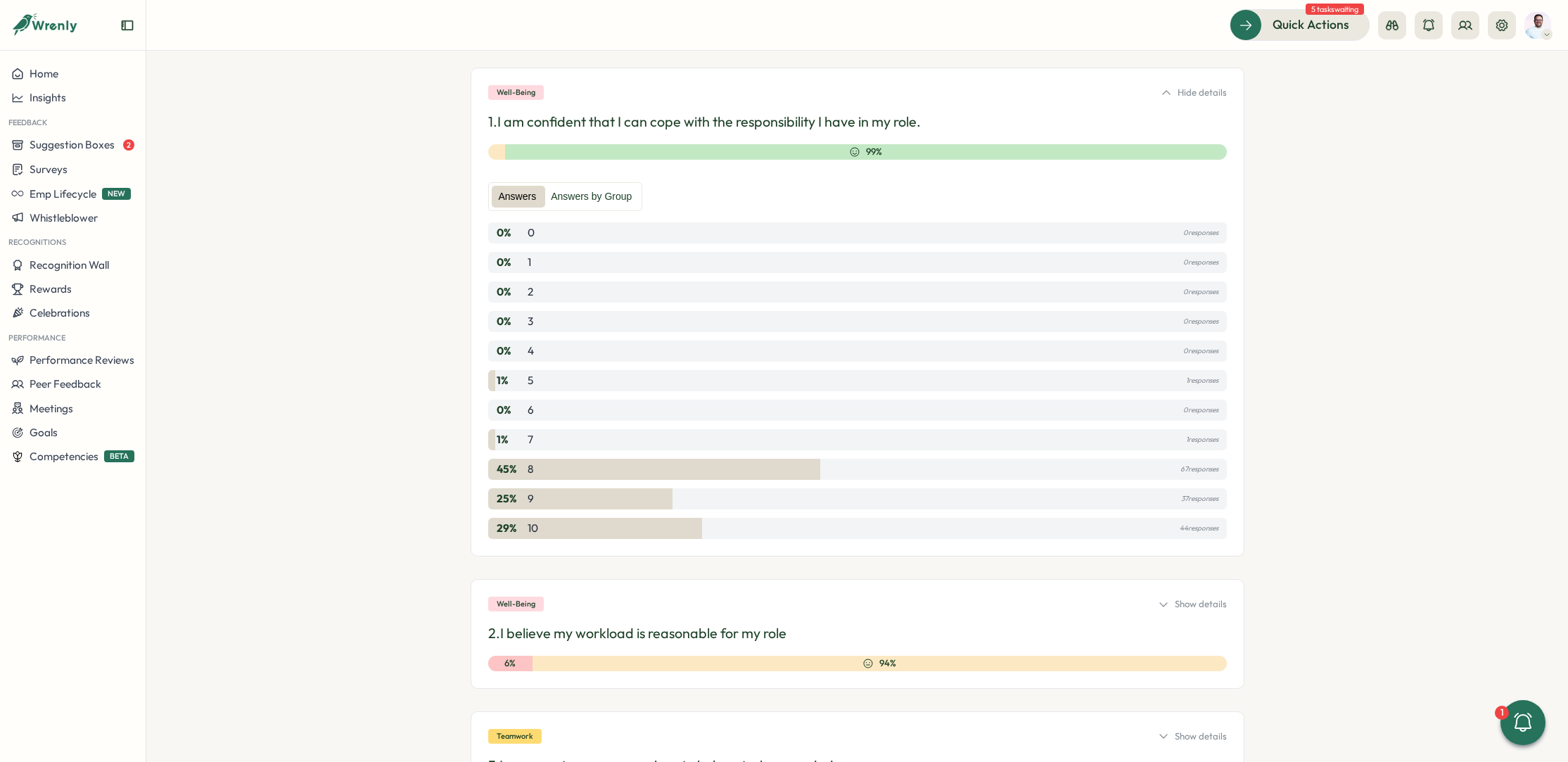
click at [1167, 93] on icon at bounding box center [1166, 93] width 11 height 11
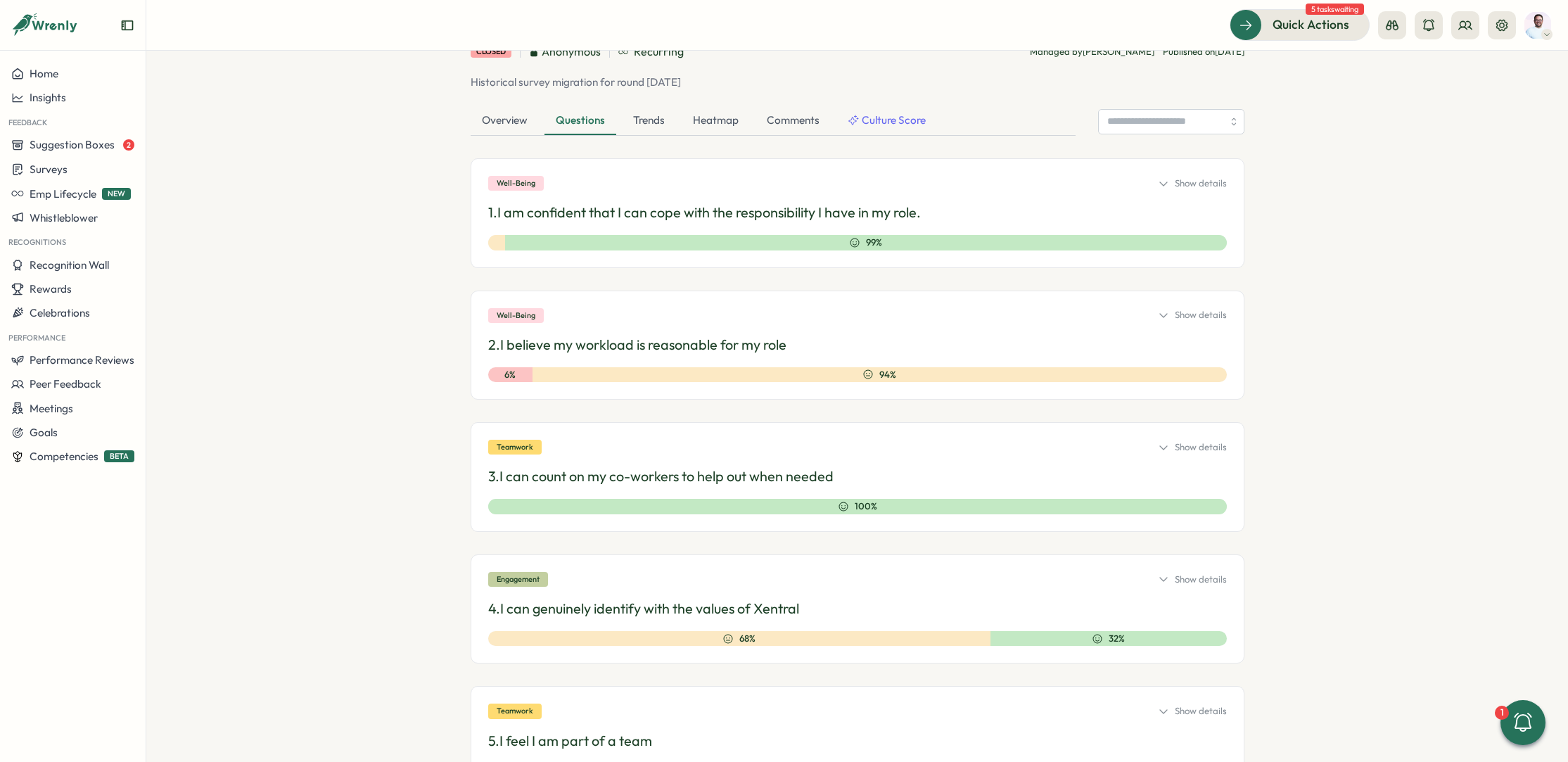
scroll to position [0, 0]
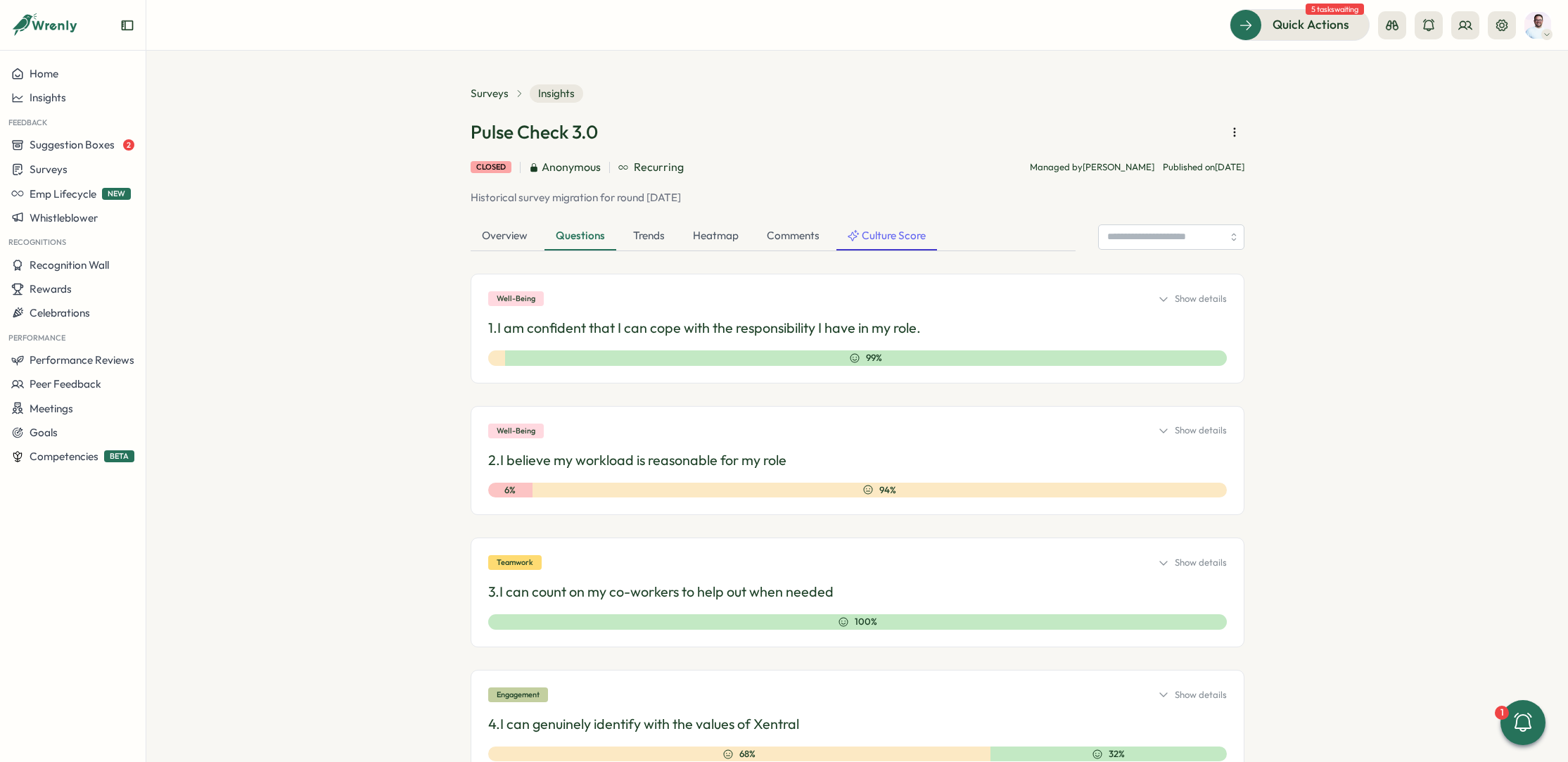
click at [892, 236] on span "Culture Score" at bounding box center [894, 236] width 64 height 16
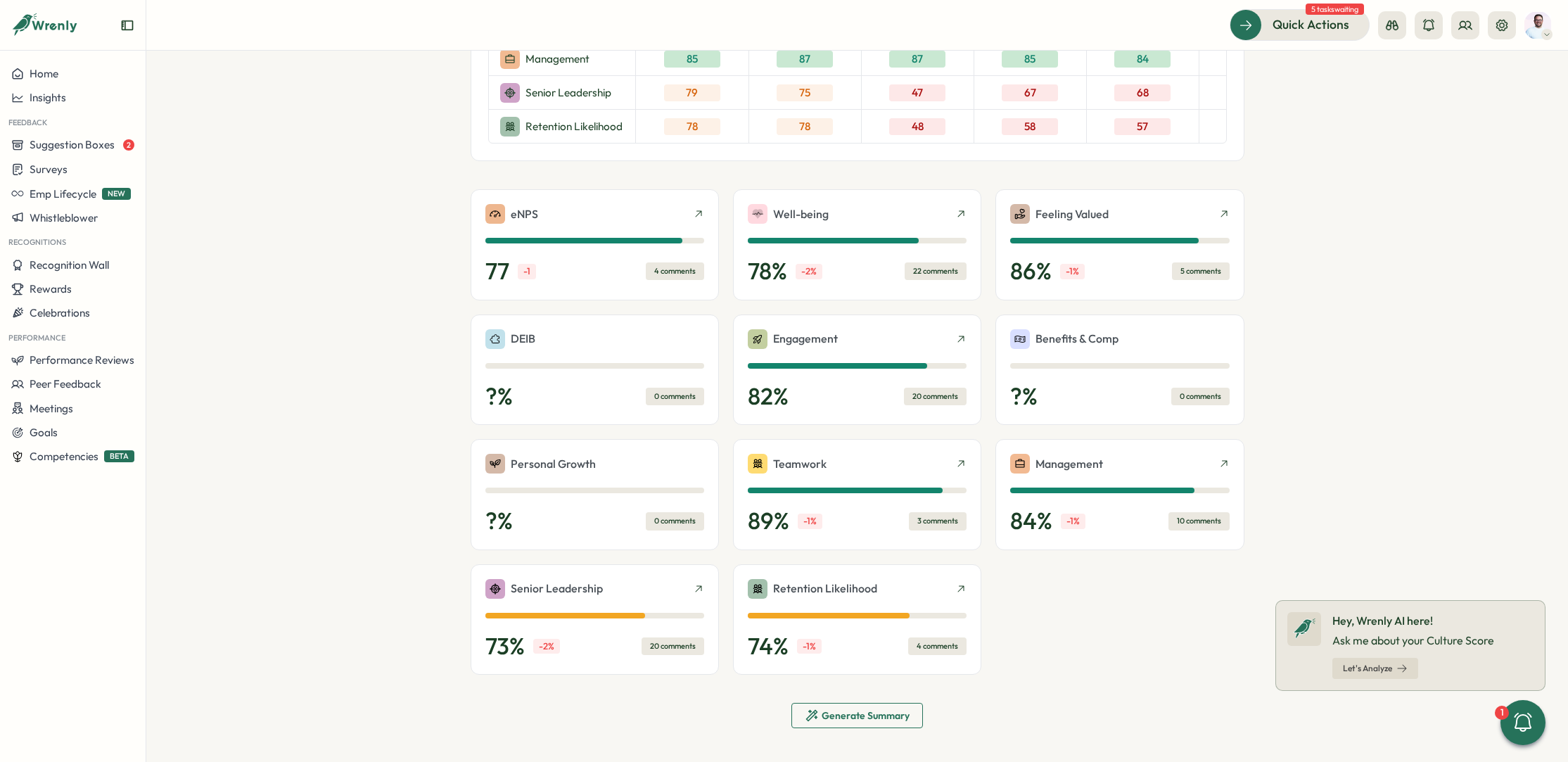
scroll to position [451, 0]
click at [1408, 672] on icon "button" at bounding box center [1402, 669] width 11 height 11
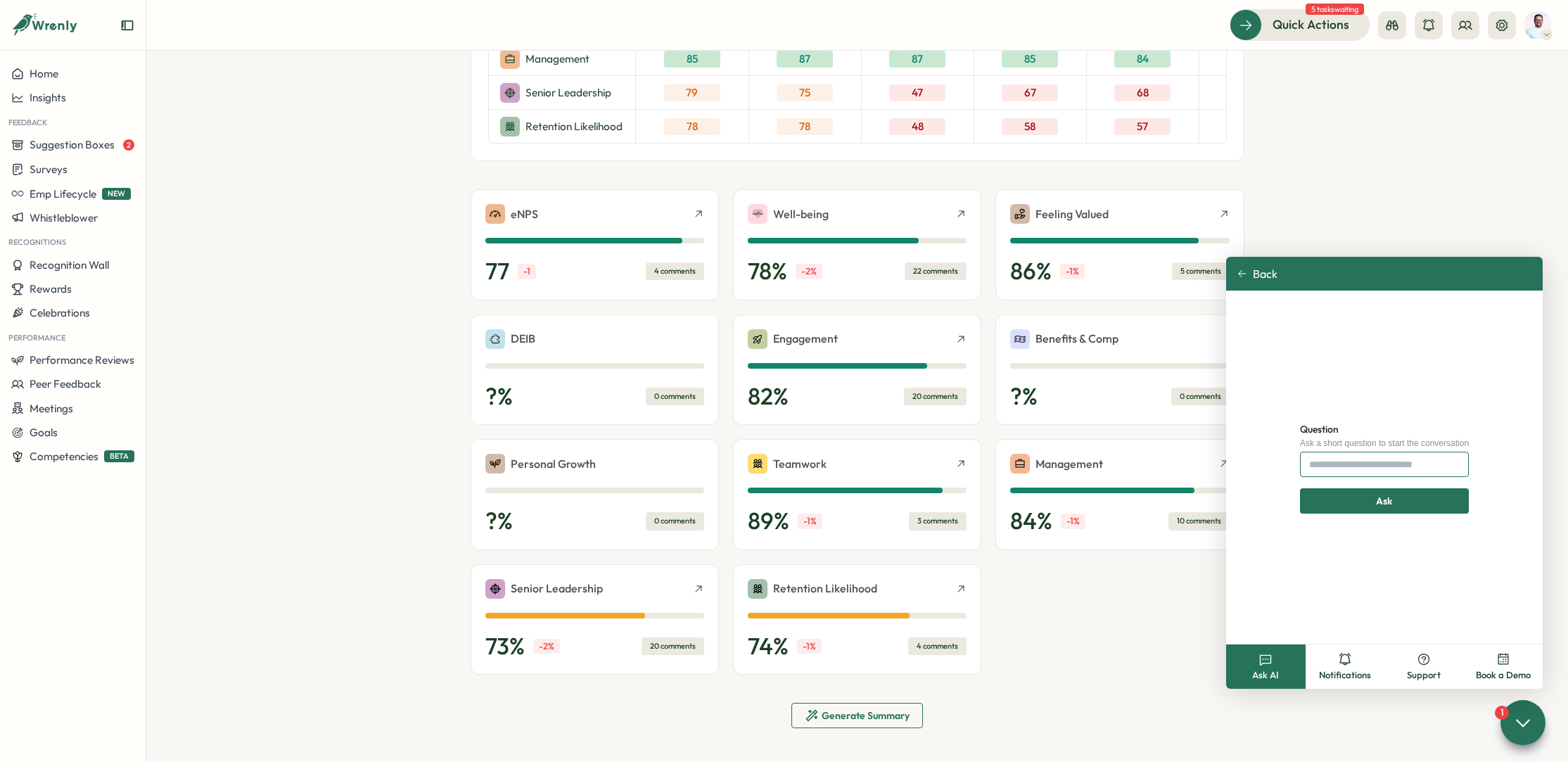
click at [1361, 469] on input "Question" at bounding box center [1384, 464] width 169 height 25
type input "*"
type input "**********"
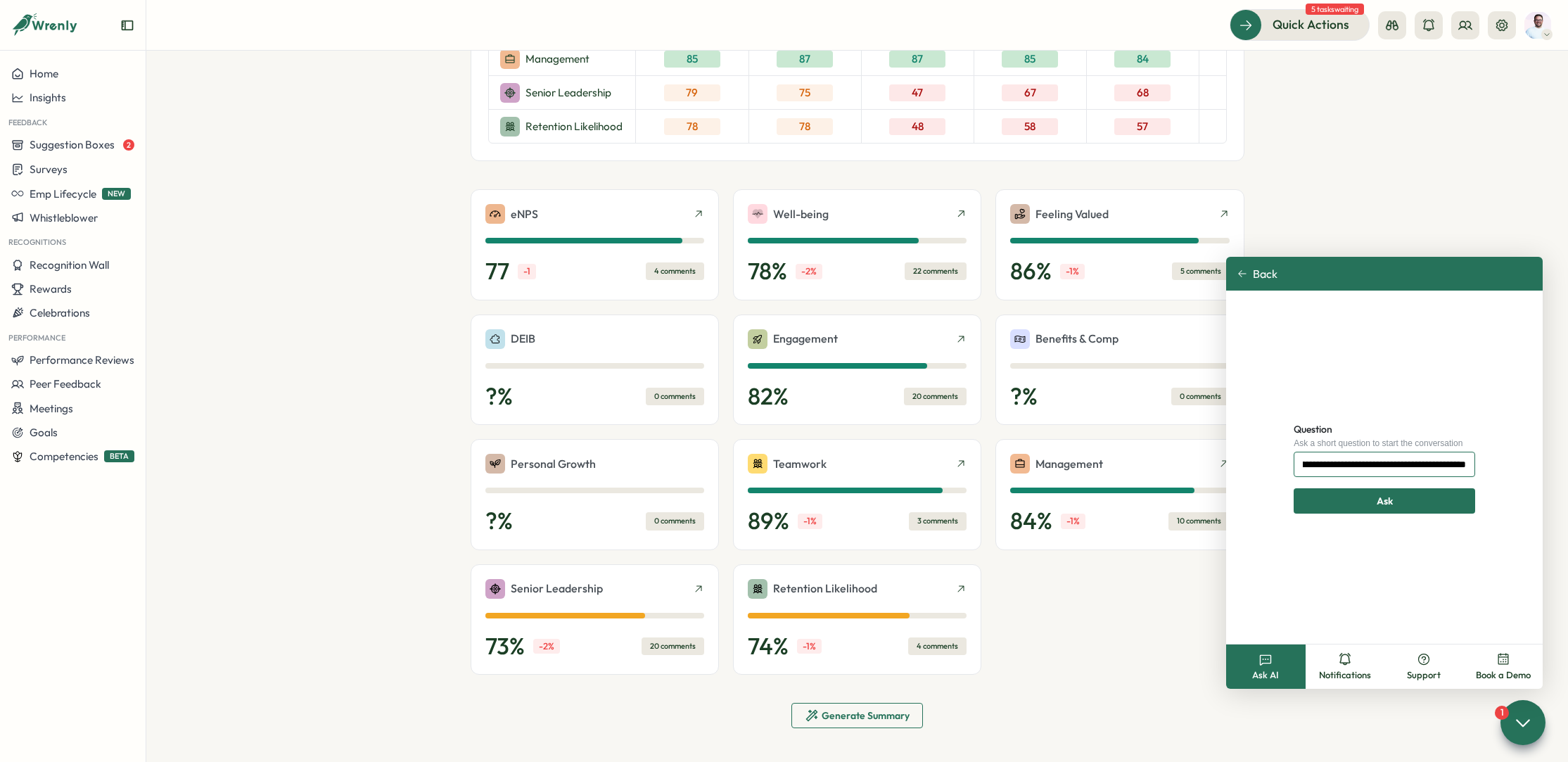
click button "Ask" at bounding box center [1384, 501] width 182 height 25
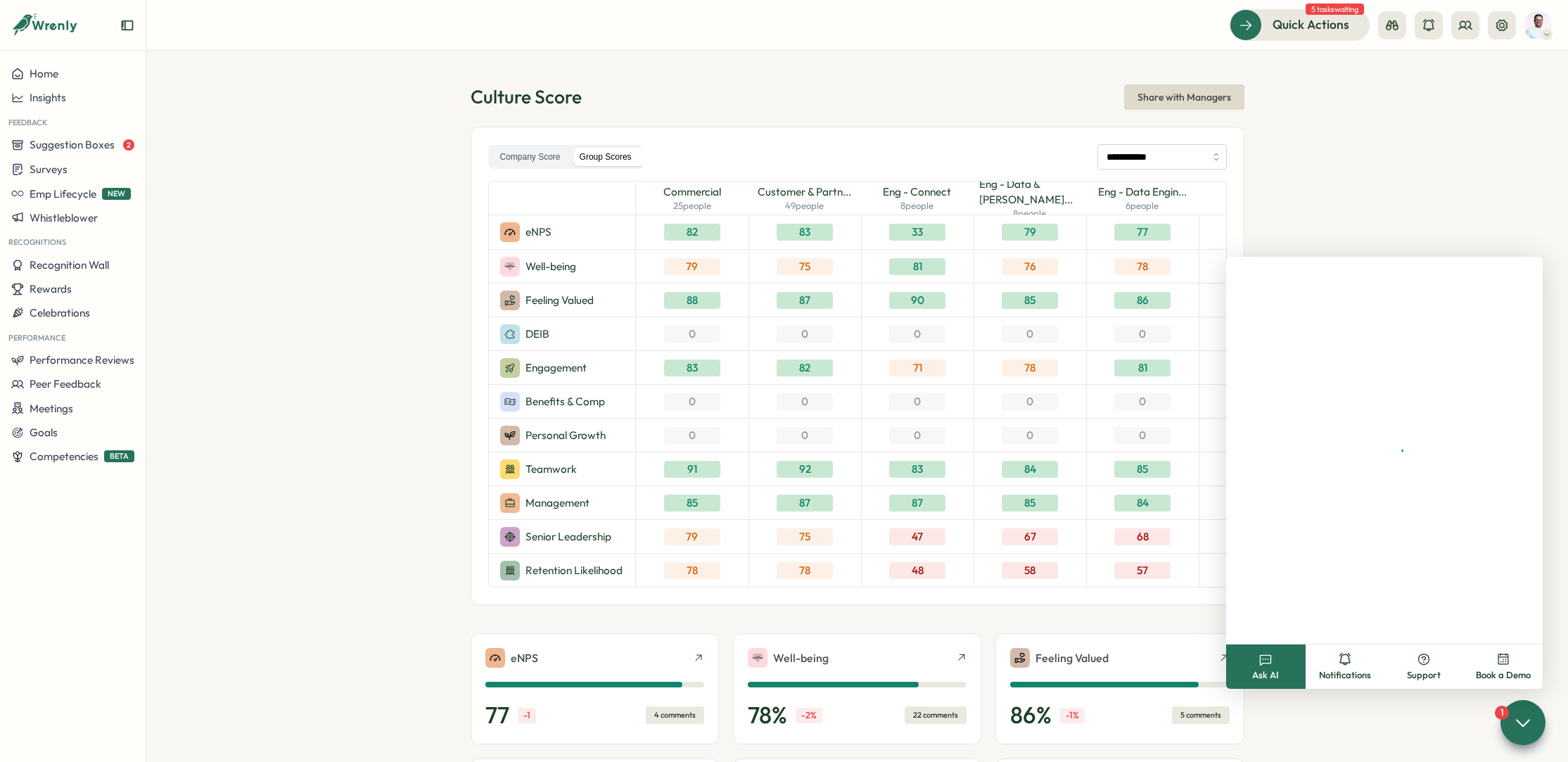
scroll to position [451, 0]
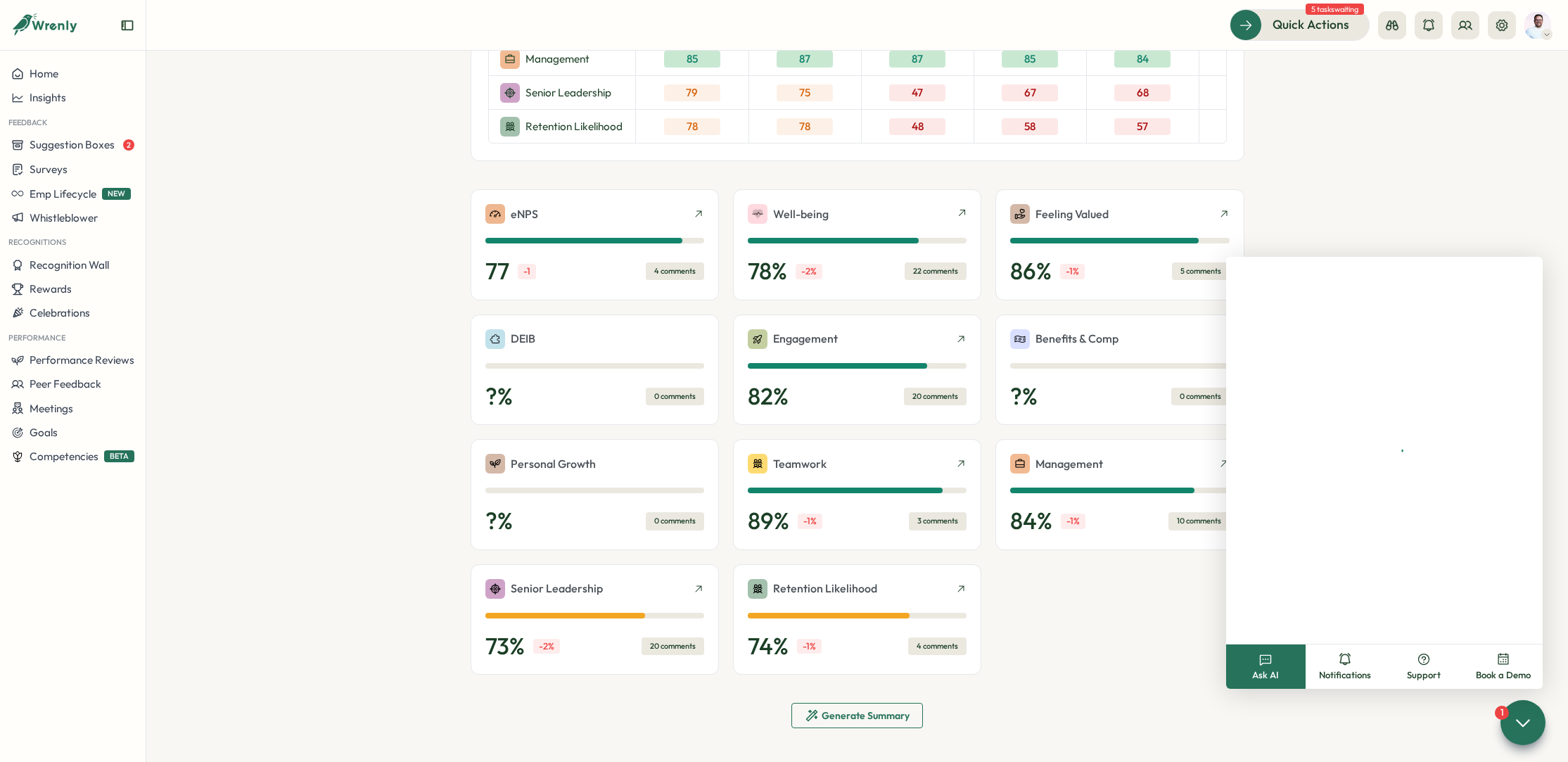
click at [845, 713] on span "Generate Summary" at bounding box center [866, 715] width 88 height 10
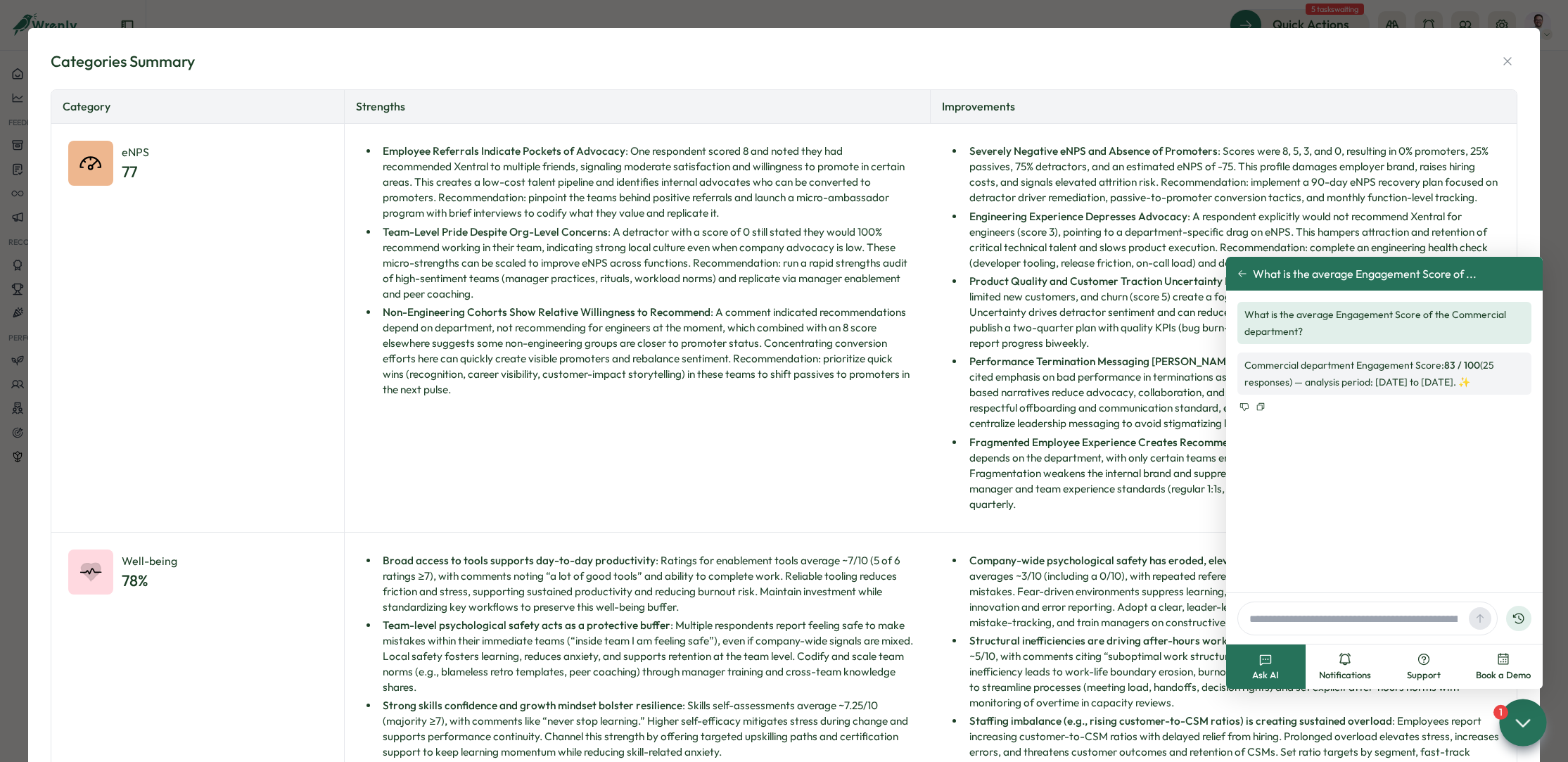
click at [1514, 722] on icon at bounding box center [1523, 723] width 21 height 21
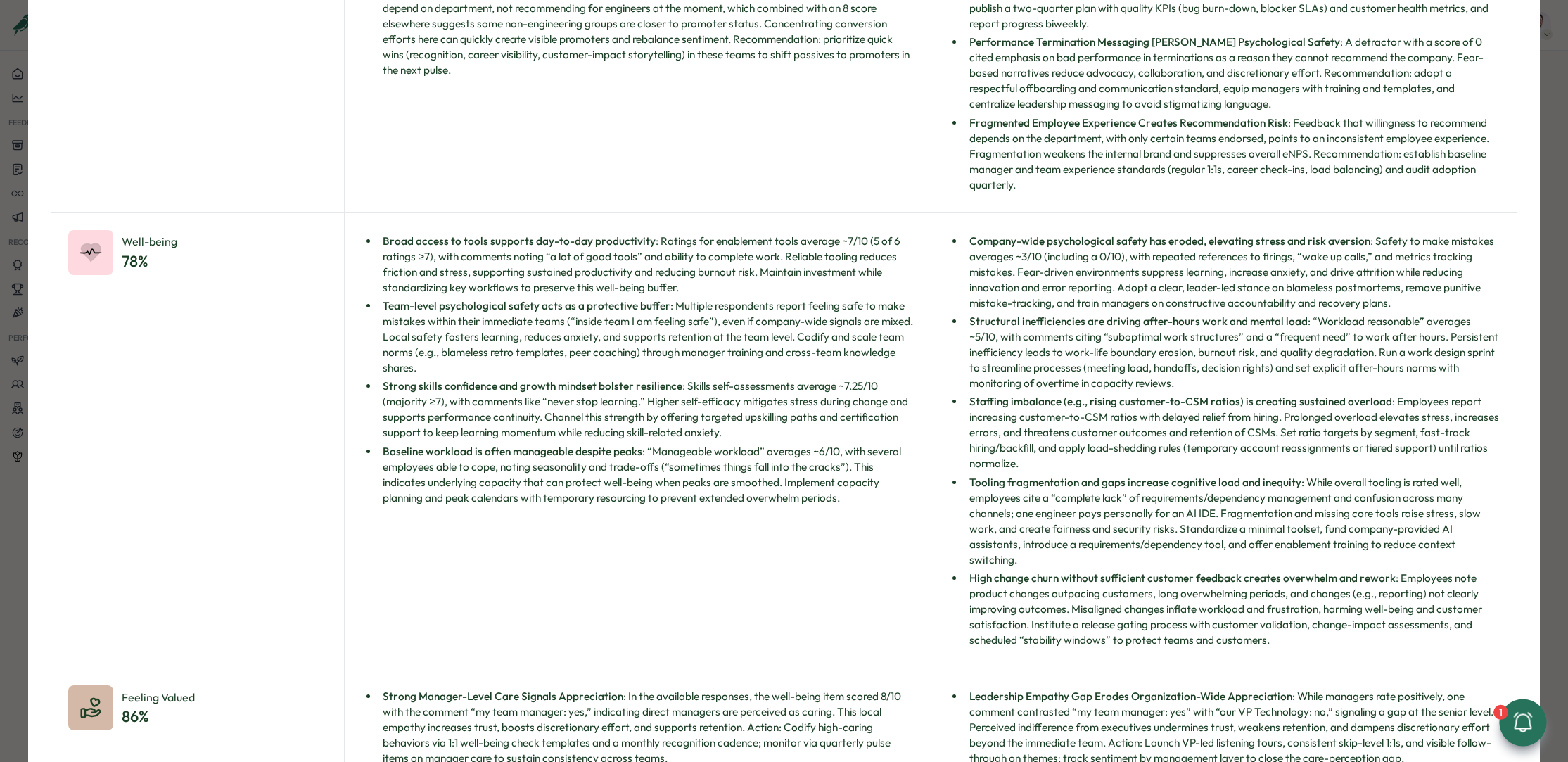
scroll to position [0, 0]
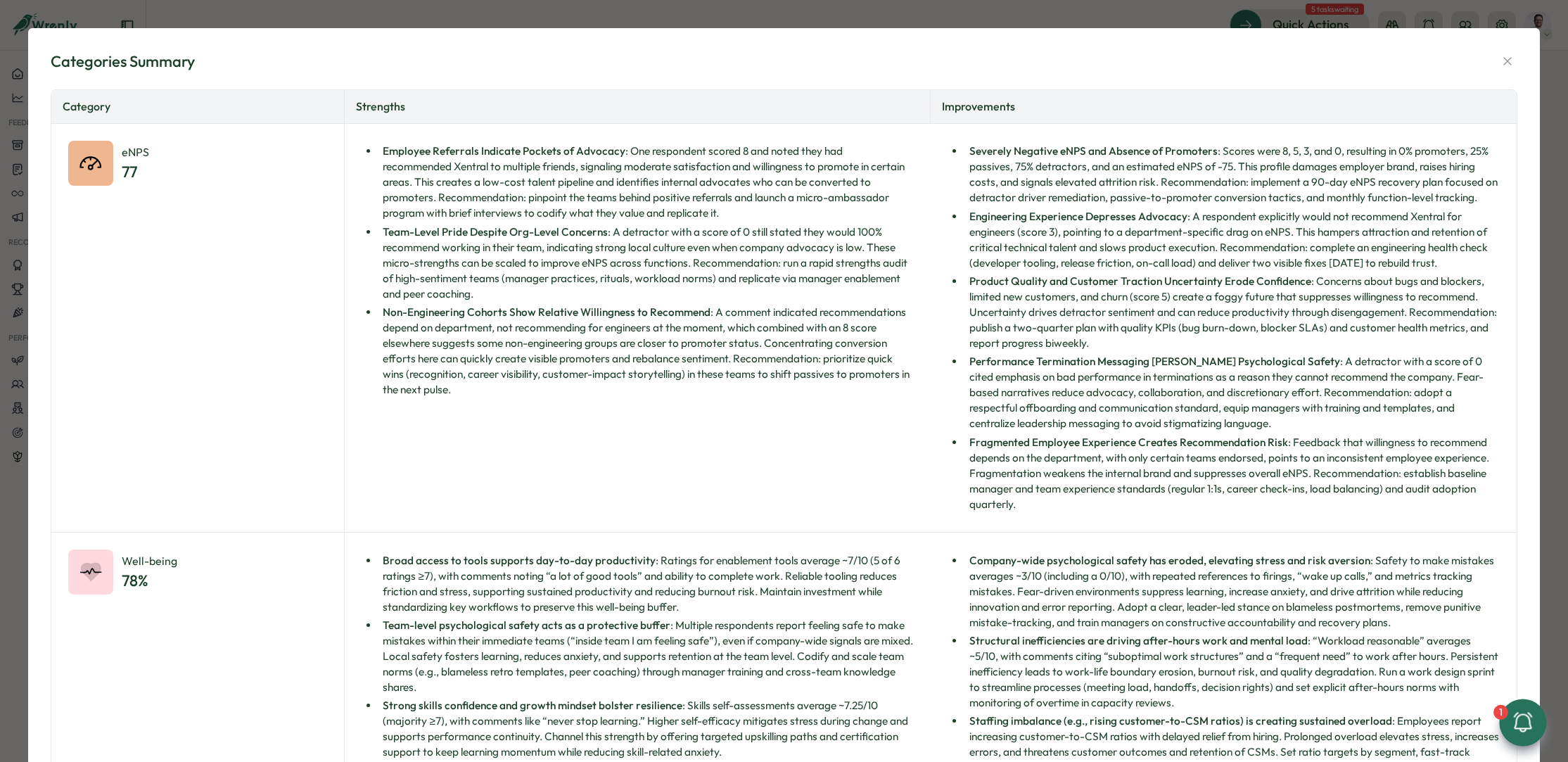
click at [1498, 53] on button "button" at bounding box center [1507, 61] width 20 height 20
